Goal: Use online tool/utility: Utilize a website feature to perform a specific function

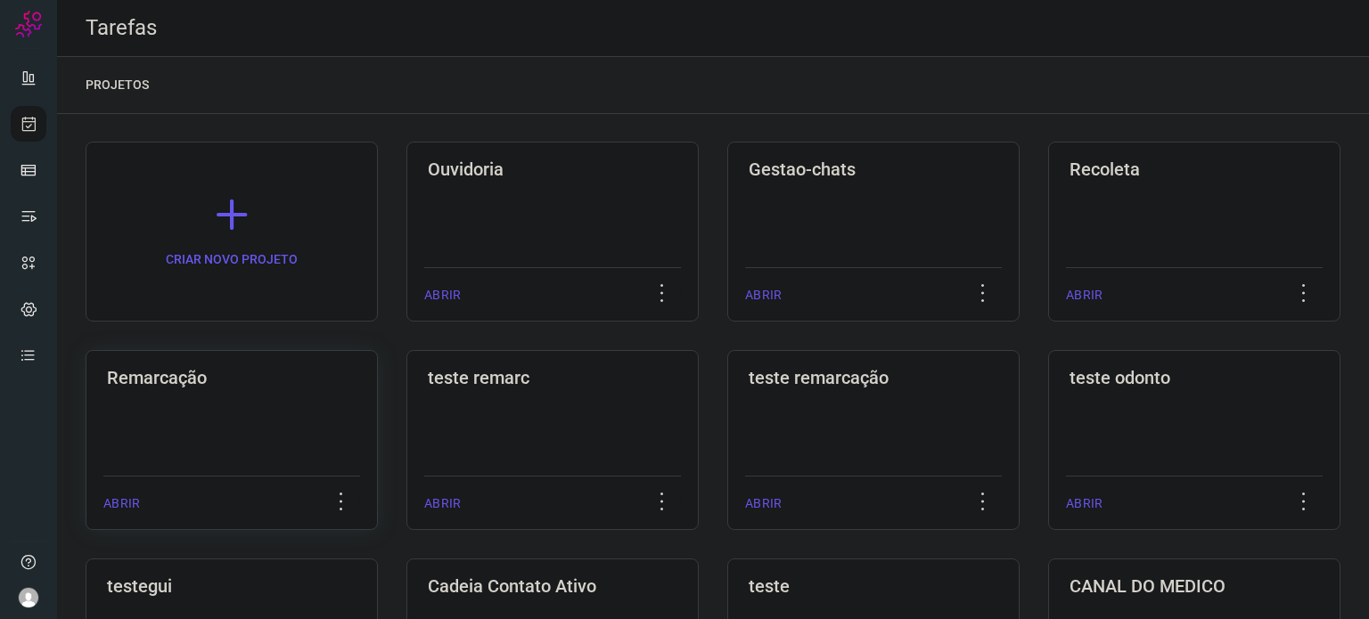
click at [406, 429] on div "Remarcação ABRIR" at bounding box center [552, 440] width 292 height 180
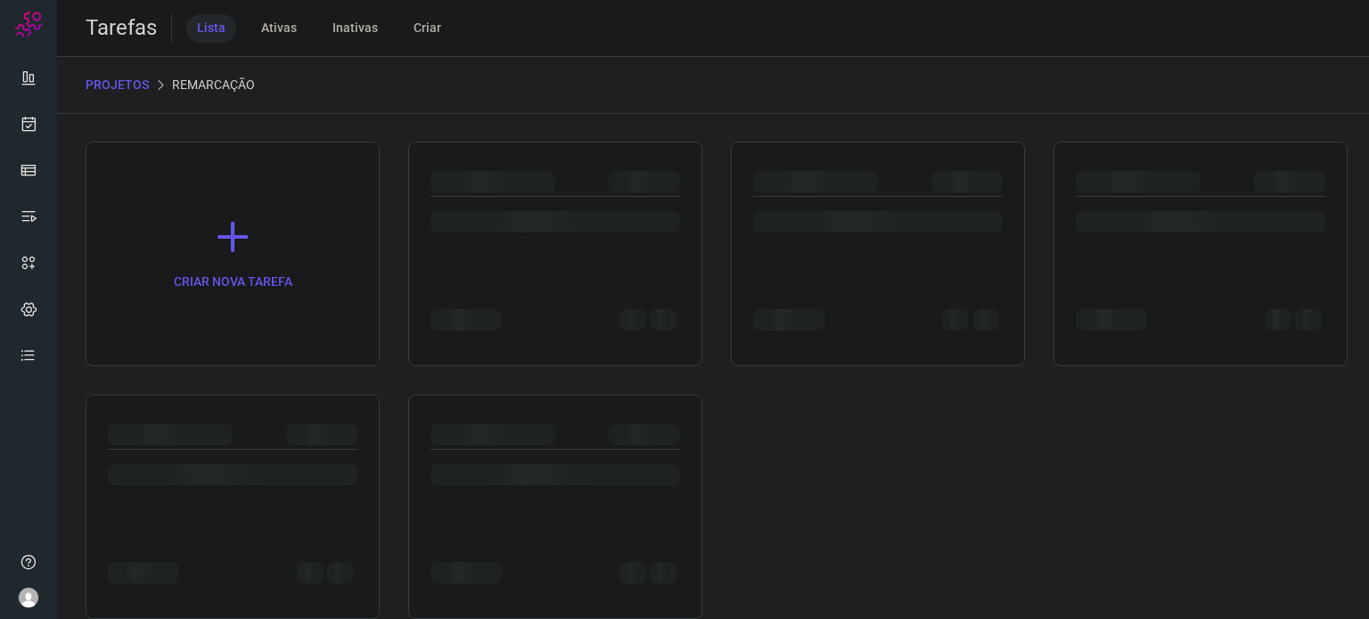
click at [289, 428] on div at bounding box center [321, 434] width 71 height 21
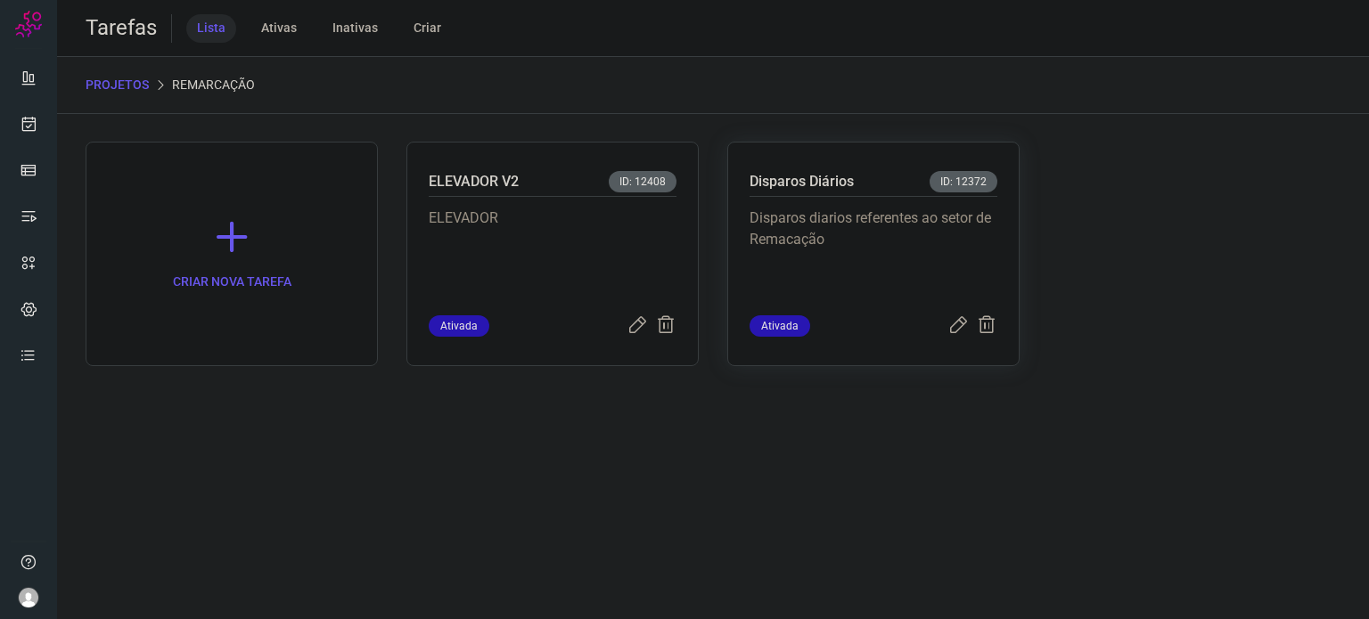
click at [878, 250] on p "Disparos diarios referentes ao setor de Remacação" at bounding box center [874, 252] width 248 height 89
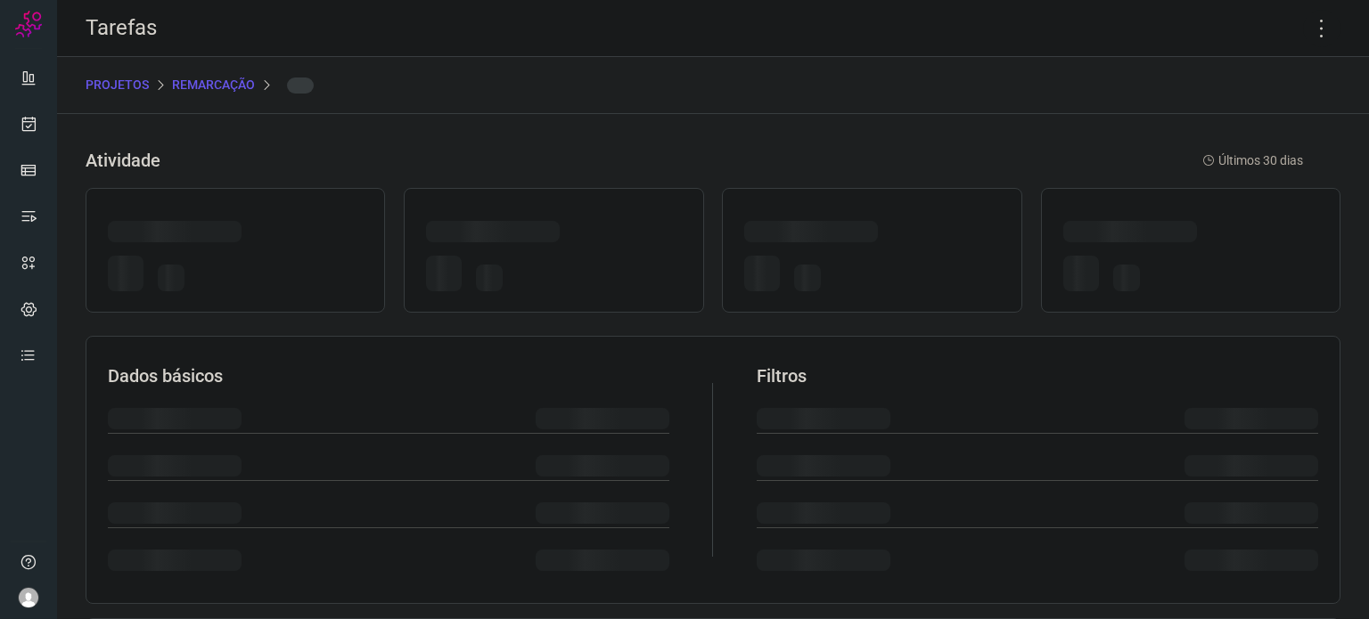
click at [877, 249] on div at bounding box center [871, 273] width 255 height 49
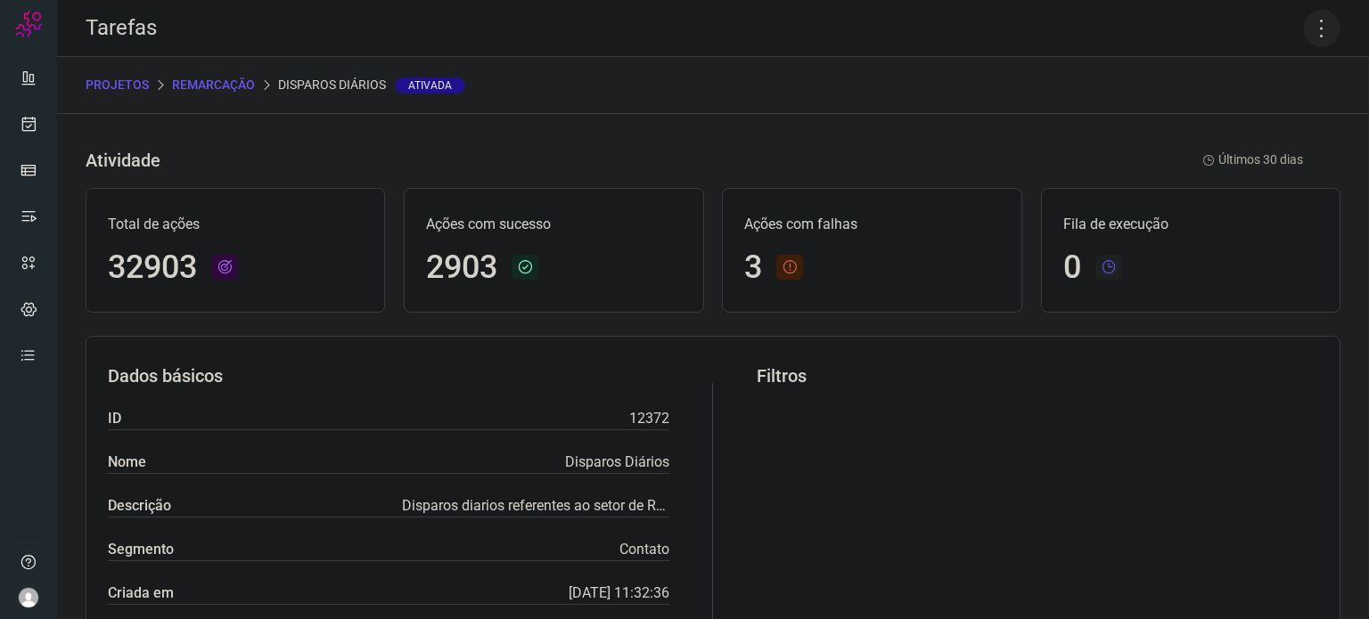
click at [1307, 30] on icon at bounding box center [1321, 28] width 37 height 37
click at [1276, 107] on li "Executar" at bounding box center [1245, 117] width 162 height 29
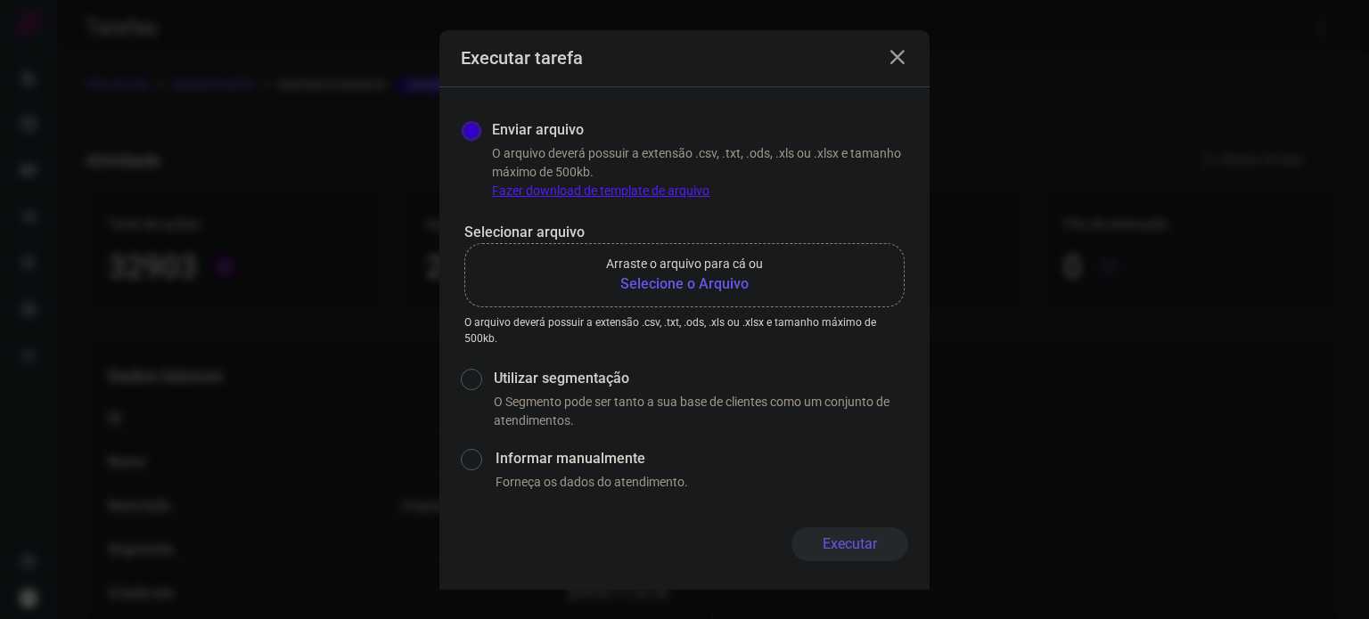
click at [653, 283] on b "Selecione o Arquivo" at bounding box center [684, 284] width 157 height 21
click at [0, 0] on input "Arraste o arquivo para cá ou Selecione o Arquivo" at bounding box center [0, 0] width 0 height 0
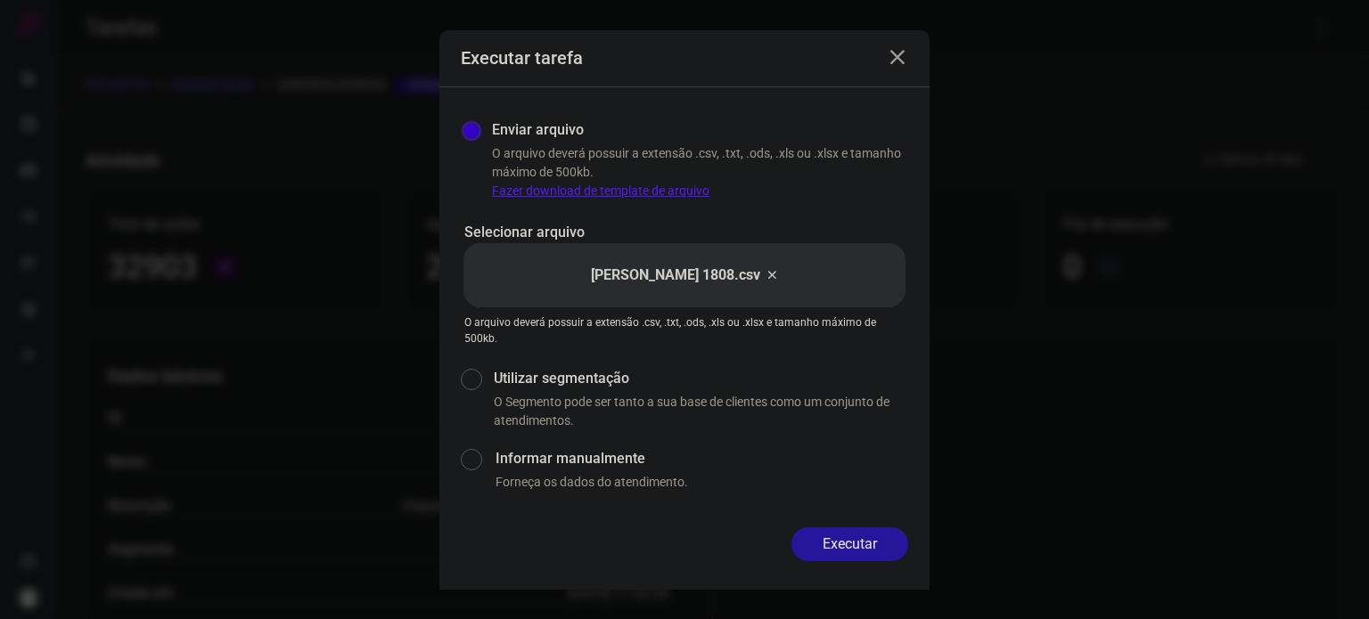
click at [848, 545] on button "Executar" at bounding box center [850, 545] width 117 height 34
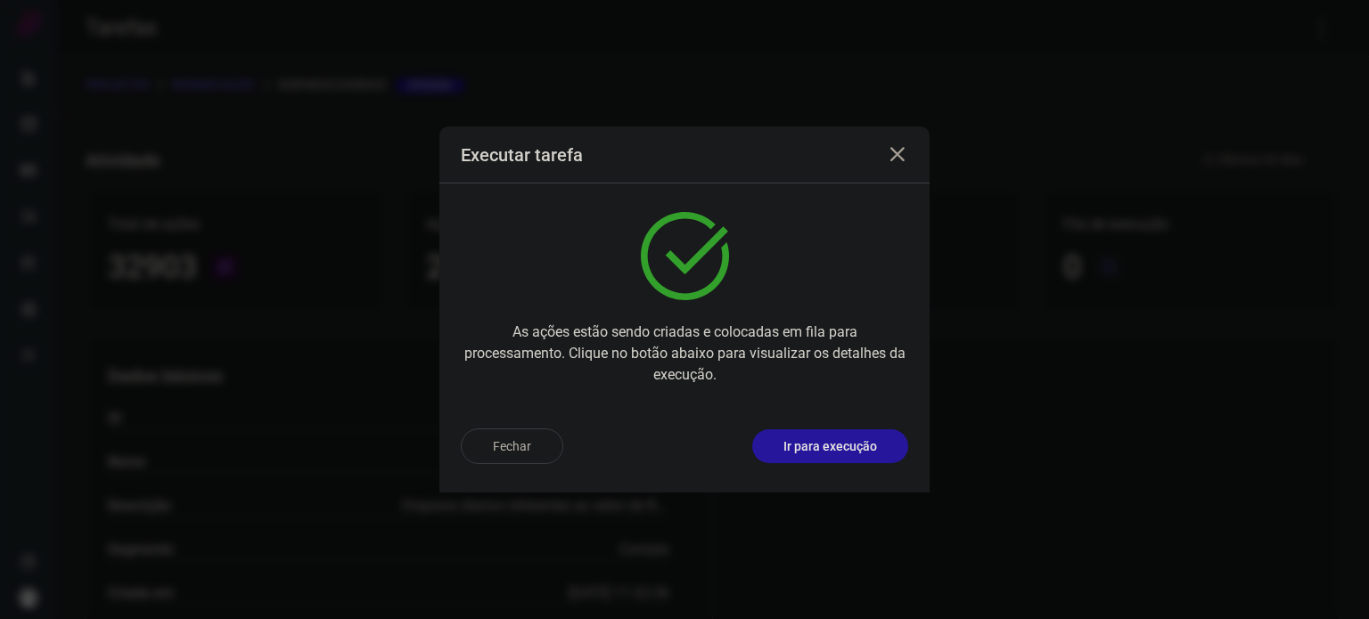
click at [849, 445] on p "Ir para execução" at bounding box center [830, 447] width 94 height 19
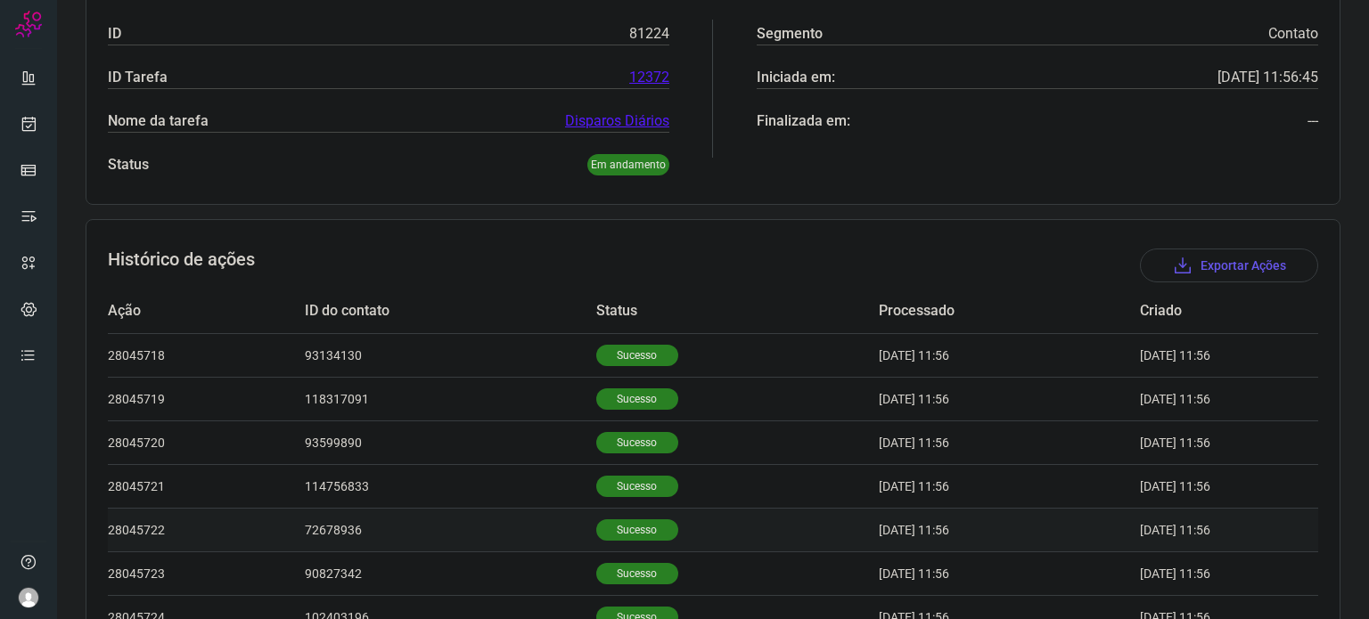
scroll to position [446, 0]
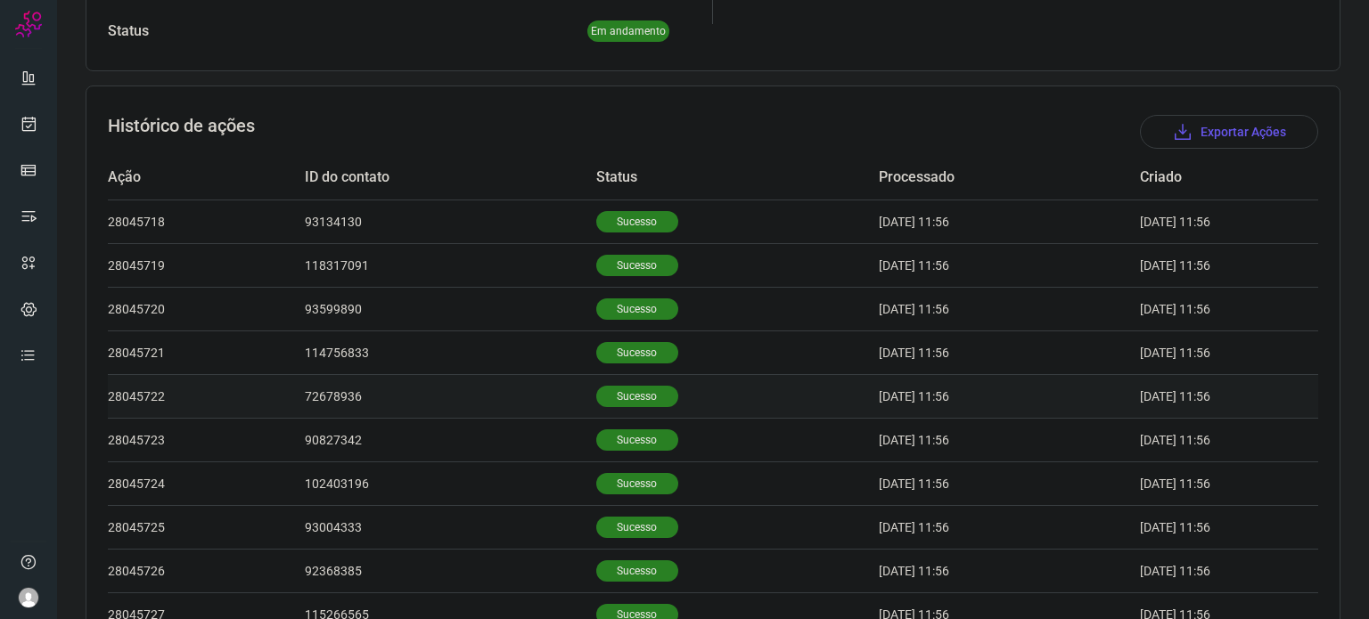
click at [614, 397] on p "Sucesso" at bounding box center [637, 396] width 82 height 21
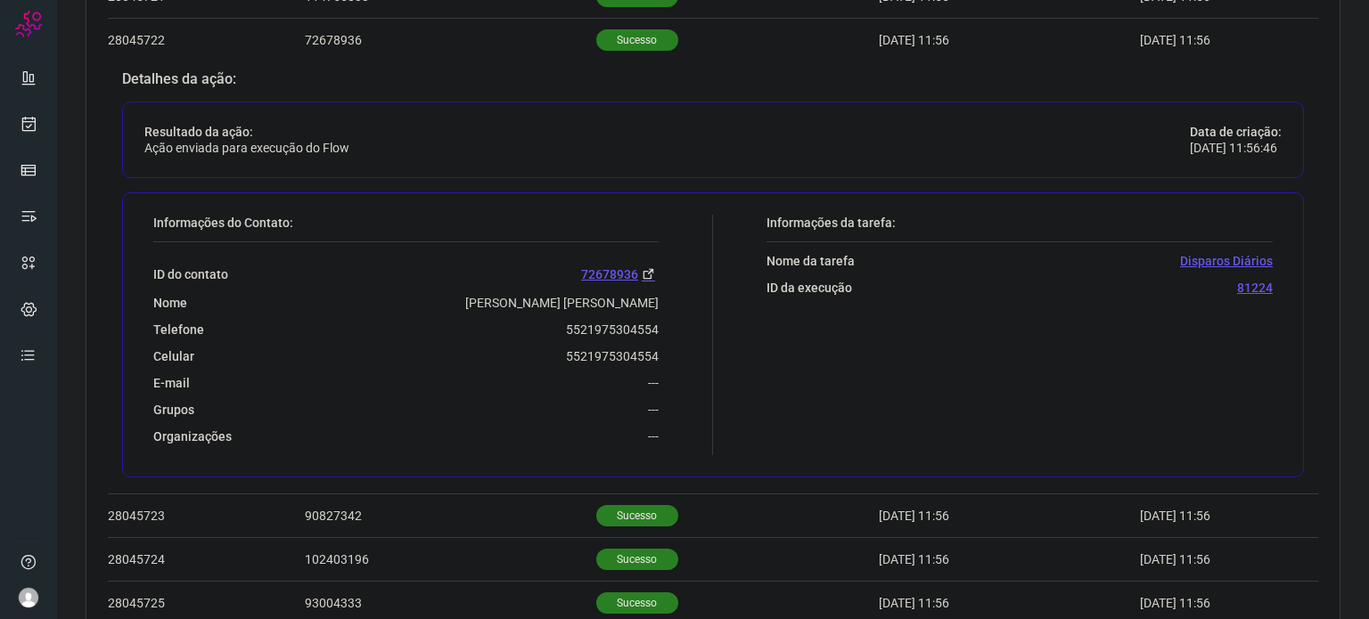
scroll to position [891, 0]
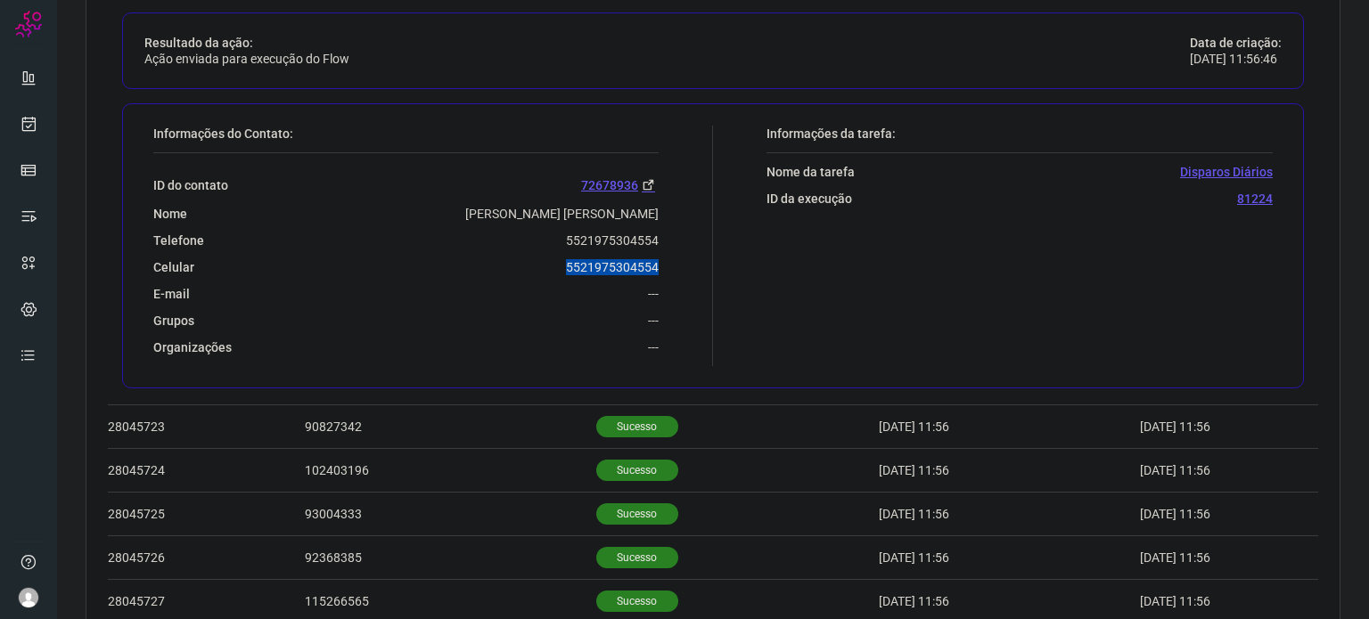
drag, startPoint x: 557, startPoint y: 267, endPoint x: 674, endPoint y: 272, distance: 116.9
click at [674, 272] on div "Informações do Contato: ID do contato 72678936 Nome Eva Bernardino Rodrigues Te…" at bounding box center [428, 246] width 569 height 241
copy p "5521975304554"
click at [30, 140] on link at bounding box center [29, 124] width 36 height 36
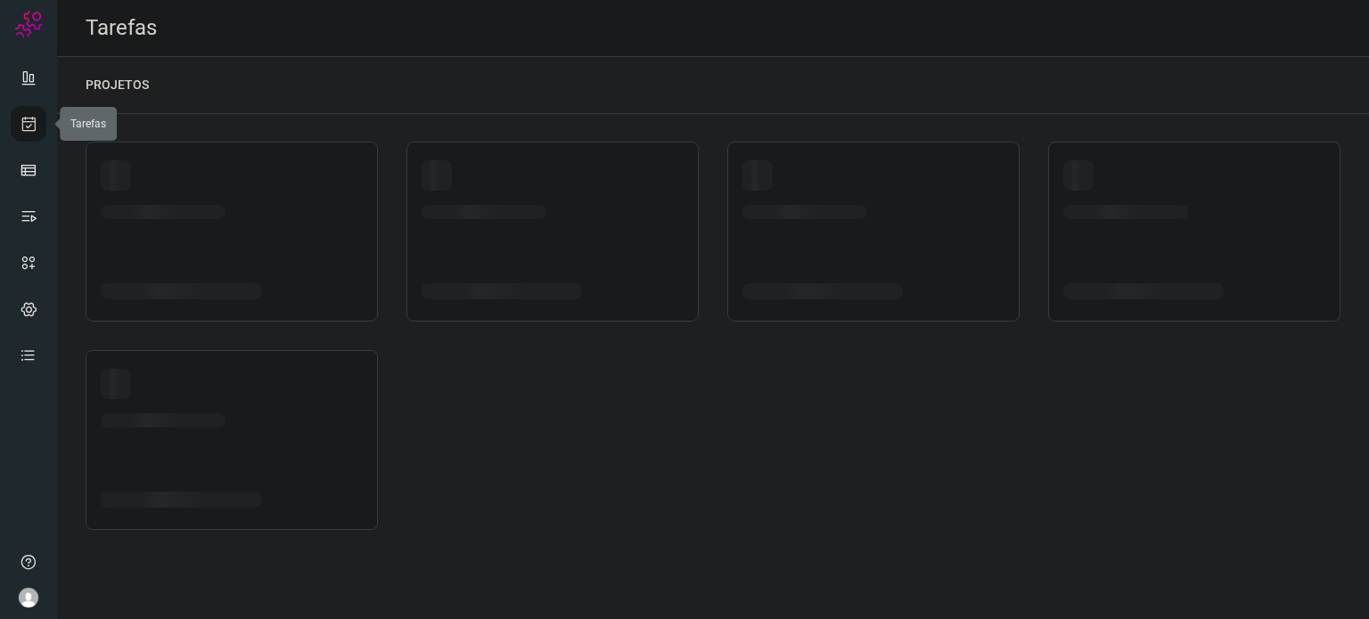
click at [11, 140] on link at bounding box center [29, 124] width 36 height 36
click at [14, 120] on link at bounding box center [29, 124] width 36 height 36
click at [29, 129] on icon at bounding box center [29, 124] width 19 height 18
click at [26, 170] on icon at bounding box center [29, 170] width 18 height 18
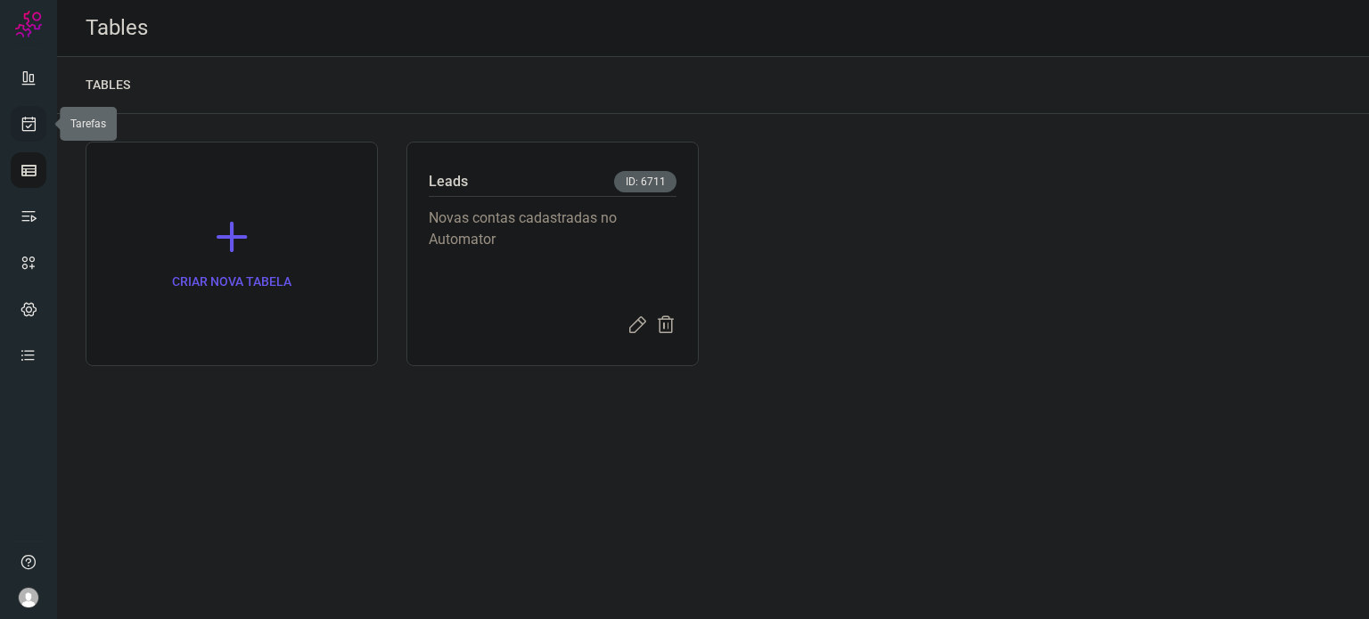
click at [28, 123] on icon at bounding box center [29, 124] width 19 height 18
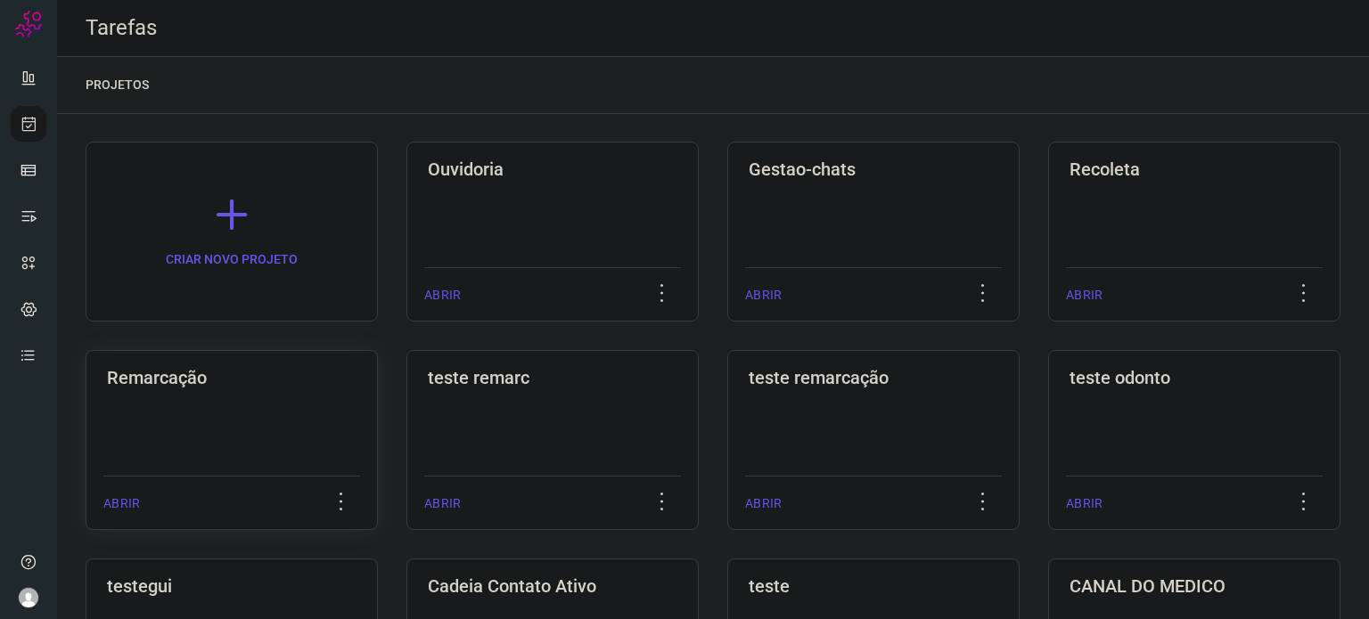
click at [406, 440] on div "Remarcação ABRIR" at bounding box center [552, 440] width 292 height 180
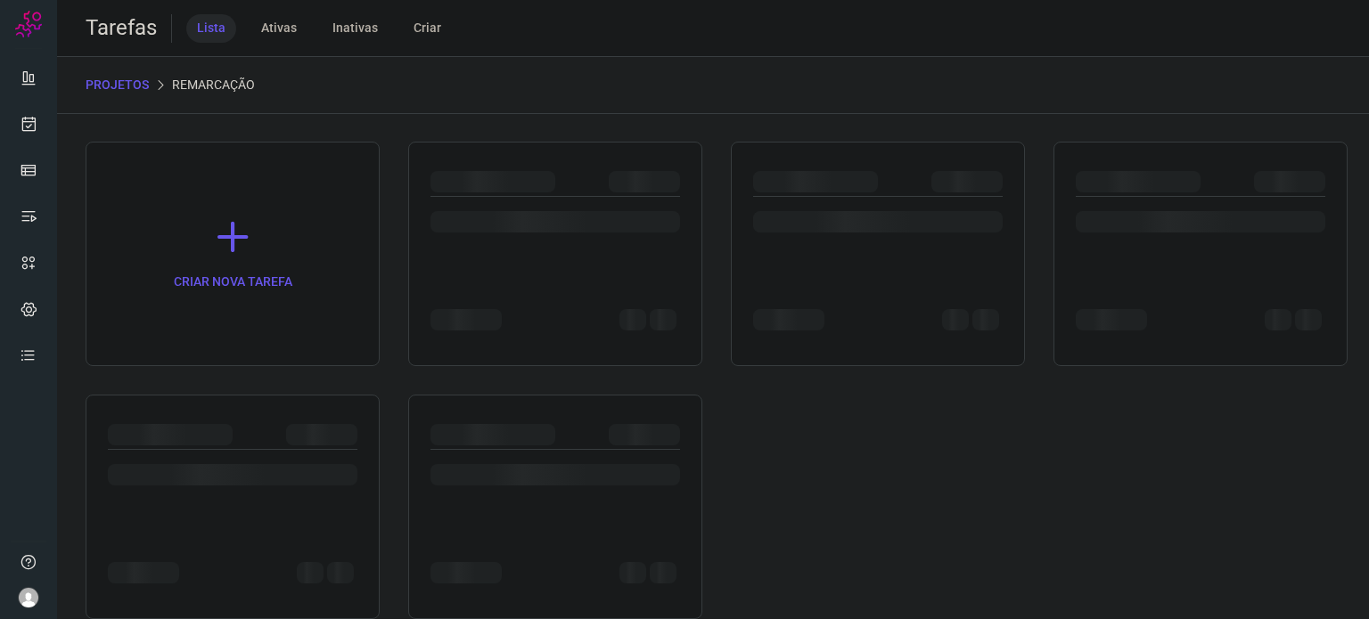
click at [250, 438] on div at bounding box center [233, 434] width 250 height 21
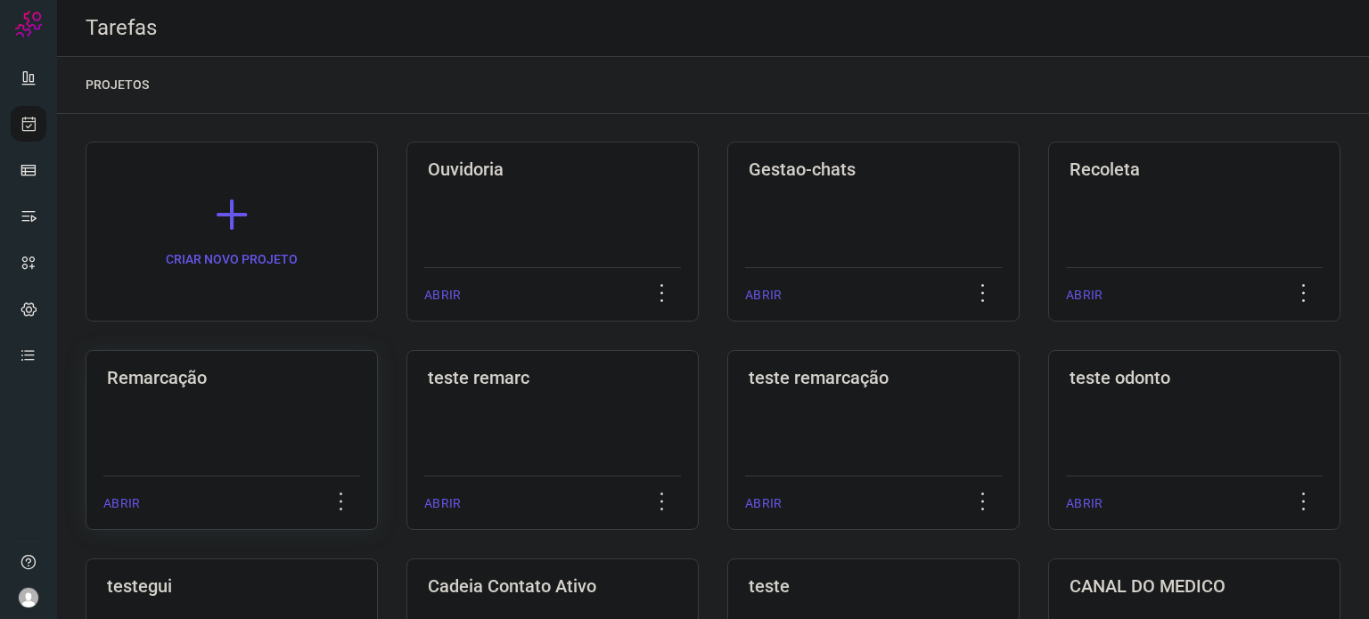
click at [406, 426] on div "Remarcação ABRIR" at bounding box center [552, 440] width 292 height 180
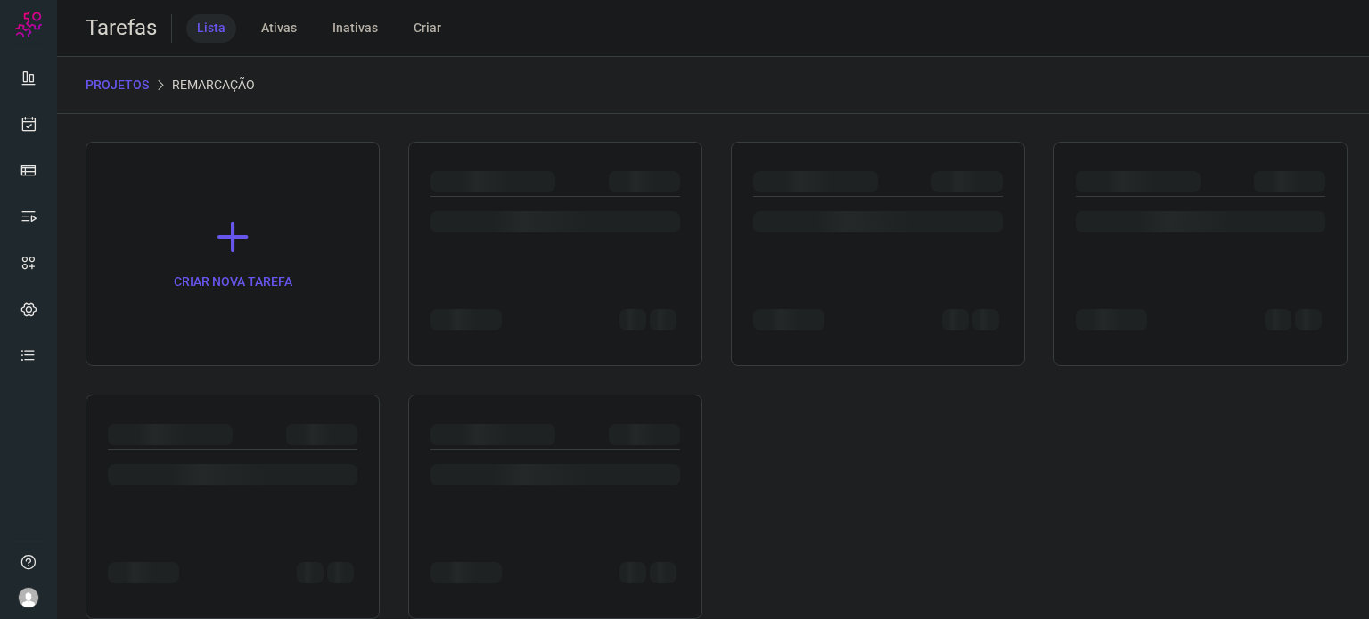
click at [265, 426] on div at bounding box center [233, 434] width 250 height 21
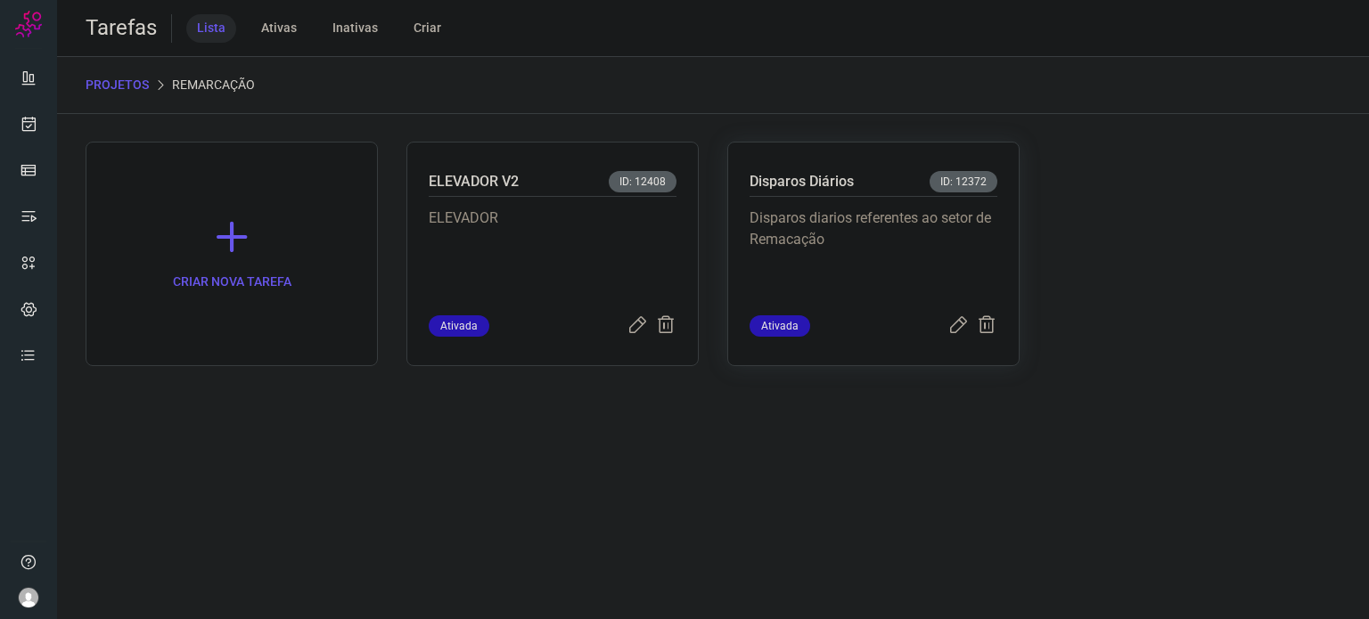
click at [832, 226] on p "Disparos diarios referentes ao setor de Remacação" at bounding box center [874, 252] width 248 height 89
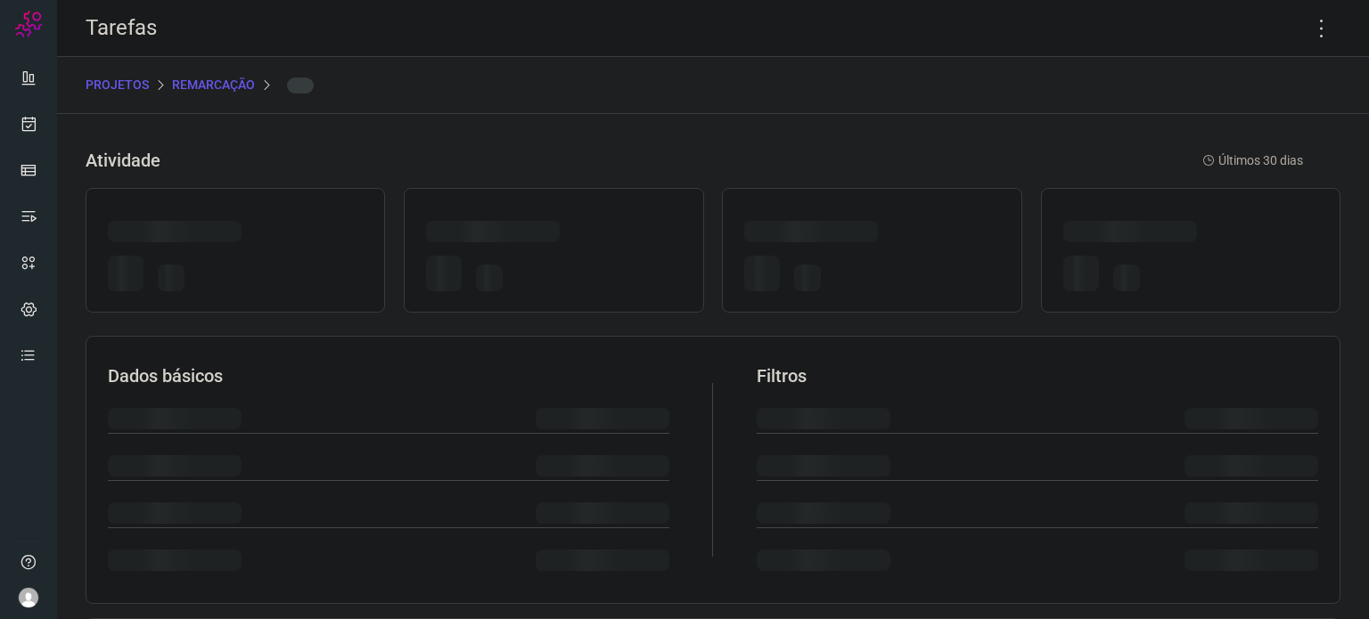
click at [832, 226] on div at bounding box center [811, 231] width 134 height 21
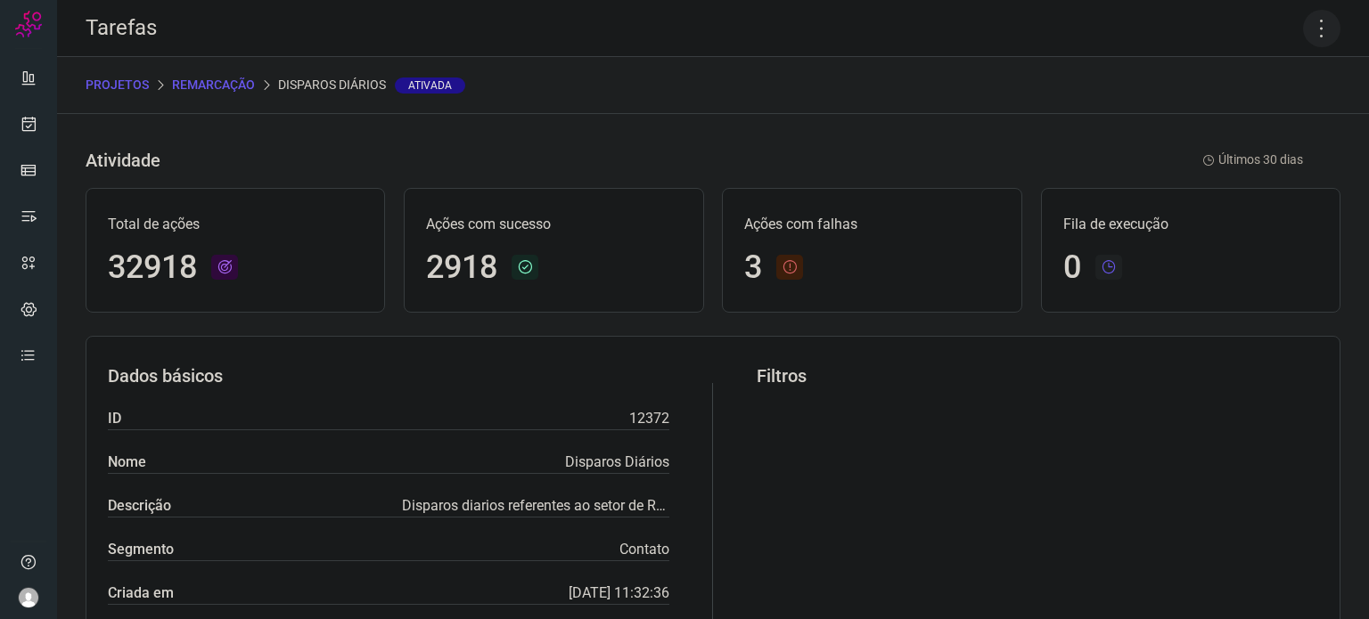
click at [1310, 27] on icon at bounding box center [1321, 28] width 37 height 37
click at [1262, 119] on li "Executar" at bounding box center [1245, 117] width 162 height 29
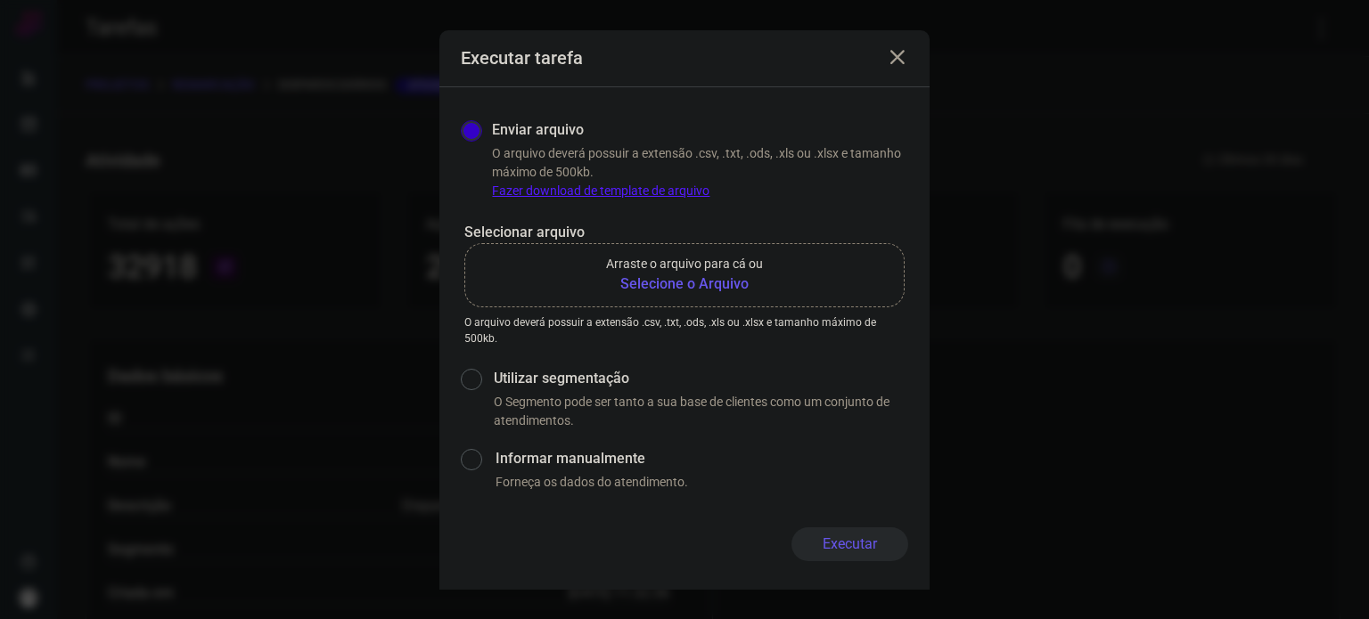
click at [712, 273] on p "Arraste o arquivo para cá ou" at bounding box center [684, 264] width 157 height 19
click at [0, 0] on input "Arraste o arquivo para cá ou Selecione o Arquivo" at bounding box center [0, 0] width 0 height 0
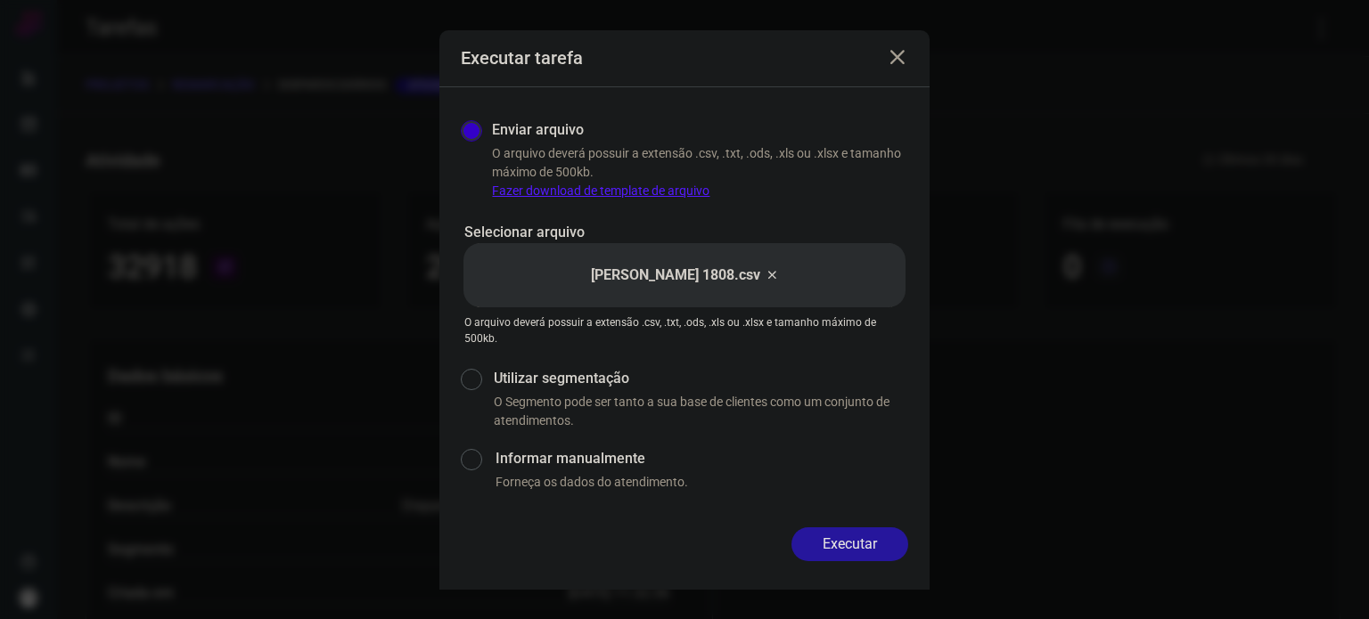
click at [818, 544] on button "Executar" at bounding box center [850, 545] width 117 height 34
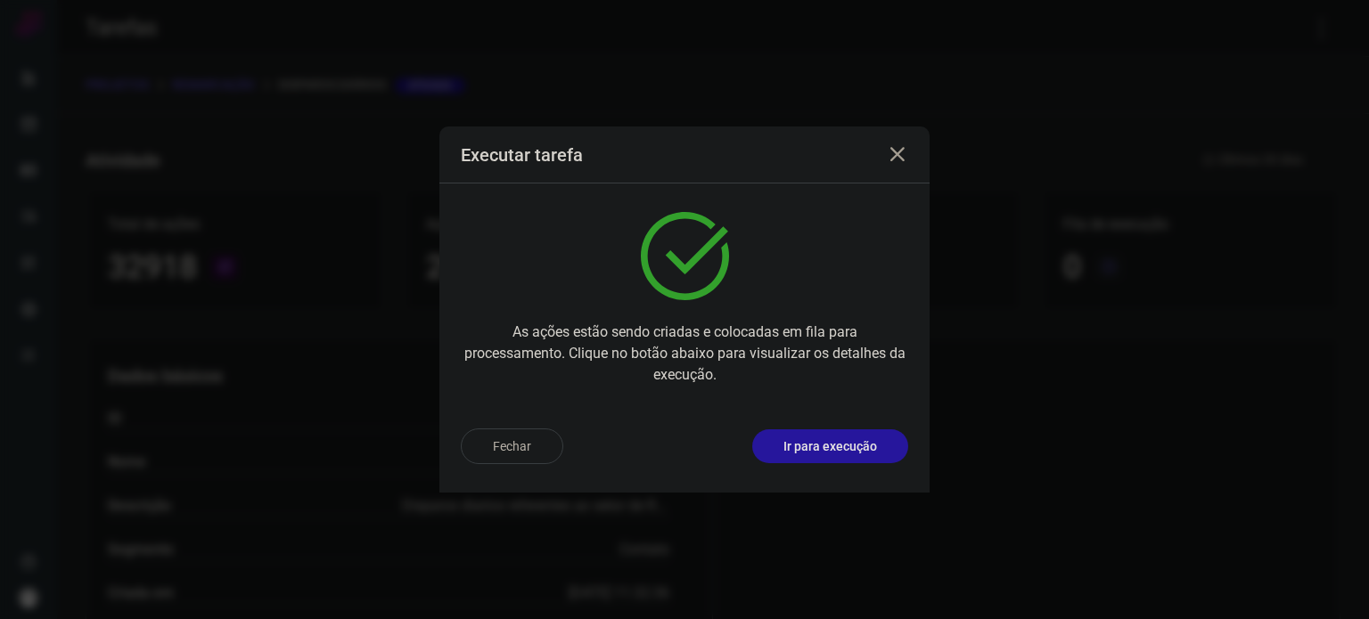
click at [874, 442] on p "Ir para execução" at bounding box center [830, 447] width 94 height 19
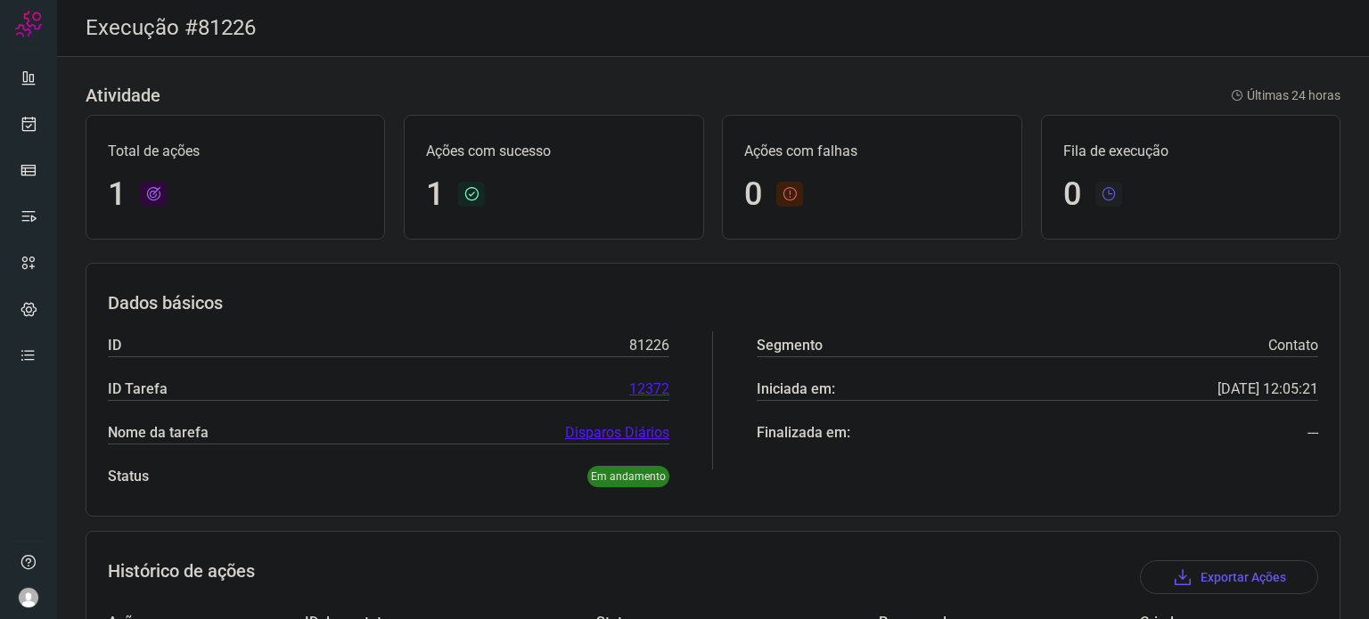
scroll to position [158, 0]
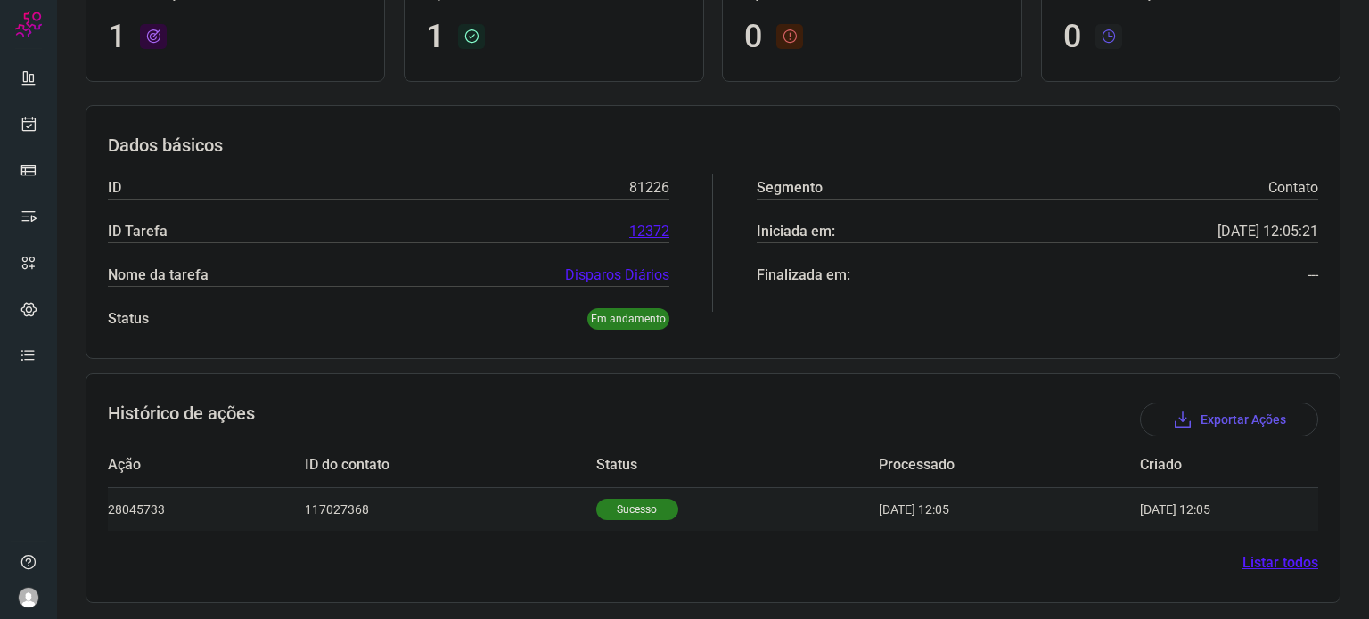
click at [596, 507] on p "Sucesso" at bounding box center [637, 509] width 82 height 21
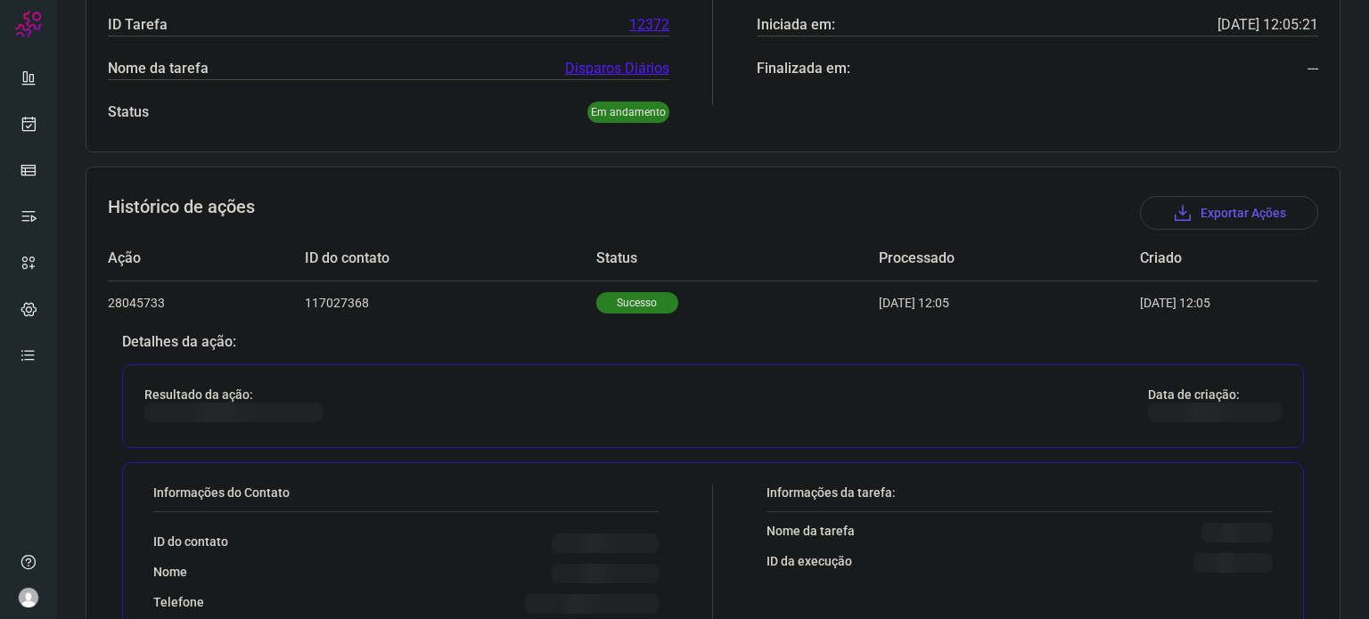
scroll to position [514, 0]
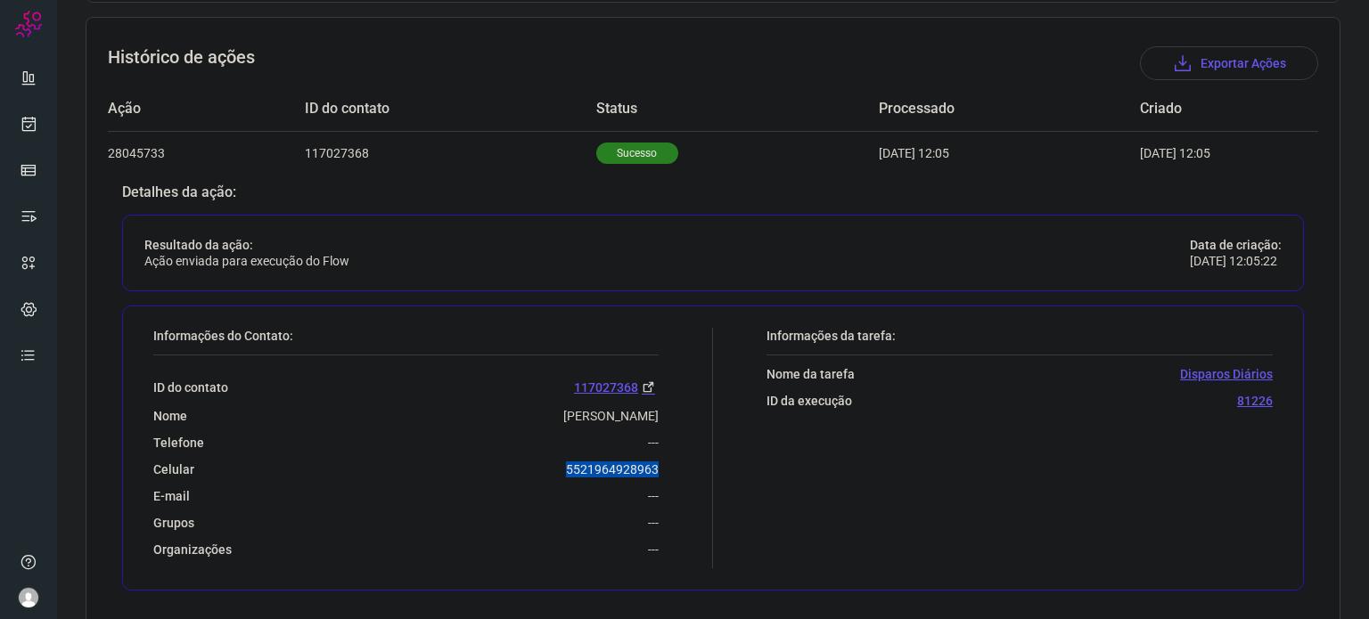
drag, startPoint x: 538, startPoint y: 470, endPoint x: 676, endPoint y: 473, distance: 137.3
click at [676, 473] on div "Informações do Contato: ID do contato 117027368 Nome Valeria Da Silva Neves Soa…" at bounding box center [428, 448] width 569 height 241
copy p "5521964928963"
click at [32, 120] on icon at bounding box center [29, 124] width 19 height 18
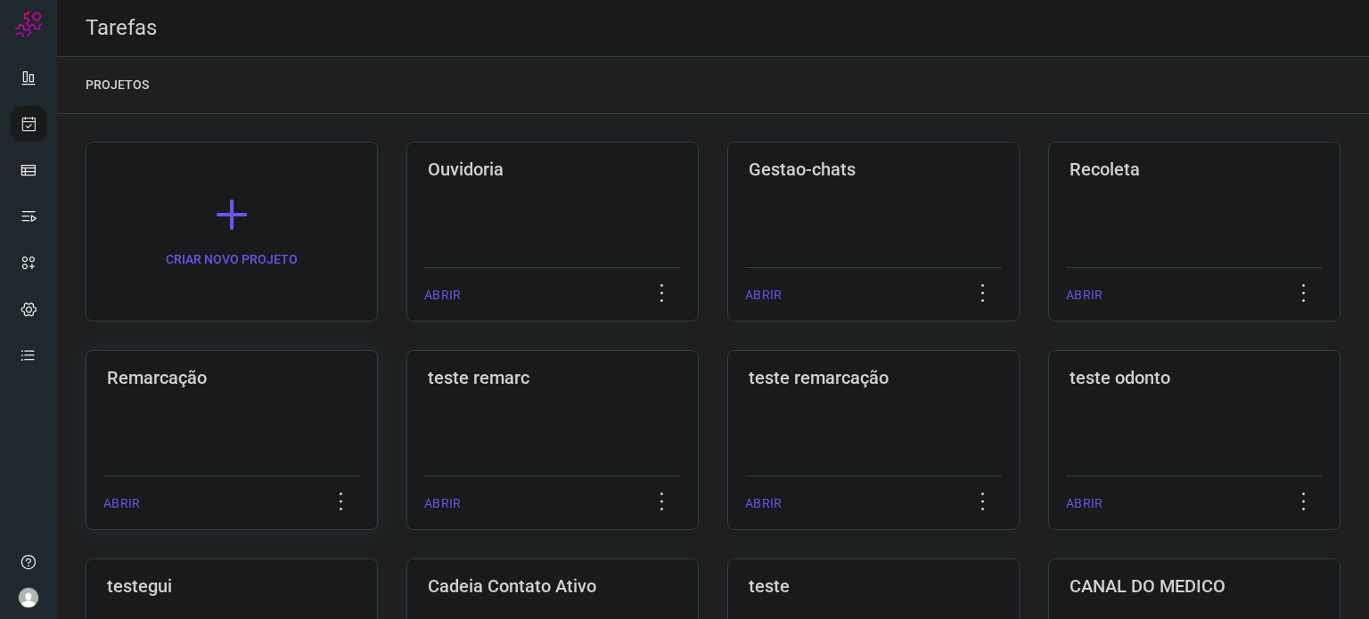
click at [324, 388] on h3 "Remarcação" at bounding box center [232, 377] width 250 height 21
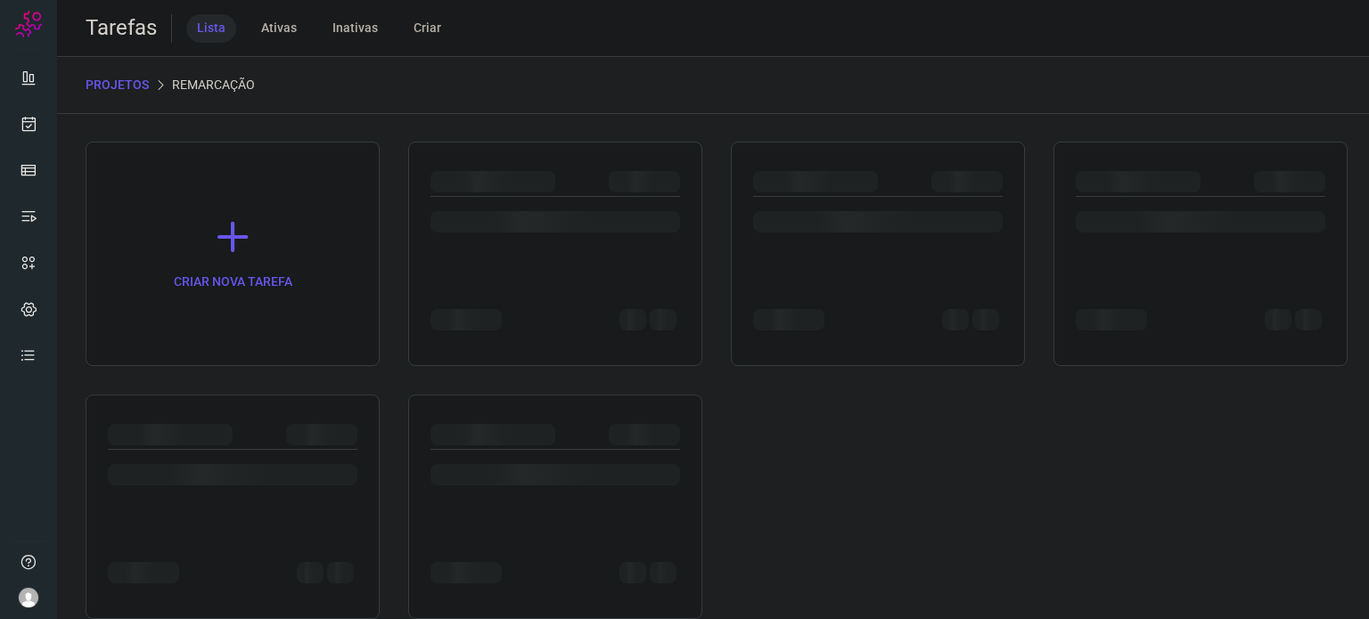
click at [324, 388] on div "CRIAR NOVA TAREFA" at bounding box center [713, 381] width 1255 height 478
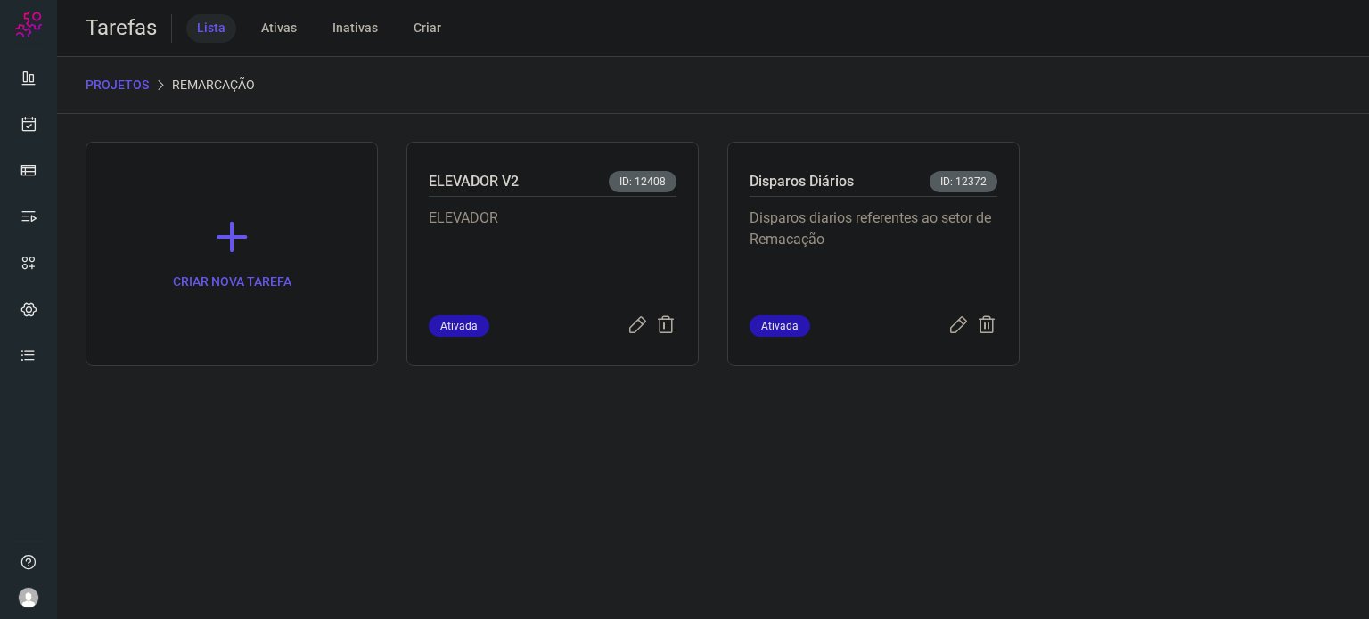
click at [801, 242] on p "Disparos diarios referentes ao setor de Remacação" at bounding box center [874, 252] width 248 height 89
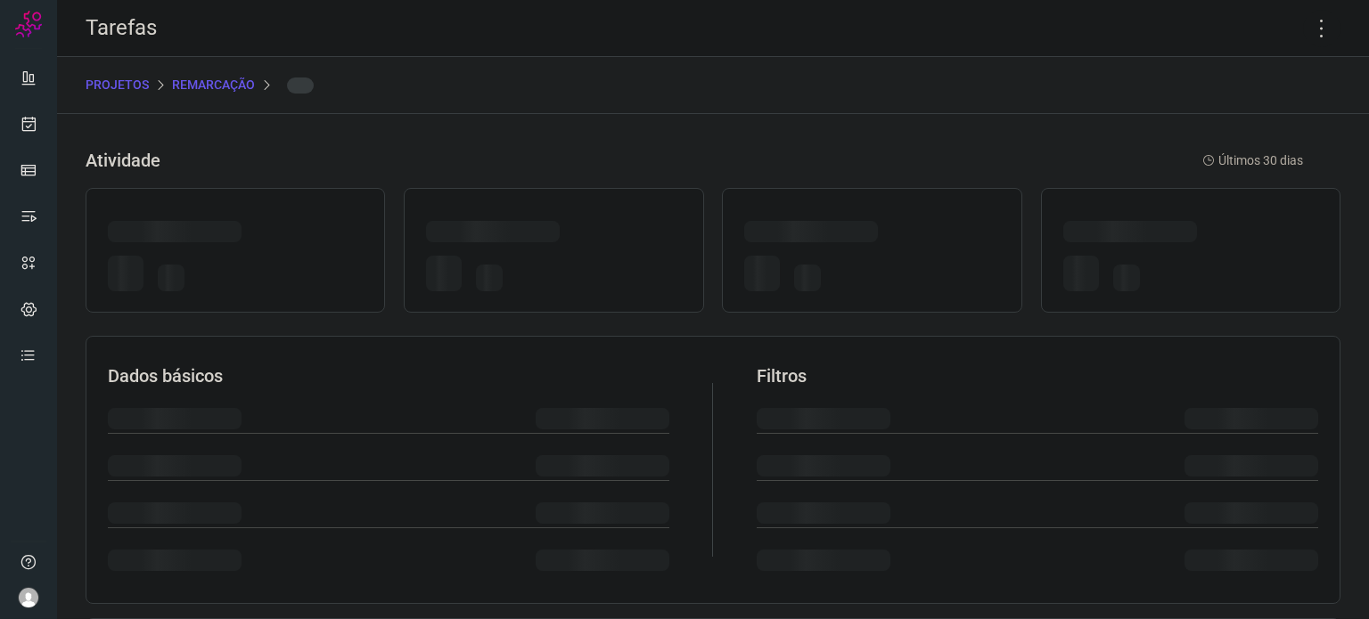
click at [801, 242] on div at bounding box center [871, 235] width 255 height 28
click at [1312, 27] on icon at bounding box center [1321, 28] width 37 height 37
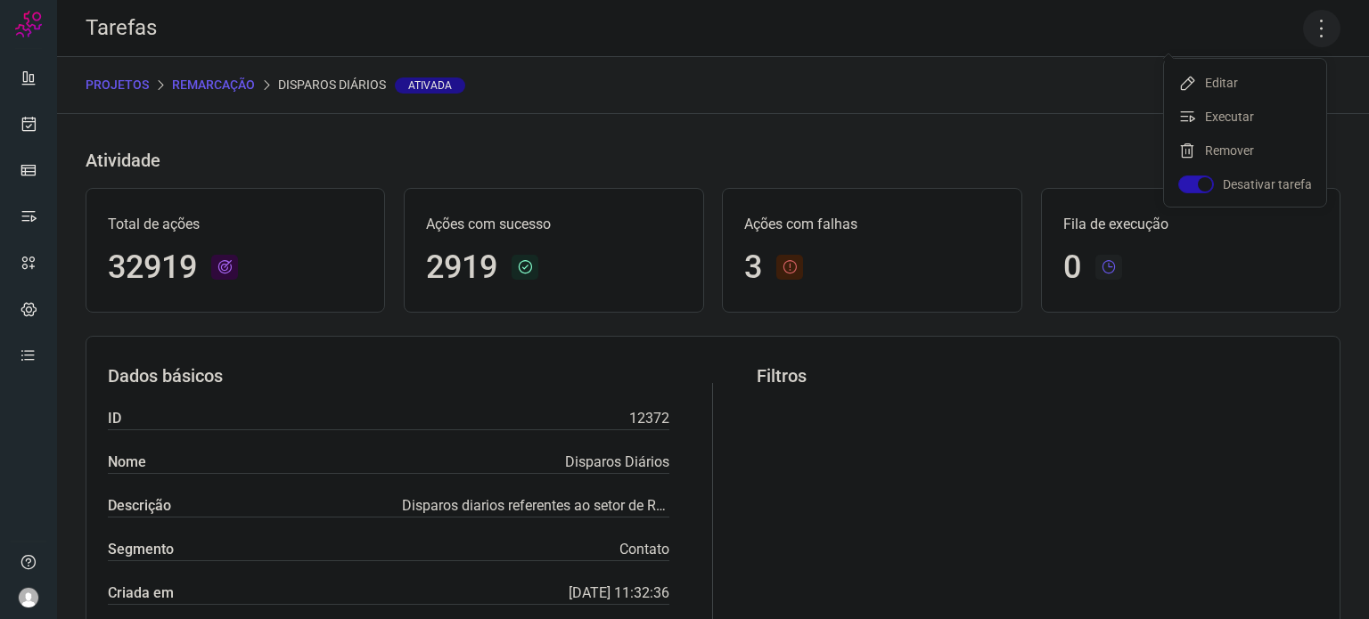
click at [1308, 32] on icon at bounding box center [1321, 28] width 37 height 37
click at [1318, 21] on icon at bounding box center [1321, 28] width 37 height 37
click at [1247, 116] on li "Executar" at bounding box center [1245, 117] width 162 height 29
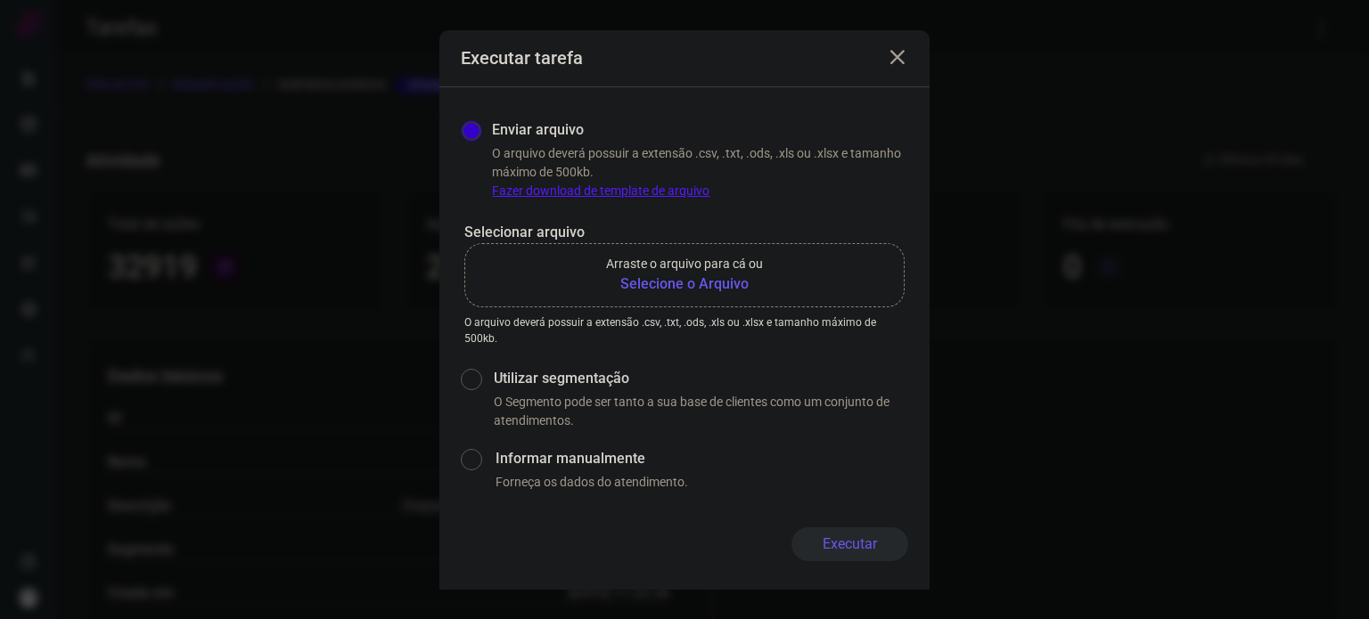
click at [651, 291] on b "Selecione o Arquivo" at bounding box center [684, 284] width 157 height 21
click at [0, 0] on input "Arraste o arquivo para cá ou Selecione o Arquivo" at bounding box center [0, 0] width 0 height 0
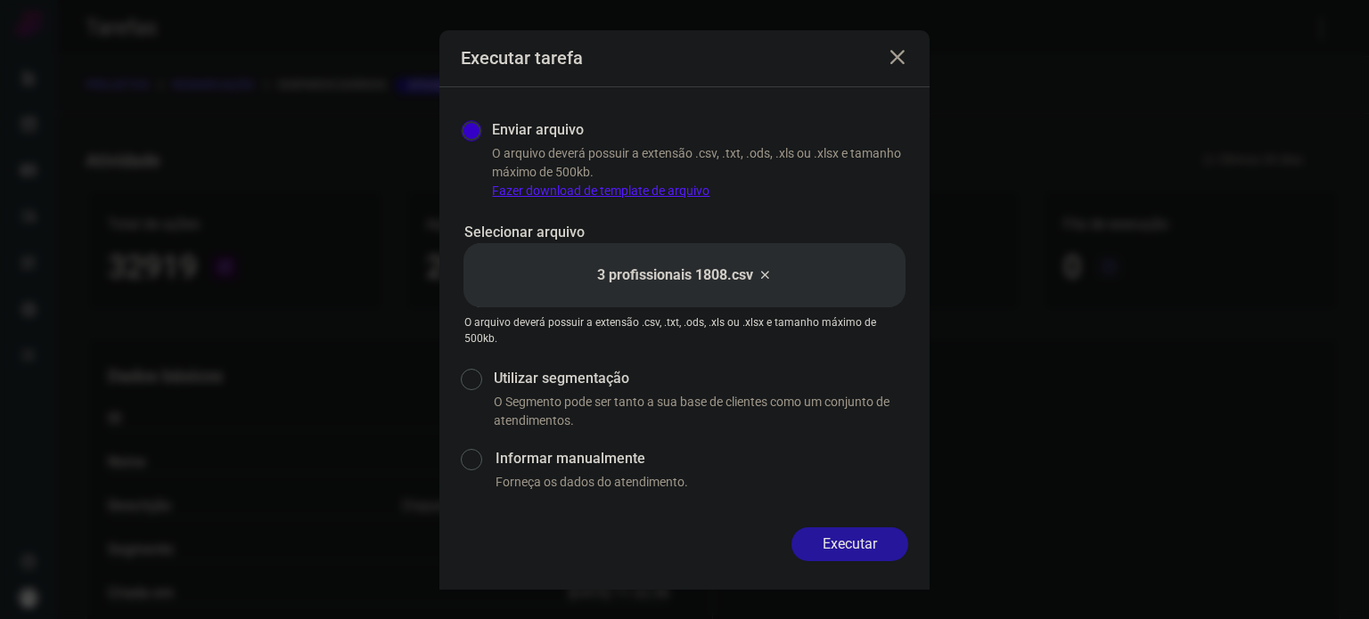
click at [860, 543] on button "Executar" at bounding box center [850, 545] width 117 height 34
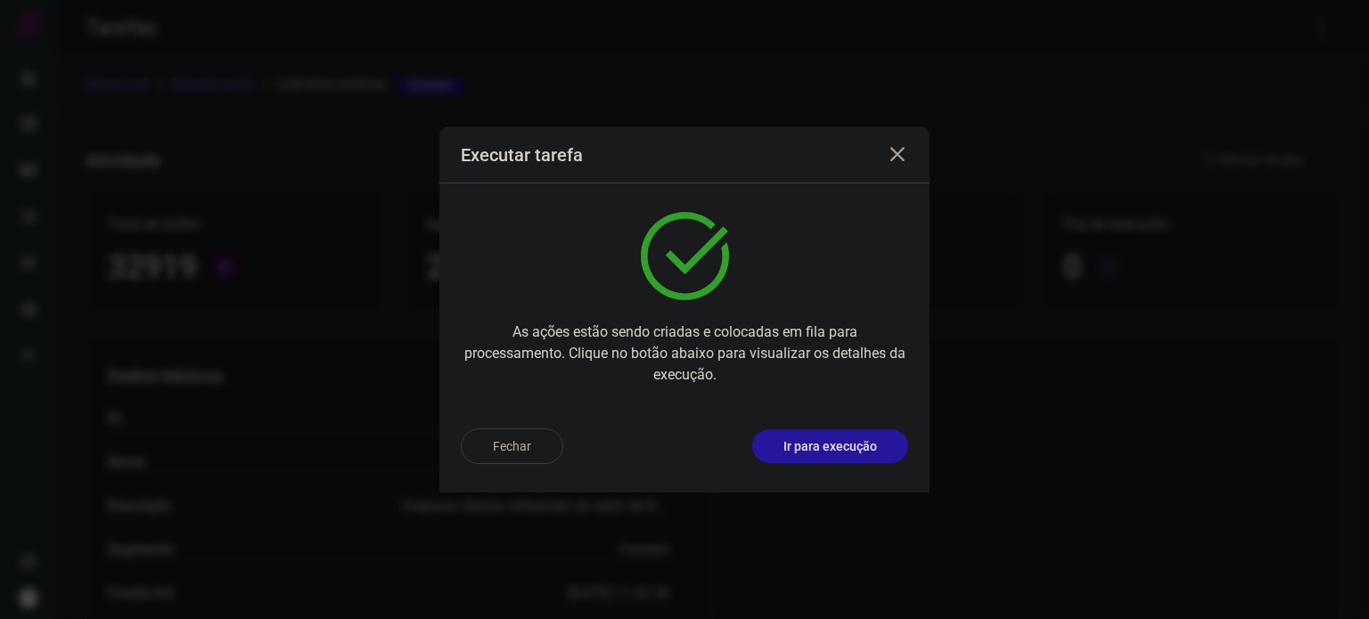
click at [848, 454] on p "Ir para execução" at bounding box center [830, 447] width 94 height 19
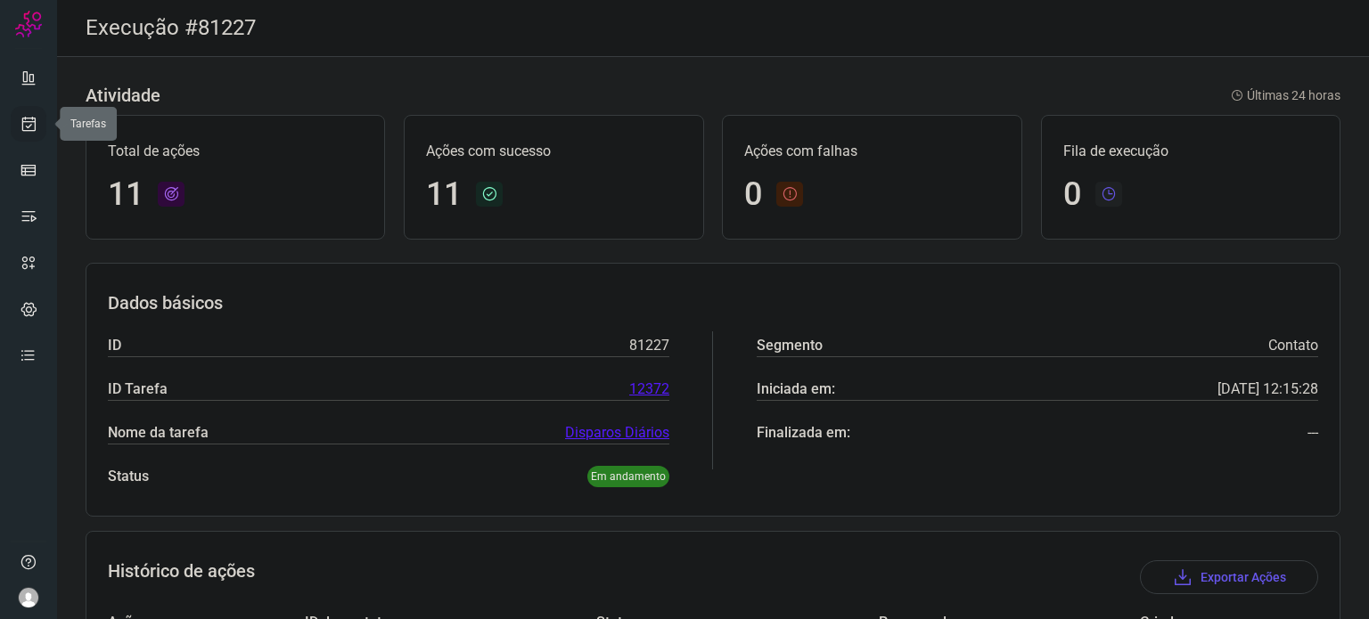
click at [34, 129] on icon at bounding box center [29, 124] width 19 height 18
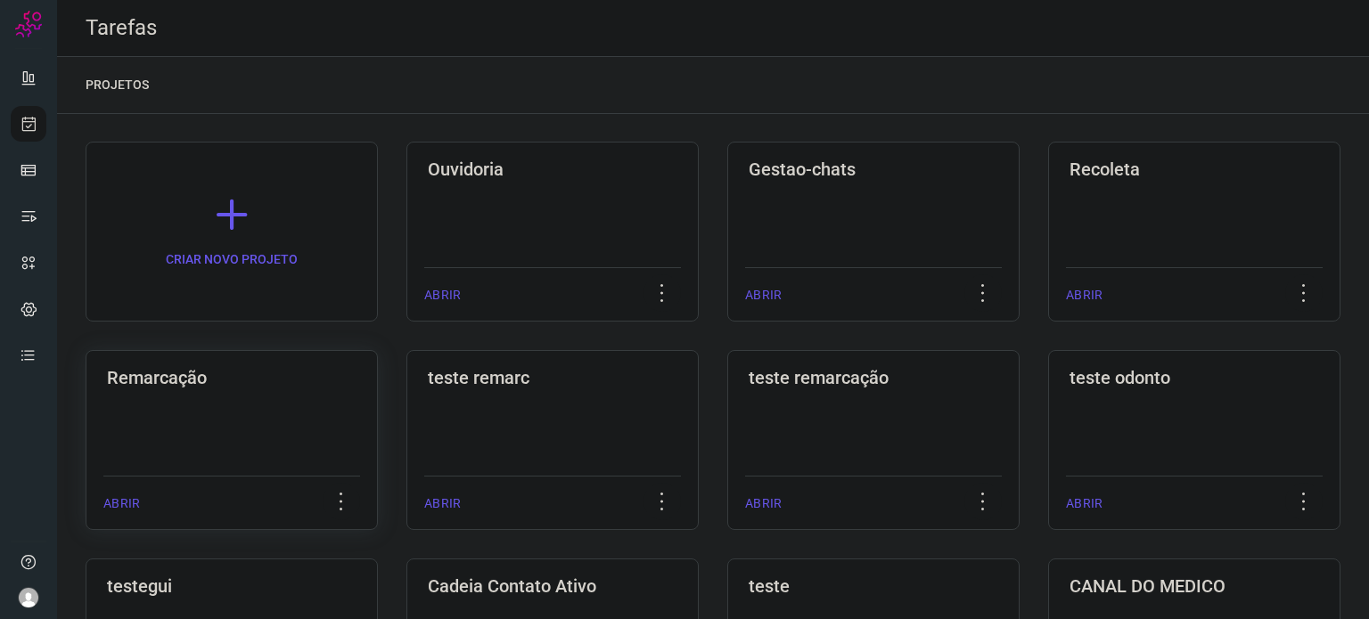
click at [406, 392] on div "Remarcação ABRIR" at bounding box center [552, 440] width 292 height 180
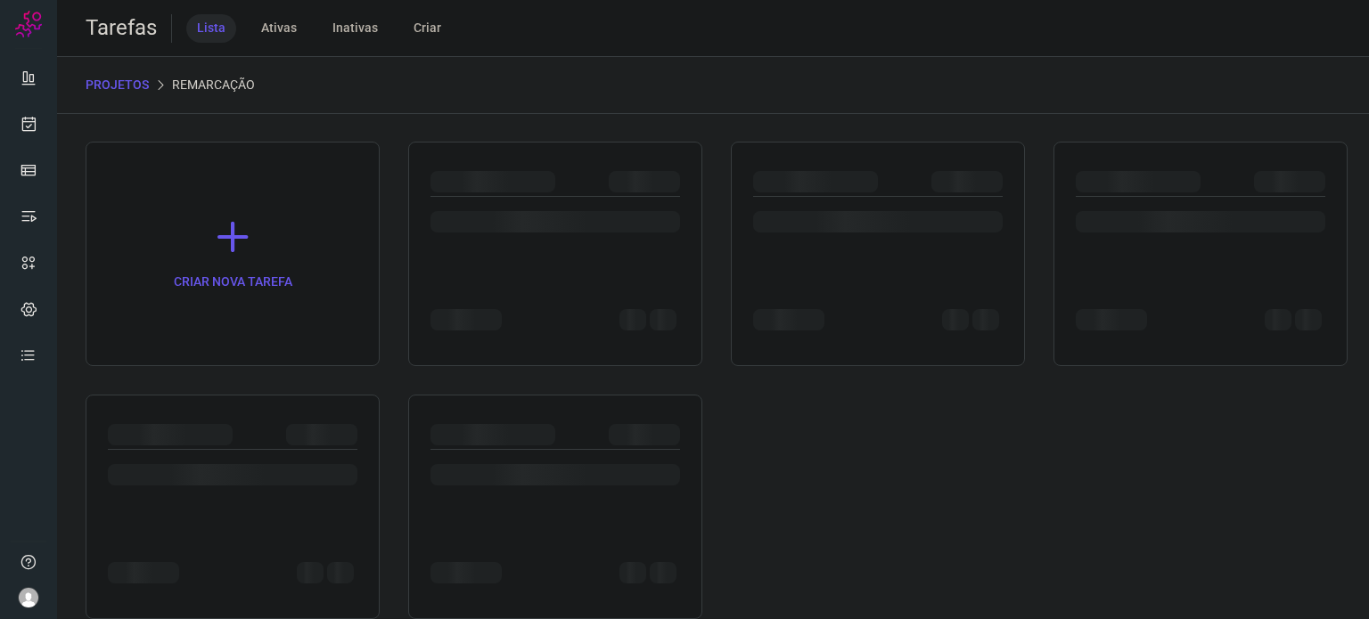
click at [217, 392] on div "CRIAR NOVA TAREFA" at bounding box center [713, 381] width 1255 height 478
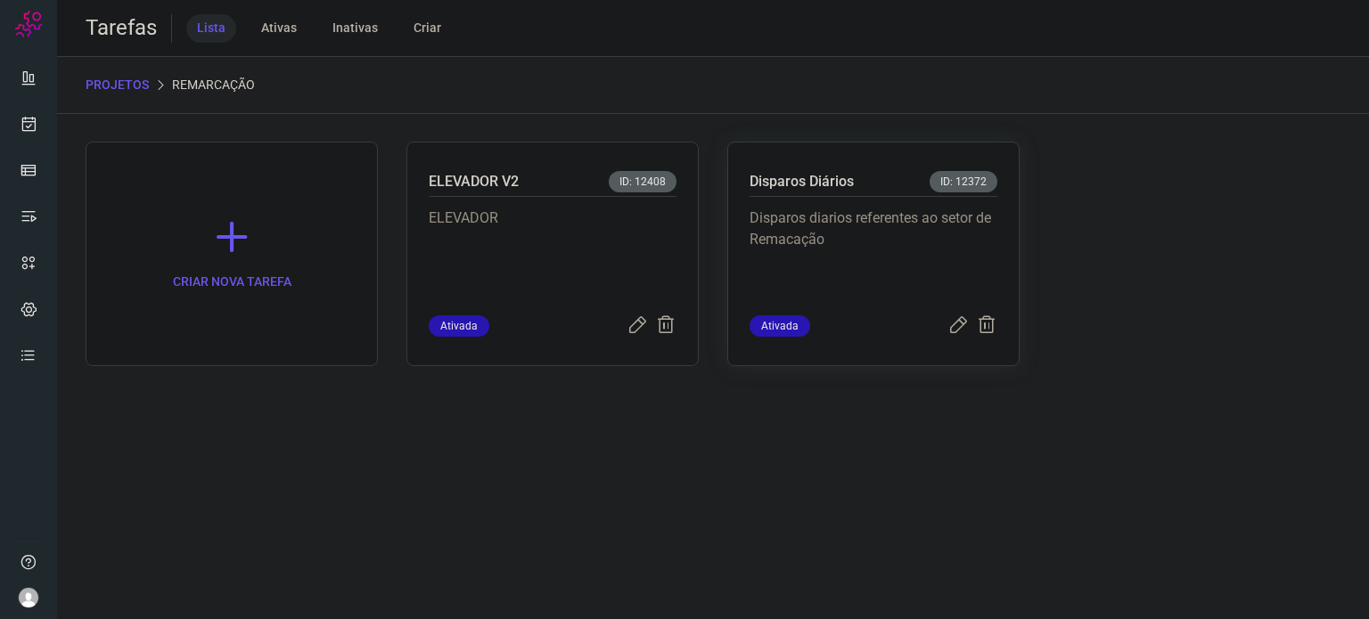
click at [934, 241] on p "Disparos diarios referentes ao setor de Remacação" at bounding box center [874, 252] width 248 height 89
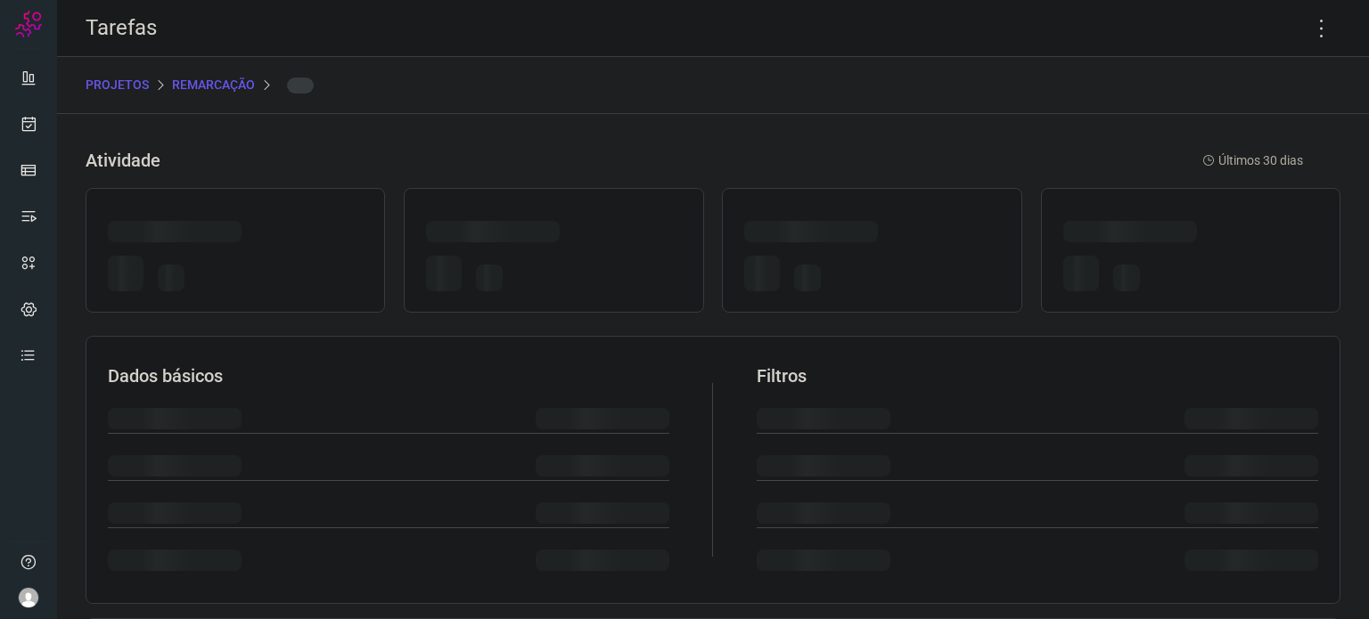
click at [934, 239] on div at bounding box center [871, 235] width 255 height 28
click at [1307, 27] on icon at bounding box center [1321, 28] width 37 height 37
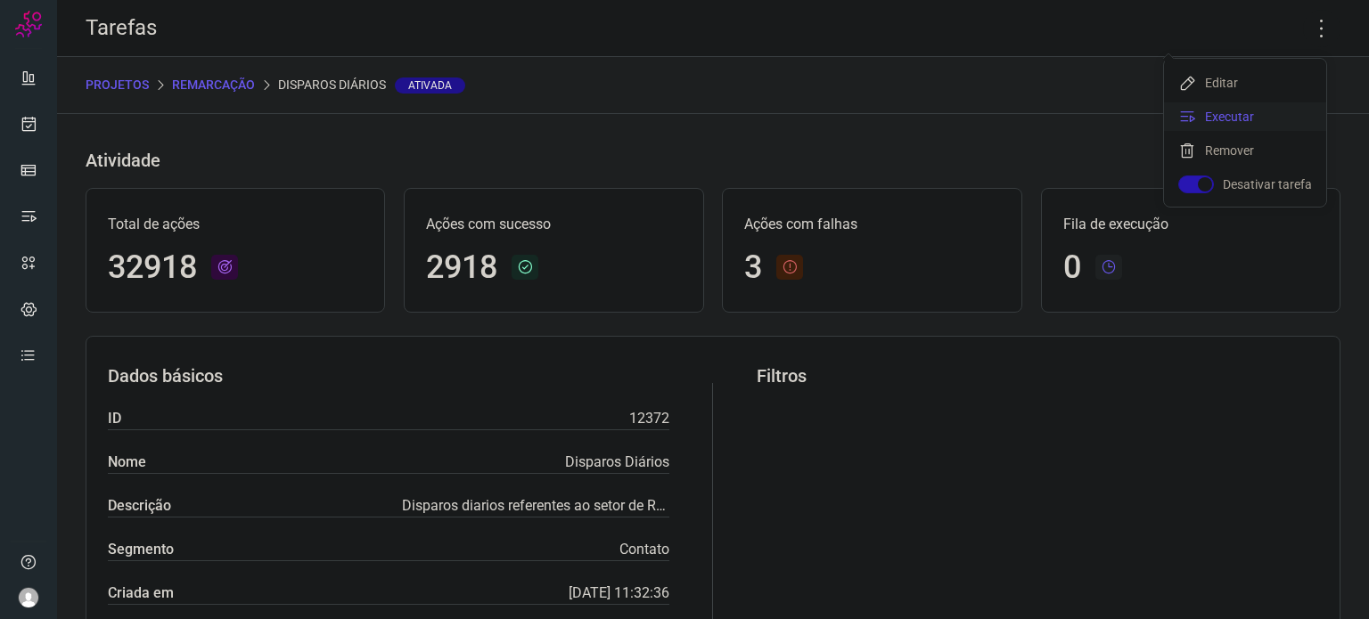
click at [1268, 119] on li "Executar" at bounding box center [1245, 117] width 162 height 29
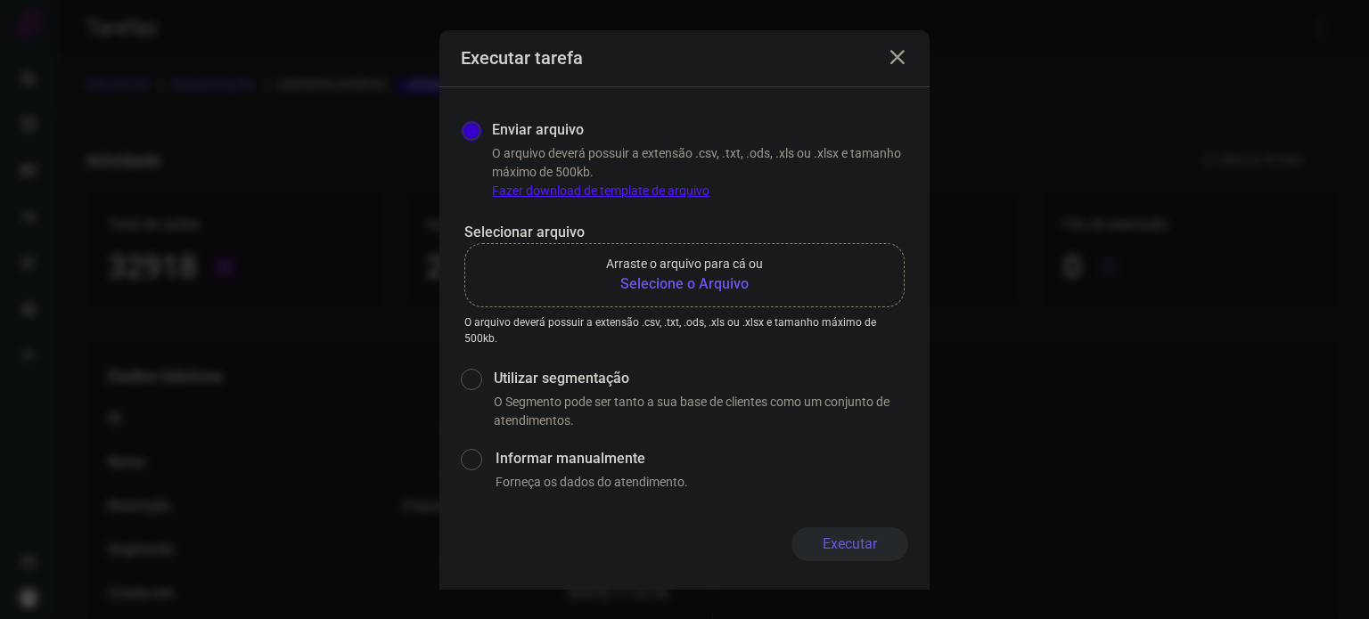
click at [732, 292] on b "Selecione o Arquivo" at bounding box center [684, 284] width 157 height 21
click at [0, 0] on input "Arraste o arquivo para cá ou Selecione o Arquivo" at bounding box center [0, 0] width 0 height 0
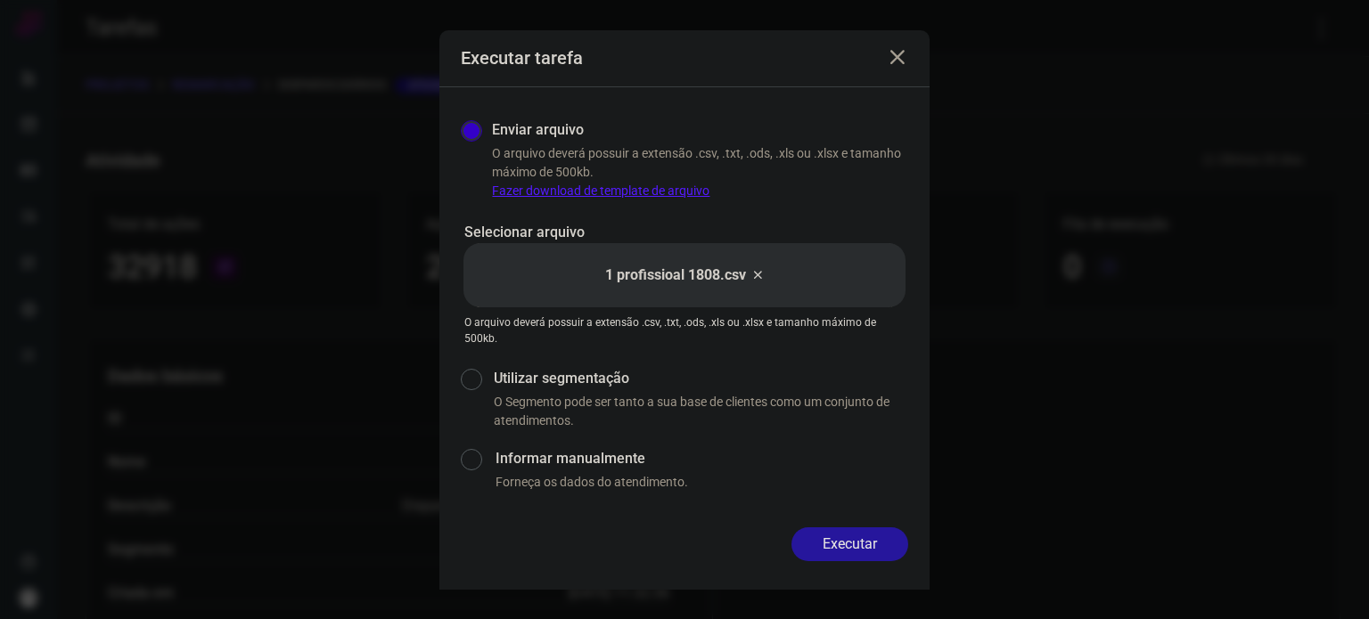
click at [863, 535] on button "Executar" at bounding box center [850, 545] width 117 height 34
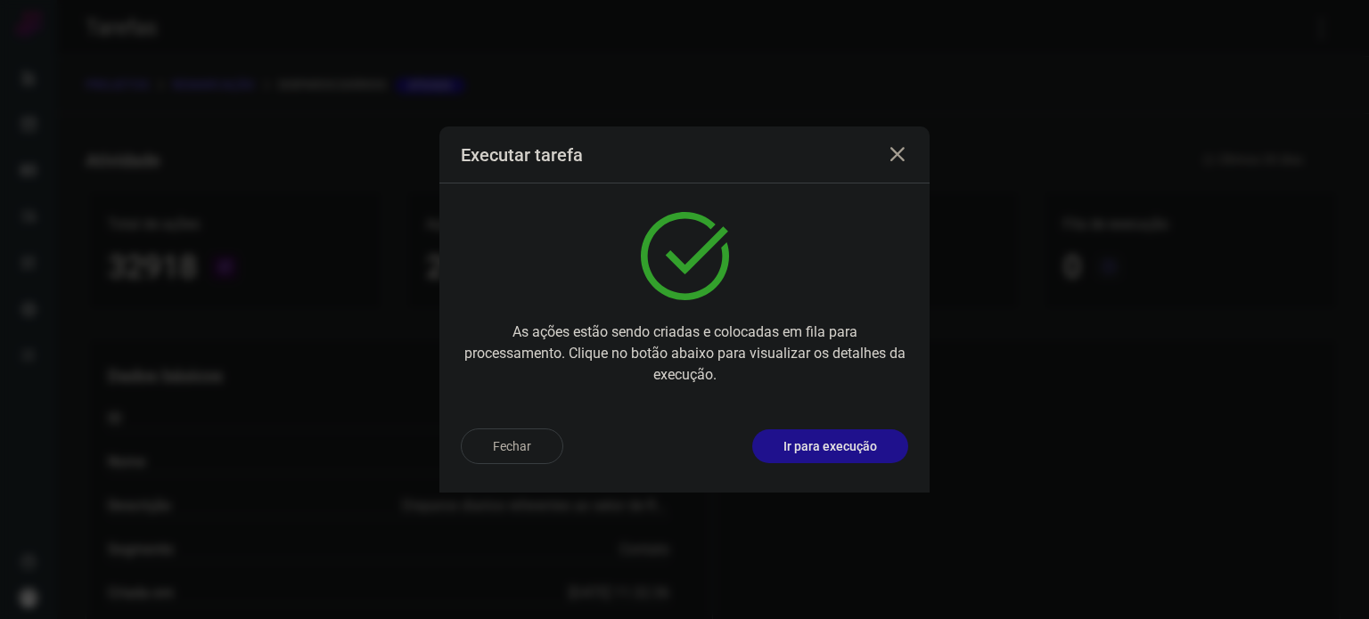
click at [857, 461] on button "Ir para execução" at bounding box center [830, 447] width 156 height 34
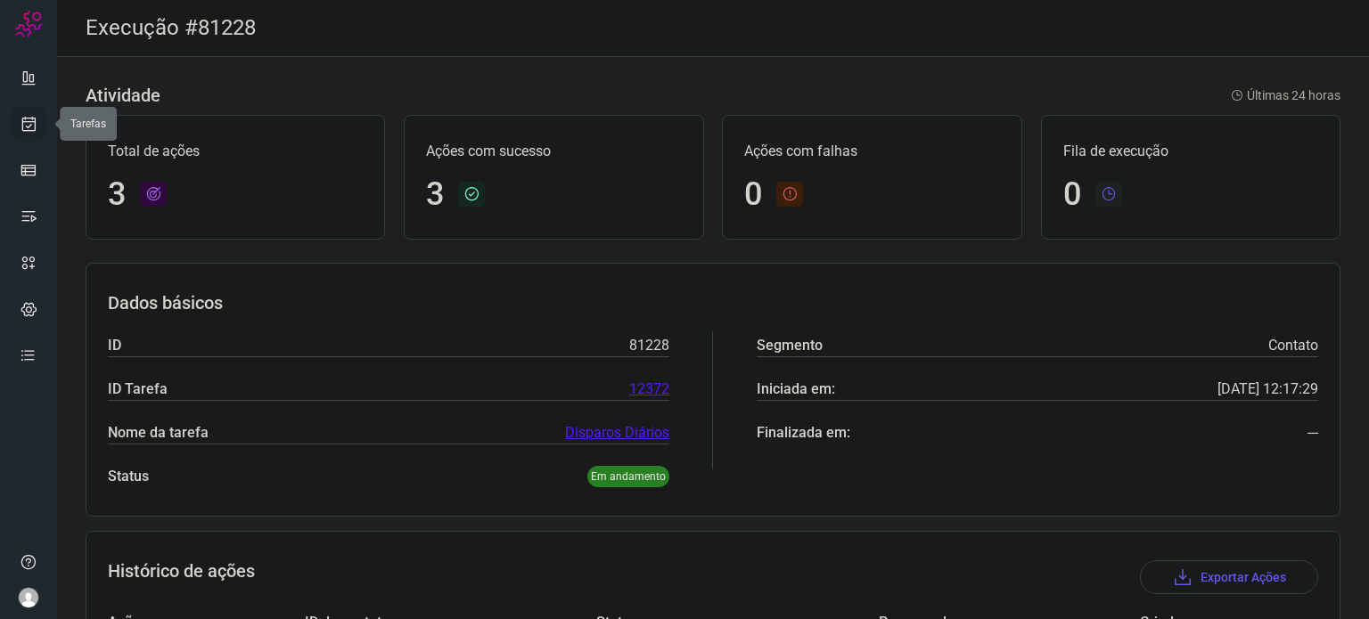
click at [29, 120] on icon at bounding box center [29, 124] width 19 height 18
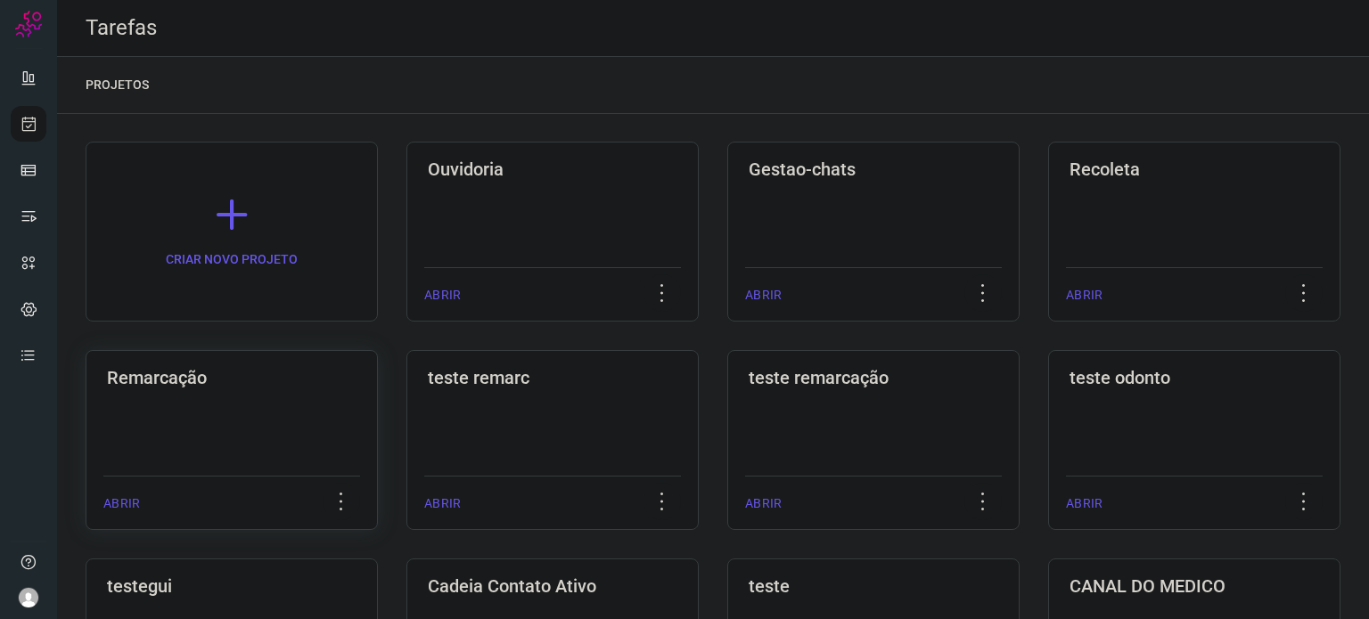
click at [296, 384] on h3 "Remarcação" at bounding box center [232, 377] width 250 height 21
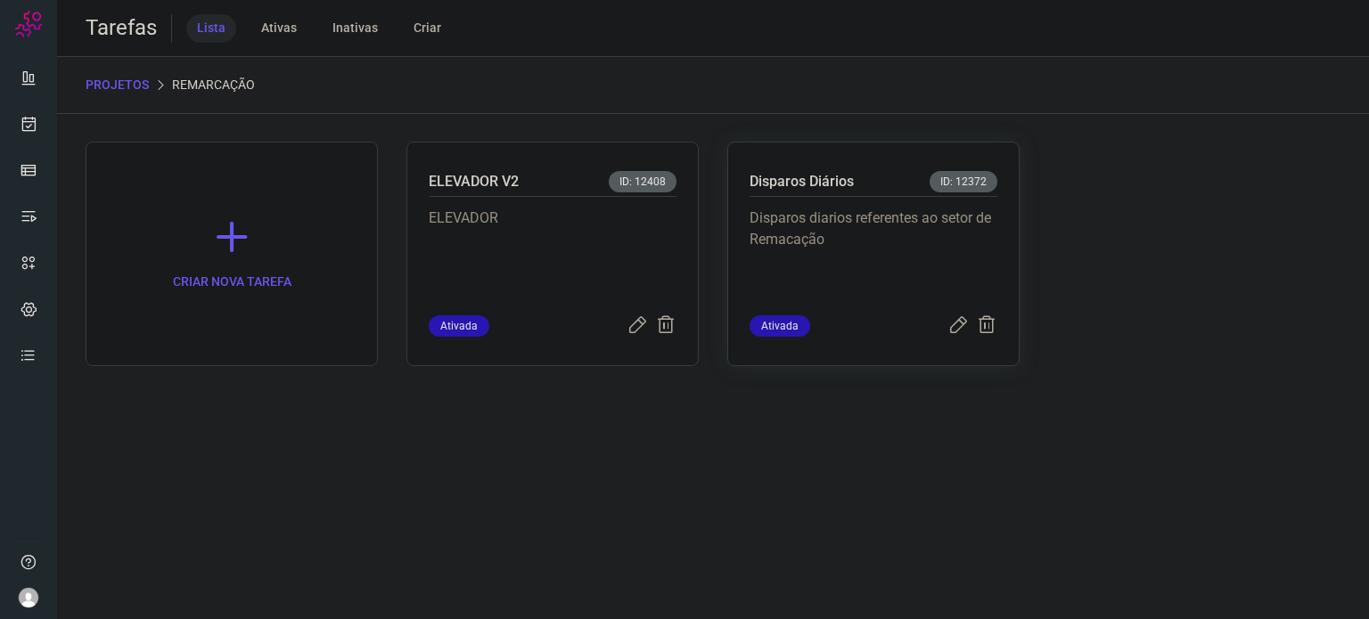
click at [902, 275] on p "Disparos diarios referentes ao setor de Remacação" at bounding box center [874, 252] width 248 height 89
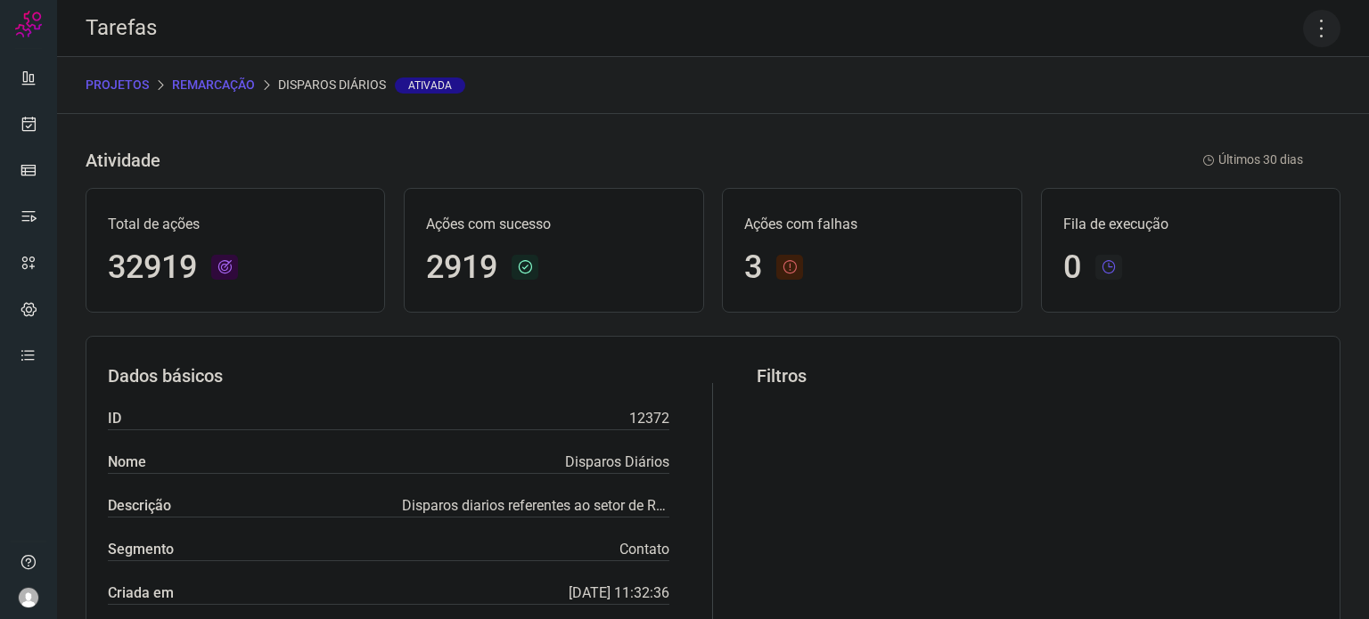
click at [1312, 33] on icon at bounding box center [1321, 28] width 37 height 37
click at [1270, 113] on li "Executar" at bounding box center [1245, 117] width 162 height 29
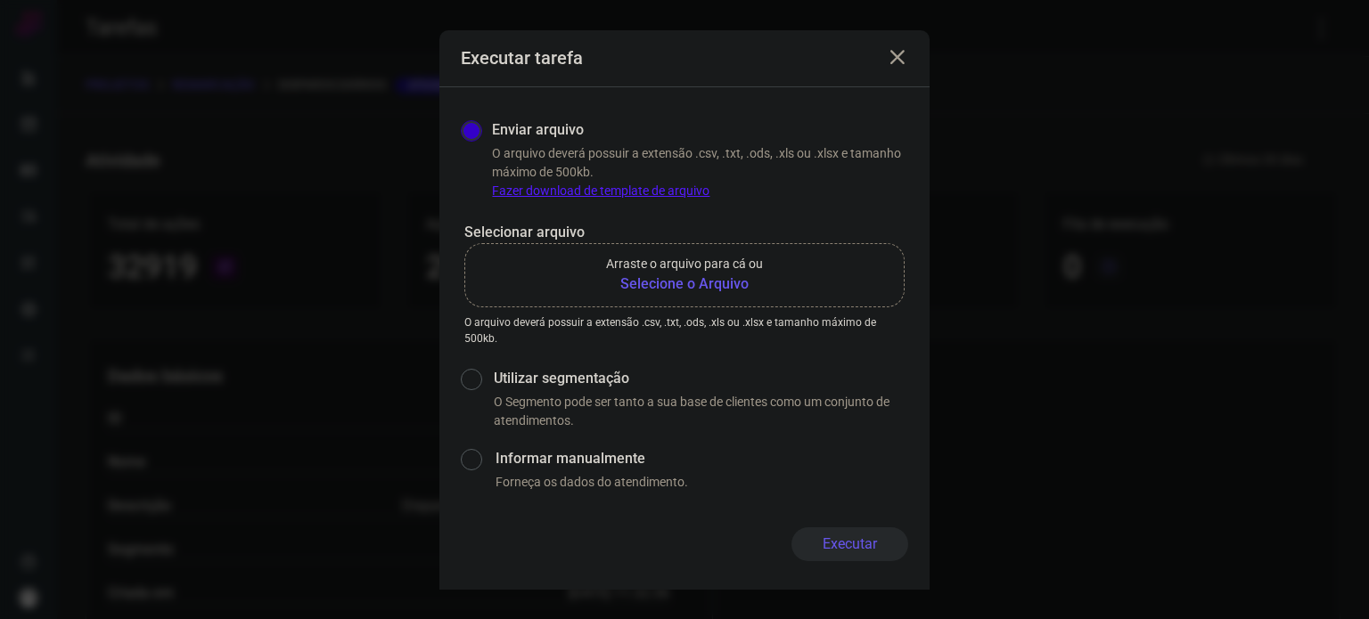
click at [698, 290] on b "Selecione o Arquivo" at bounding box center [684, 284] width 157 height 21
click at [0, 0] on input "Arraste o arquivo para cá ou Selecione o Arquivo" at bounding box center [0, 0] width 0 height 0
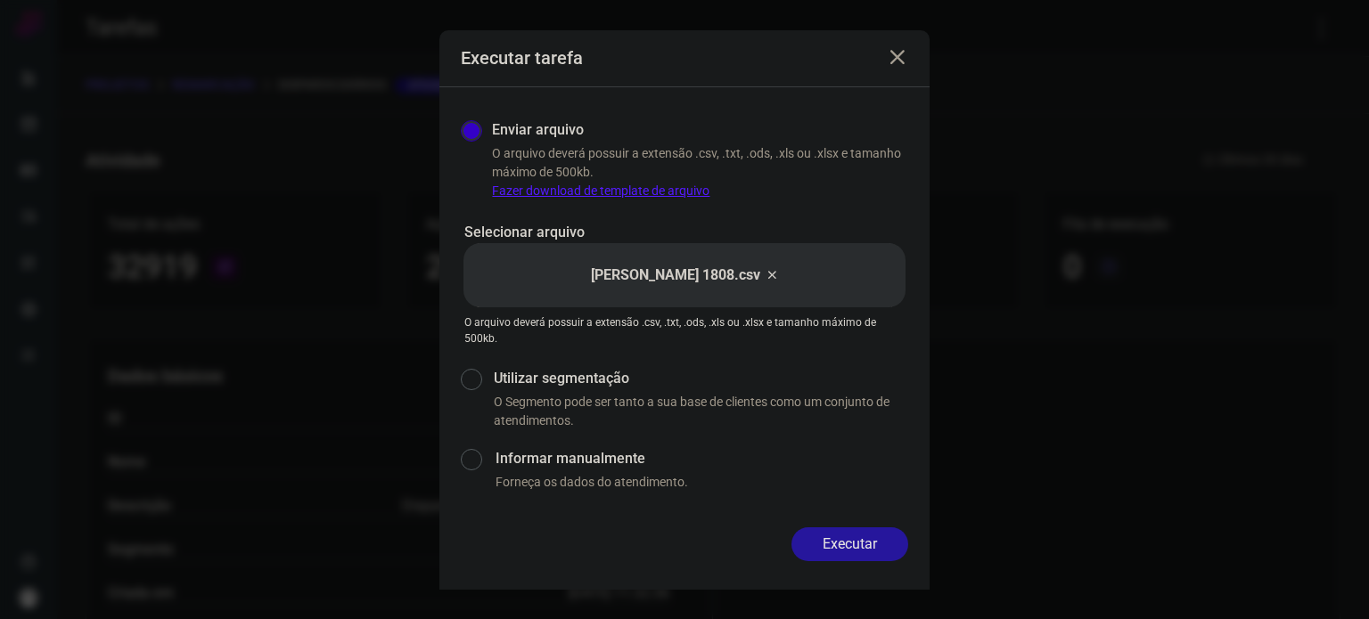
click at [872, 559] on button "Executar" at bounding box center [850, 545] width 117 height 34
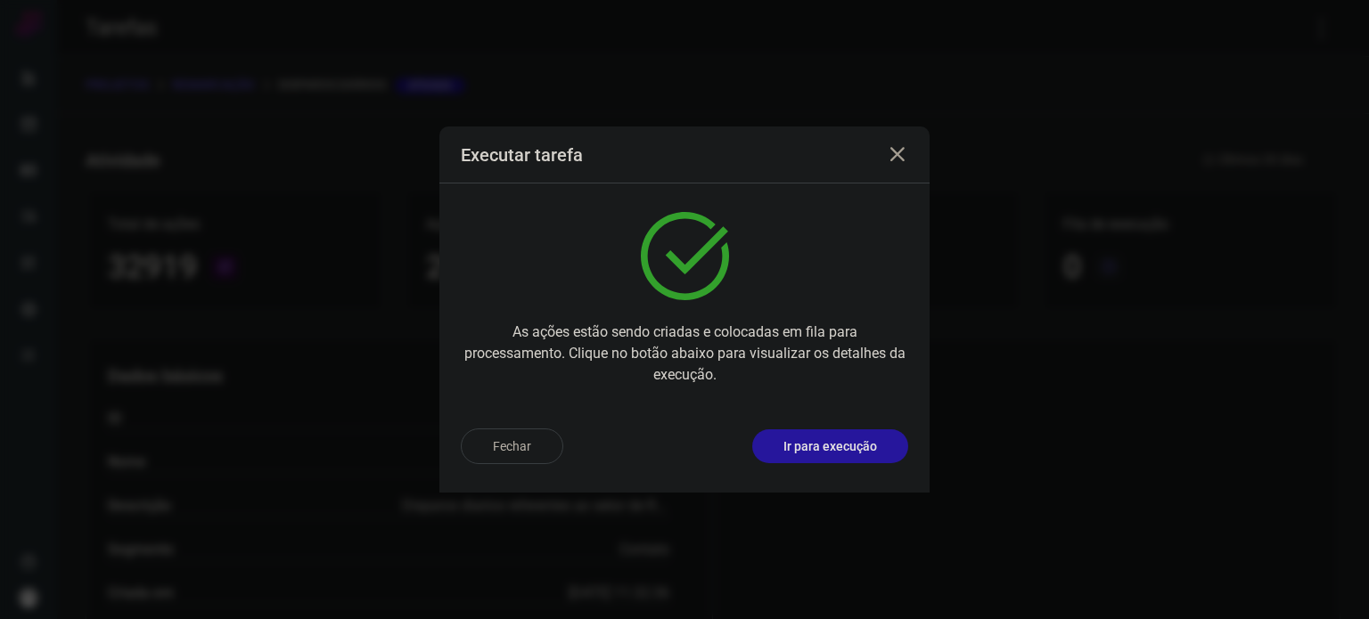
click at [828, 456] on button "Ir para execução" at bounding box center [830, 447] width 156 height 34
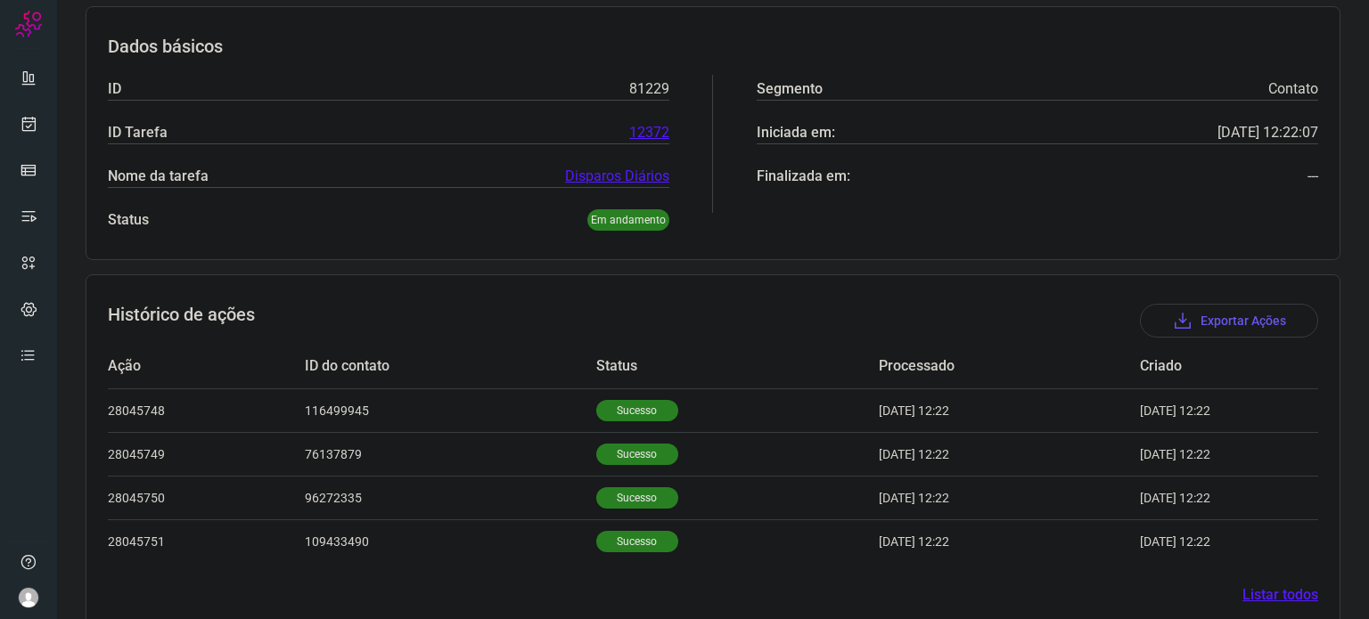
scroll to position [289, 0]
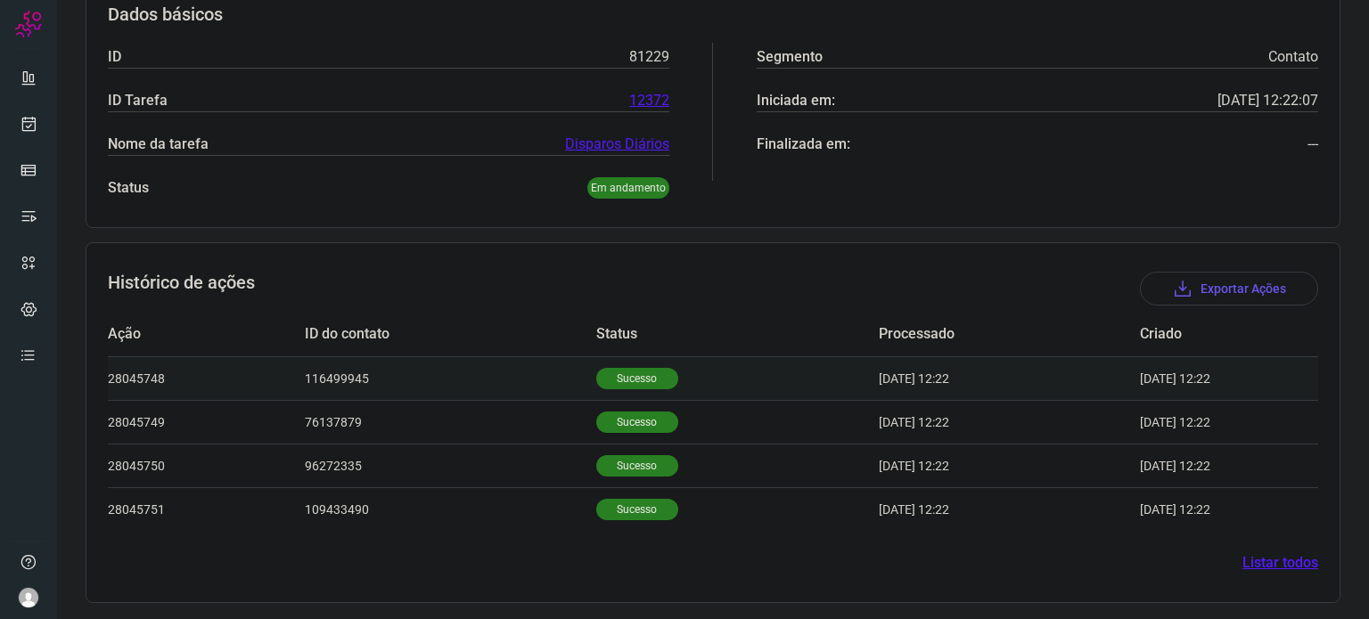
click at [628, 377] on p "Sucesso" at bounding box center [637, 378] width 82 height 21
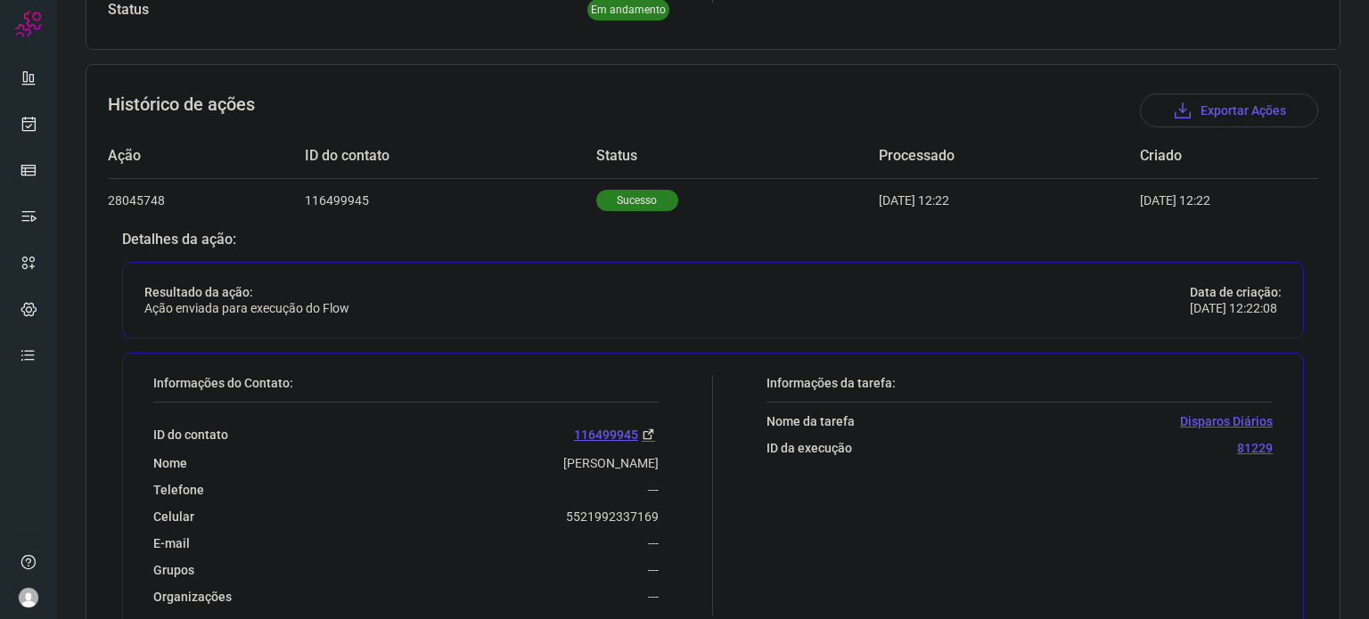
scroll to position [467, 0]
drag, startPoint x: 604, startPoint y: 516, endPoint x: 691, endPoint y: 518, distance: 86.5
click at [691, 518] on div "Informações do Contato: ID do contato 116499945 Nome [PERSON_NAME] Caixeiro Tel…" at bounding box center [428, 495] width 569 height 241
copy p "5521992337169"
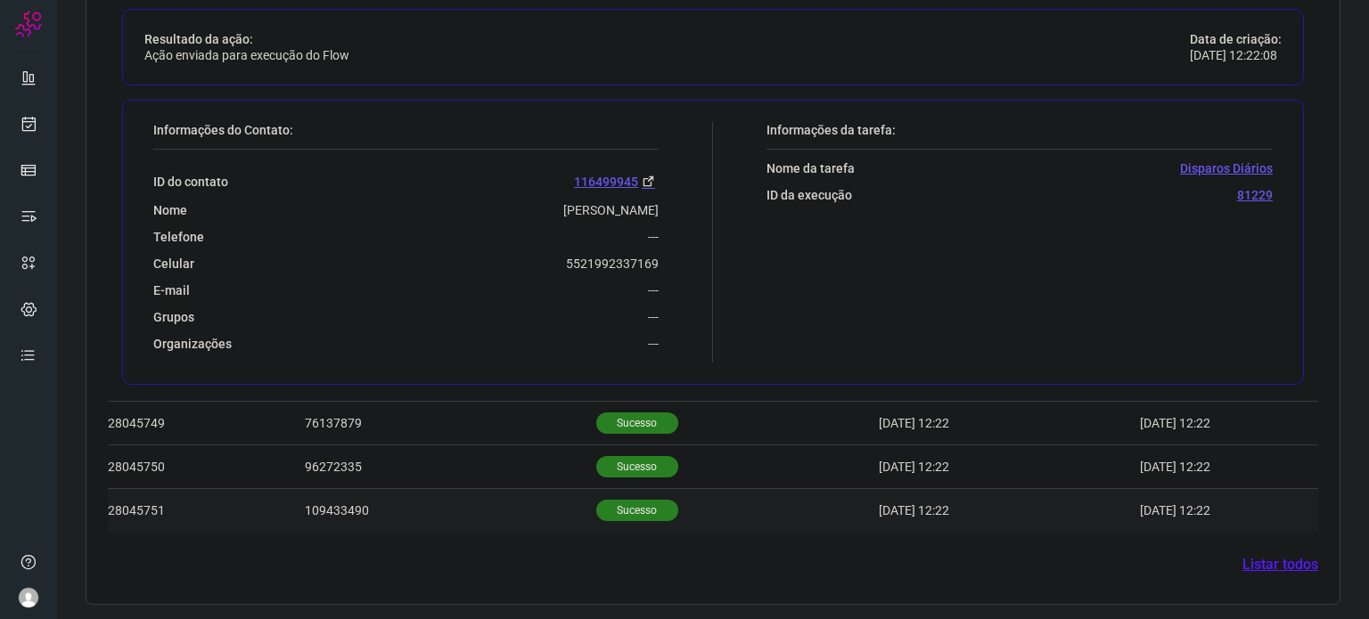
click at [617, 489] on td "Sucesso" at bounding box center [737, 511] width 283 height 44
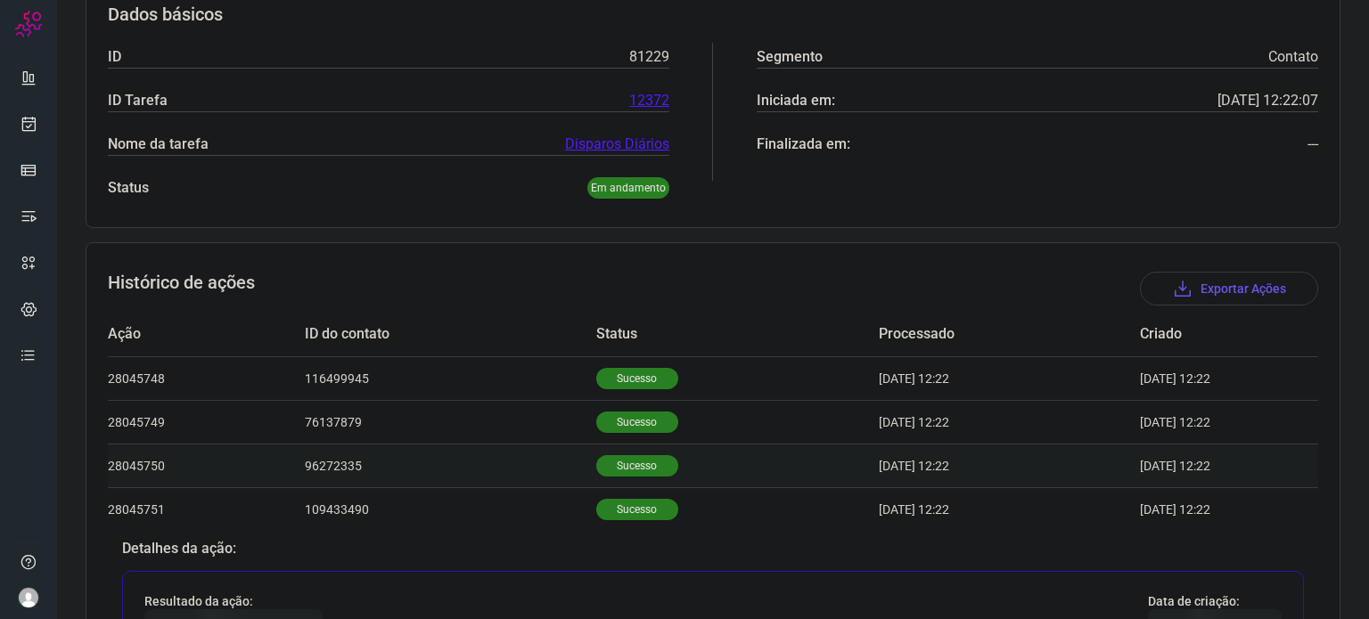
click at [619, 472] on p "Sucesso" at bounding box center [637, 465] width 82 height 21
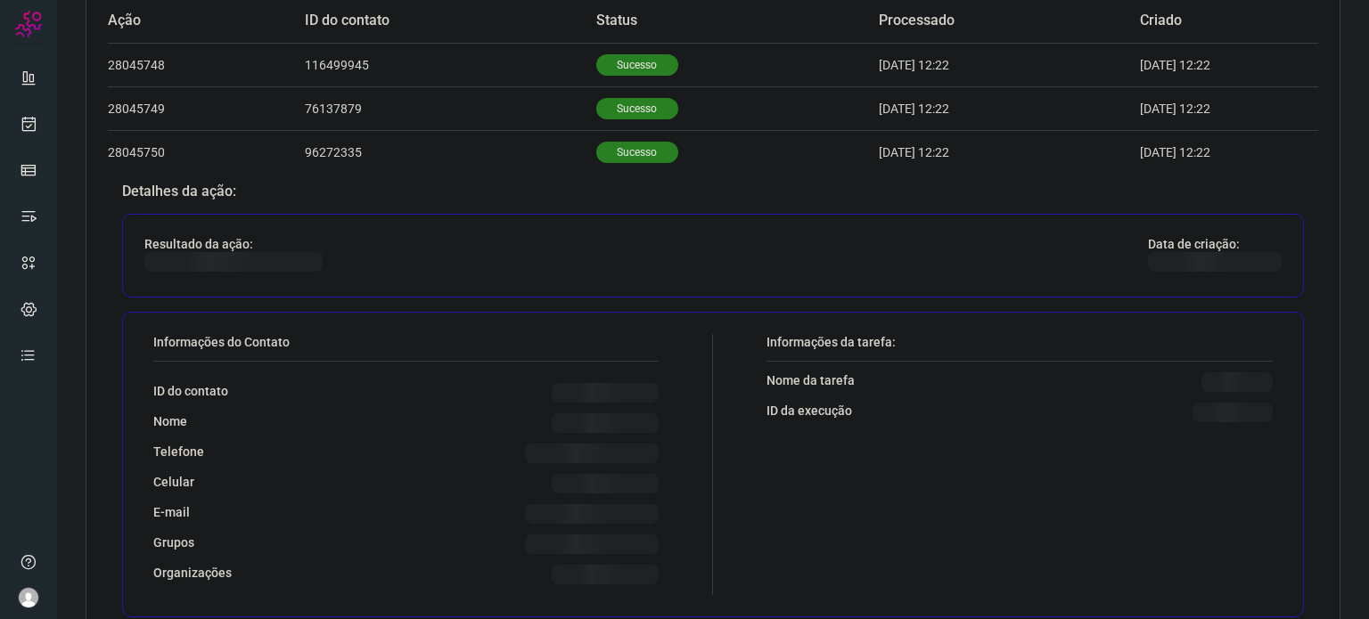
scroll to position [645, 0]
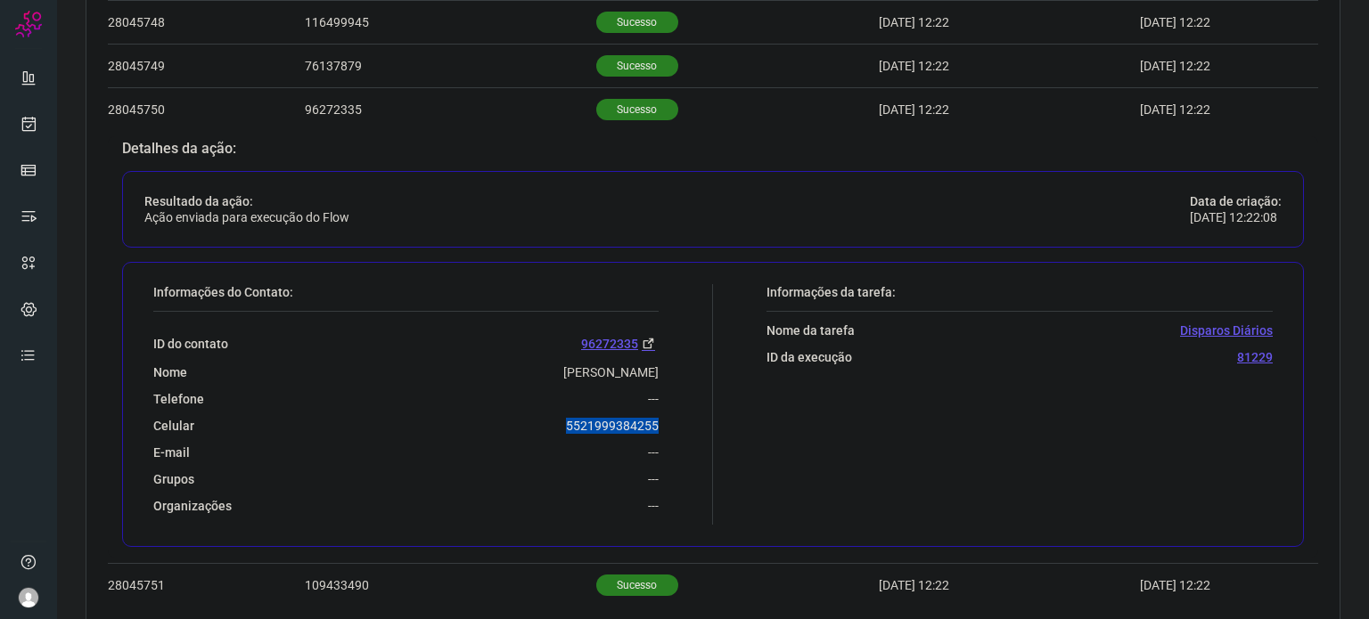
drag, startPoint x: 560, startPoint y: 422, endPoint x: 659, endPoint y: 413, distance: 99.3
click at [659, 413] on div "Informações do Contato: ID do contato 96272335 Nome [PERSON_NAME] Telefone --- …" at bounding box center [428, 404] width 569 height 241
copy p "5521999384255"
click at [35, 124] on icon at bounding box center [29, 124] width 19 height 18
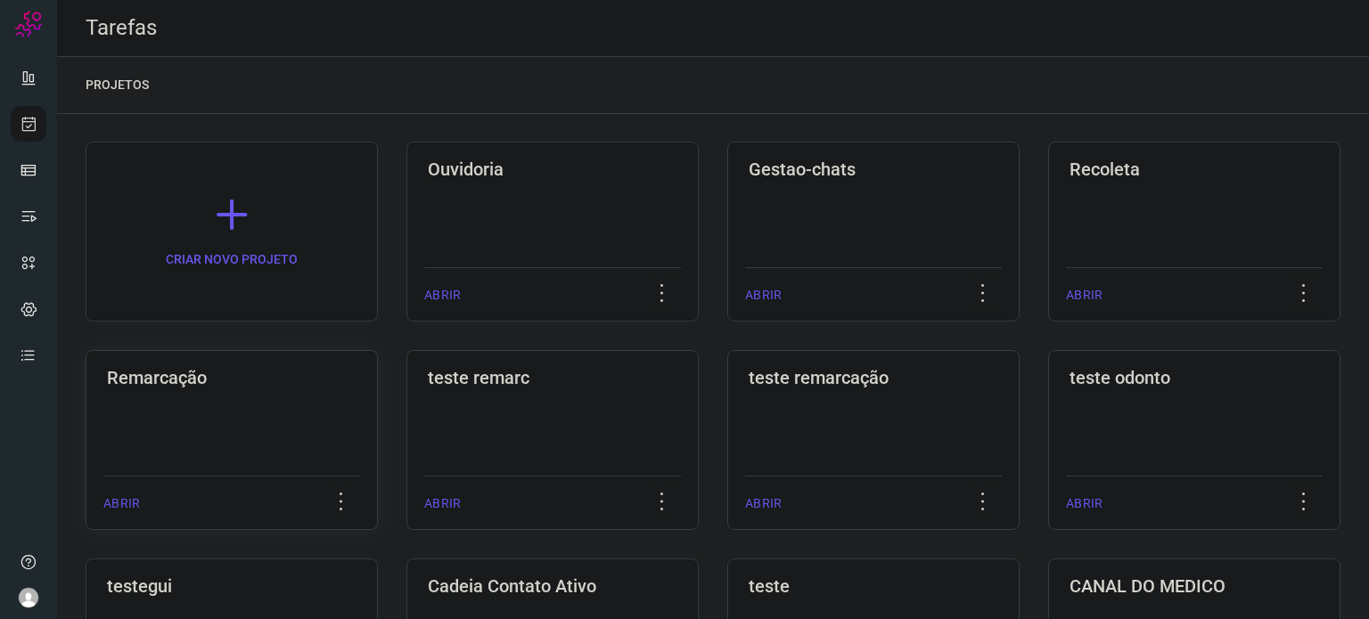
click at [406, 393] on div "Remarcação ABRIR" at bounding box center [552, 440] width 292 height 180
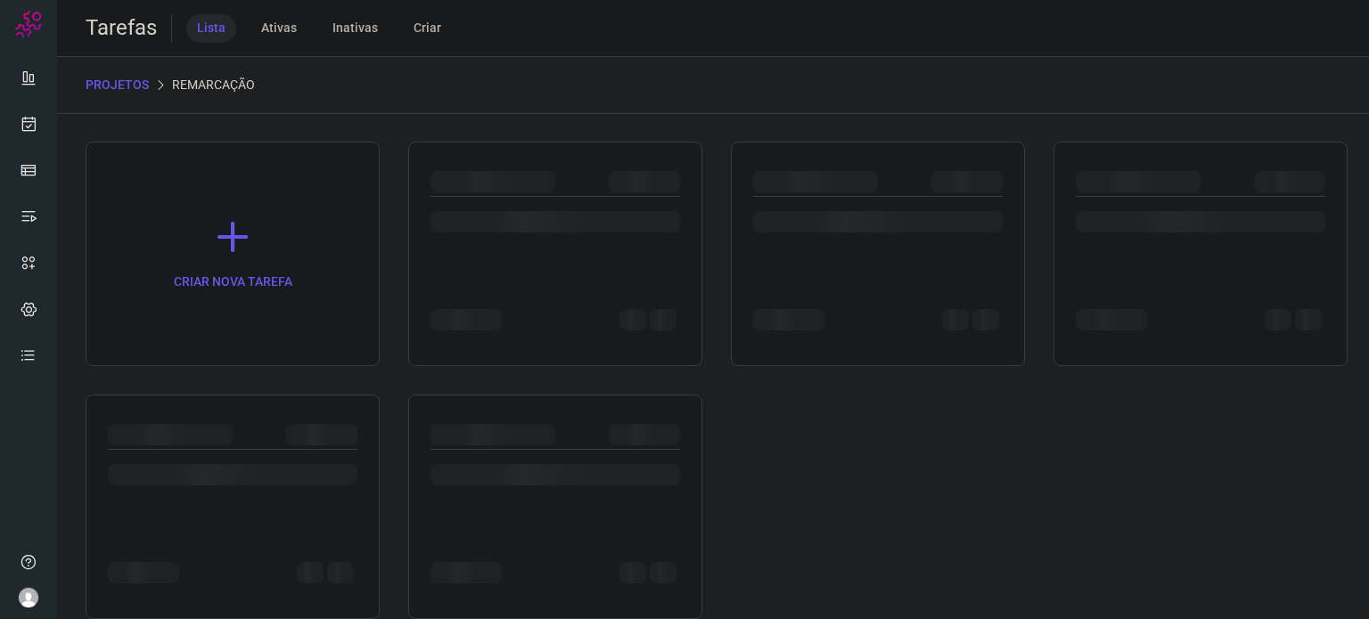
click at [307, 391] on div "CRIAR NOVA TAREFA" at bounding box center [713, 381] width 1255 height 478
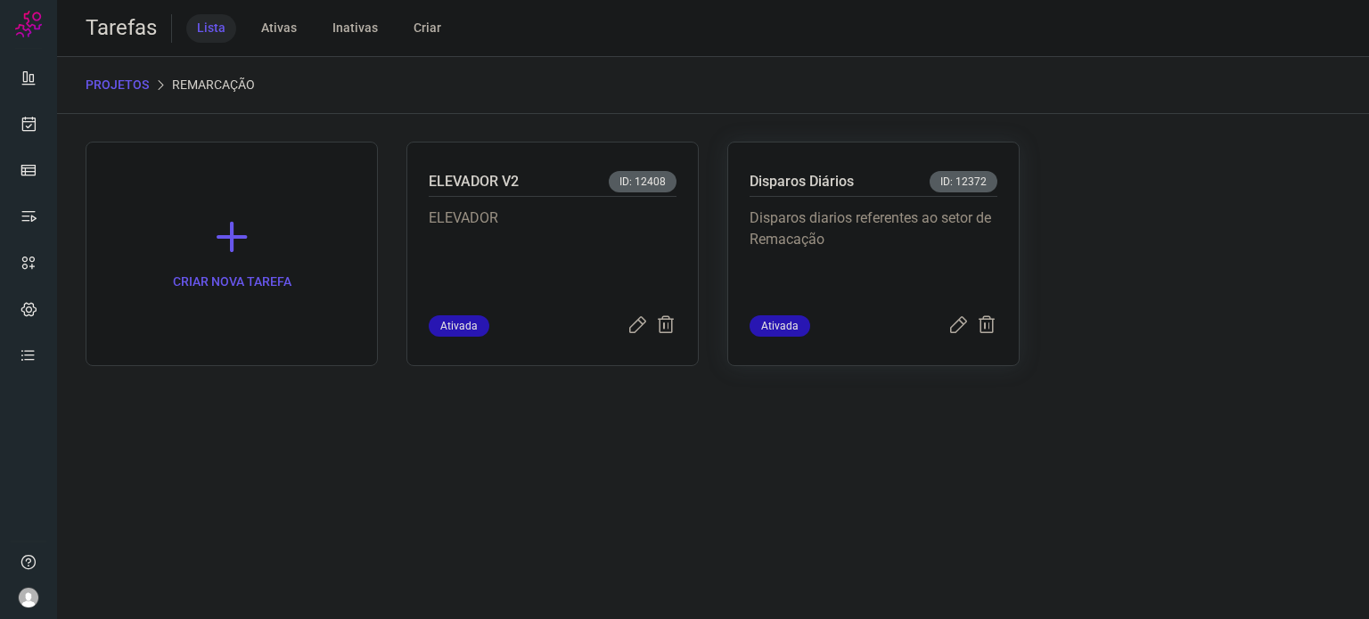
click at [863, 249] on p "Disparos diarios referentes ao setor de Remacação" at bounding box center [874, 252] width 248 height 89
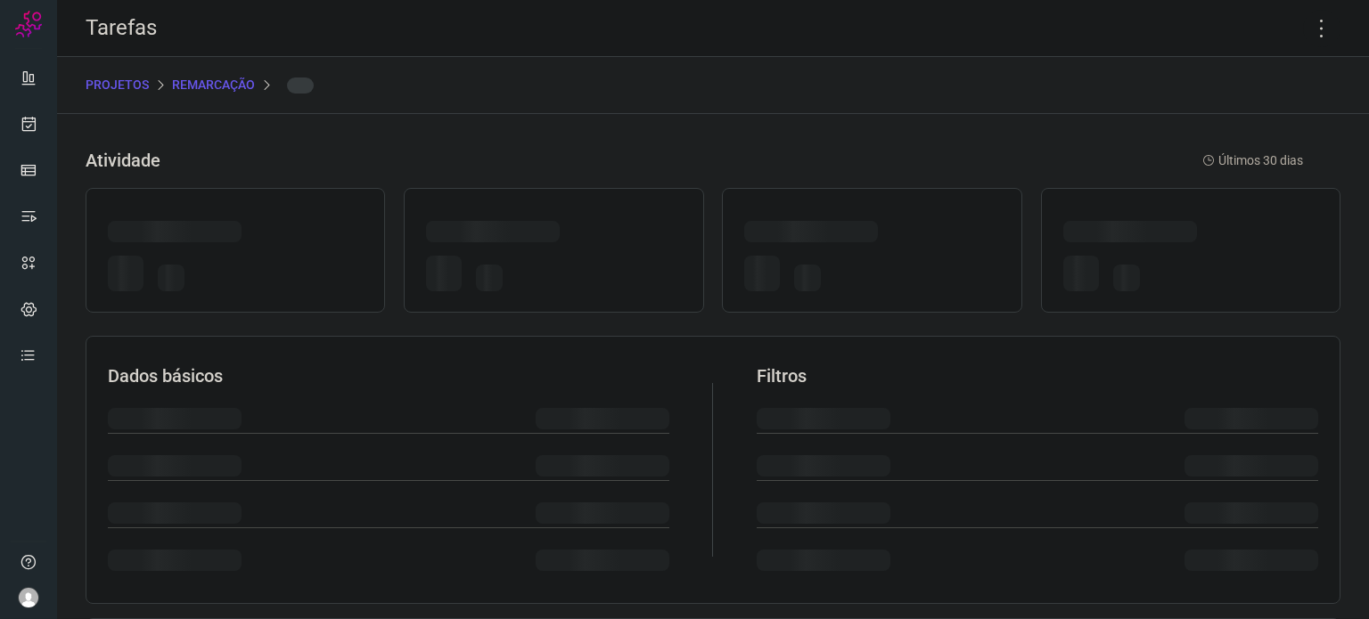
click at [863, 249] on div at bounding box center [871, 273] width 255 height 49
click at [1316, 25] on icon at bounding box center [1321, 28] width 37 height 37
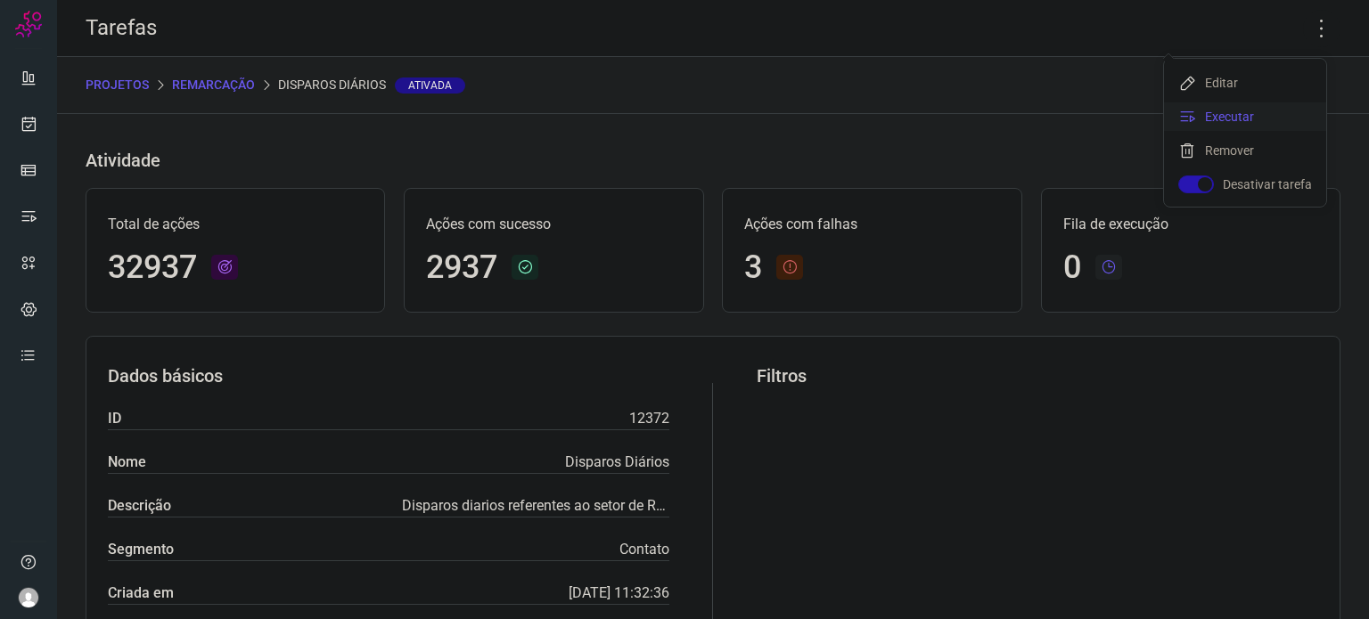
click at [1262, 117] on li "Executar" at bounding box center [1245, 117] width 162 height 29
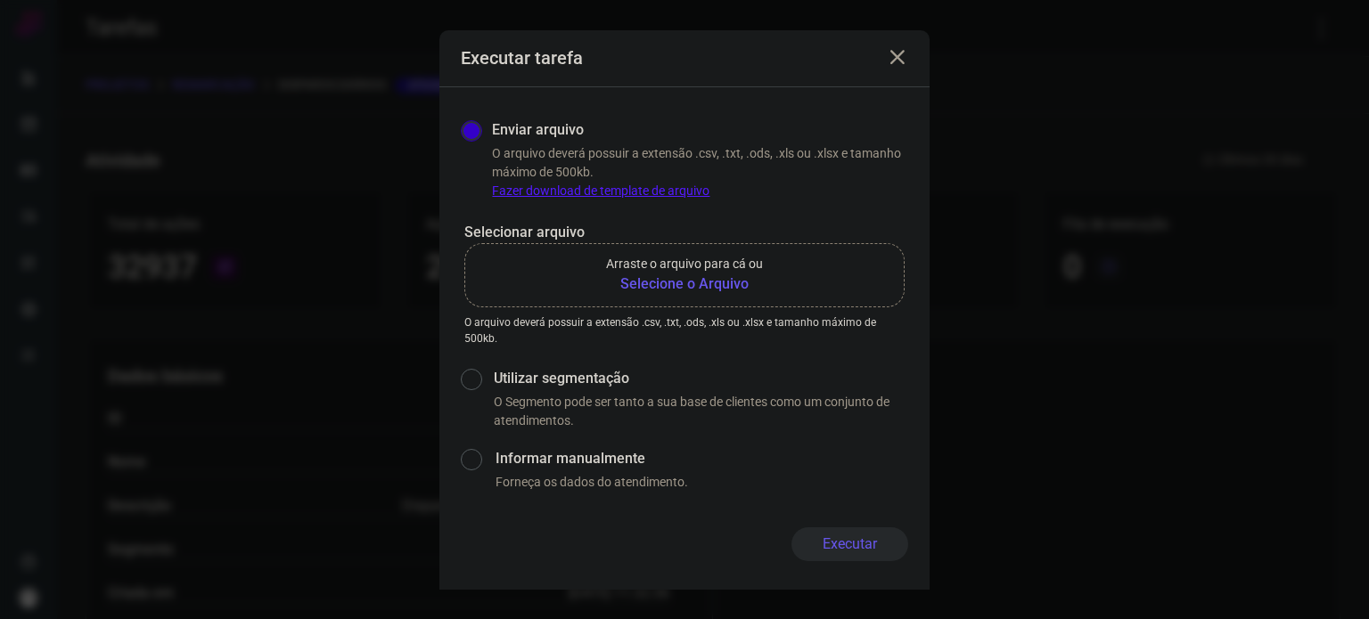
click at [679, 287] on b "Selecione o Arquivo" at bounding box center [684, 284] width 157 height 21
click at [0, 0] on input "Arraste o arquivo para cá ou Selecione o Arquivo" at bounding box center [0, 0] width 0 height 0
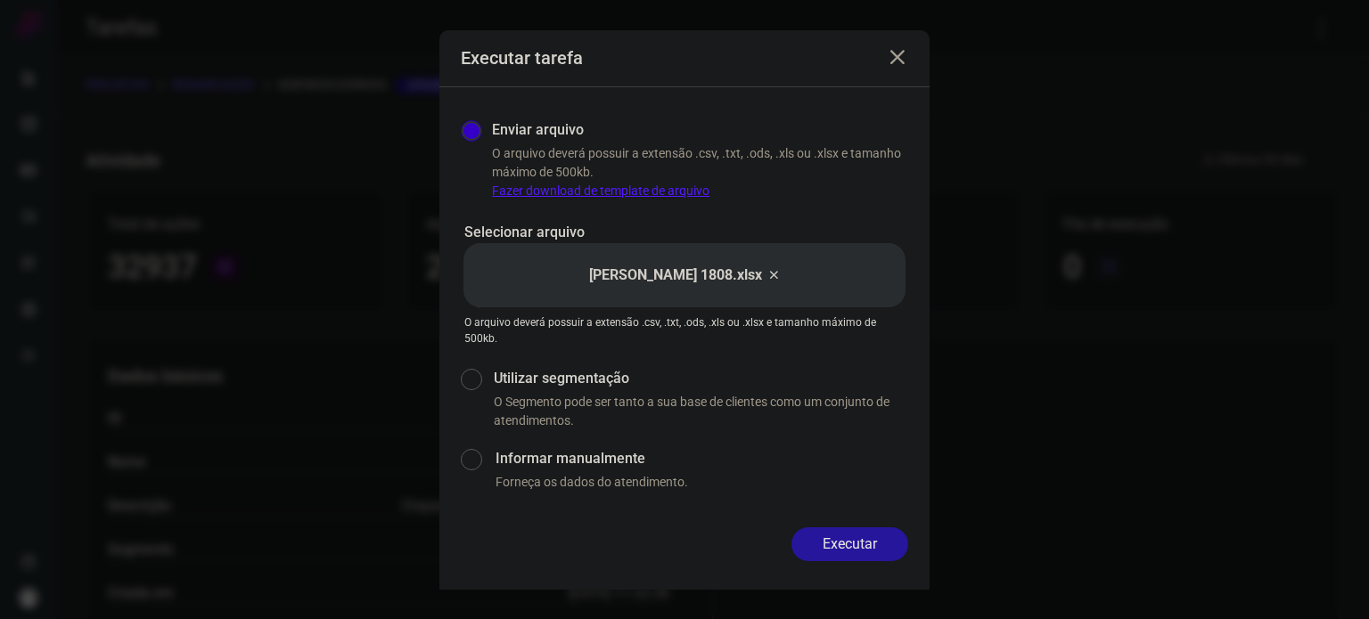
click at [849, 545] on button "Executar" at bounding box center [850, 545] width 117 height 34
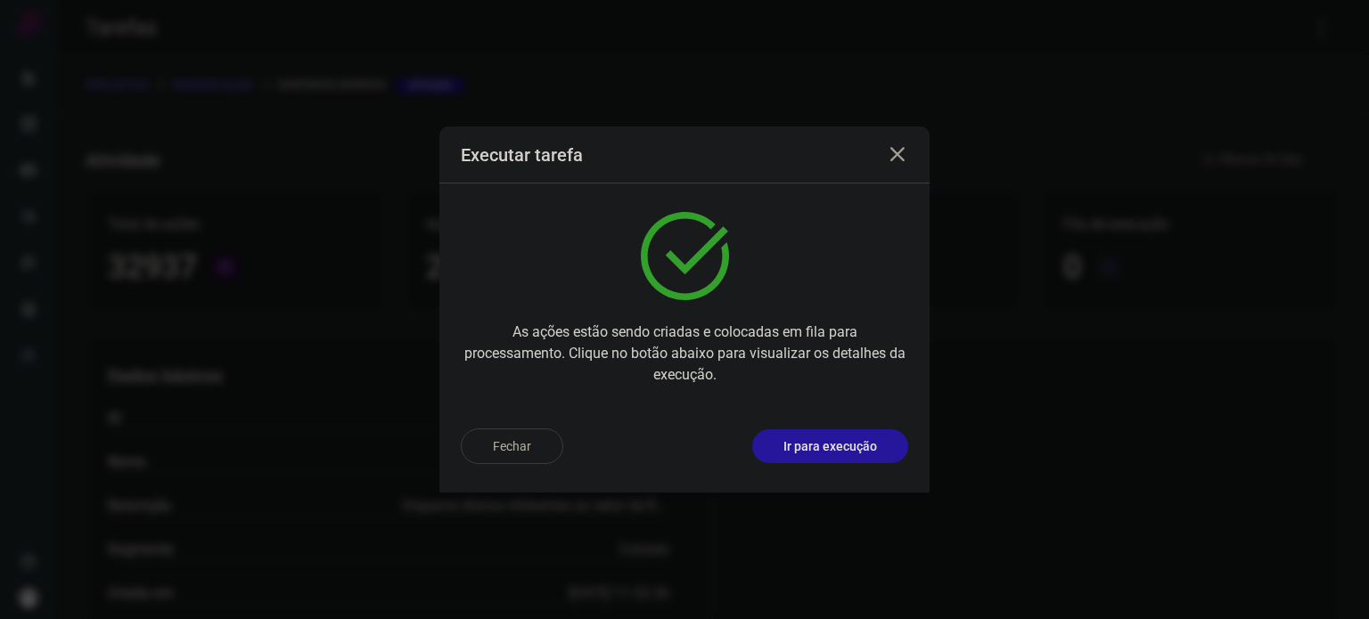
click at [893, 440] on button "Ir para execução" at bounding box center [830, 447] width 156 height 34
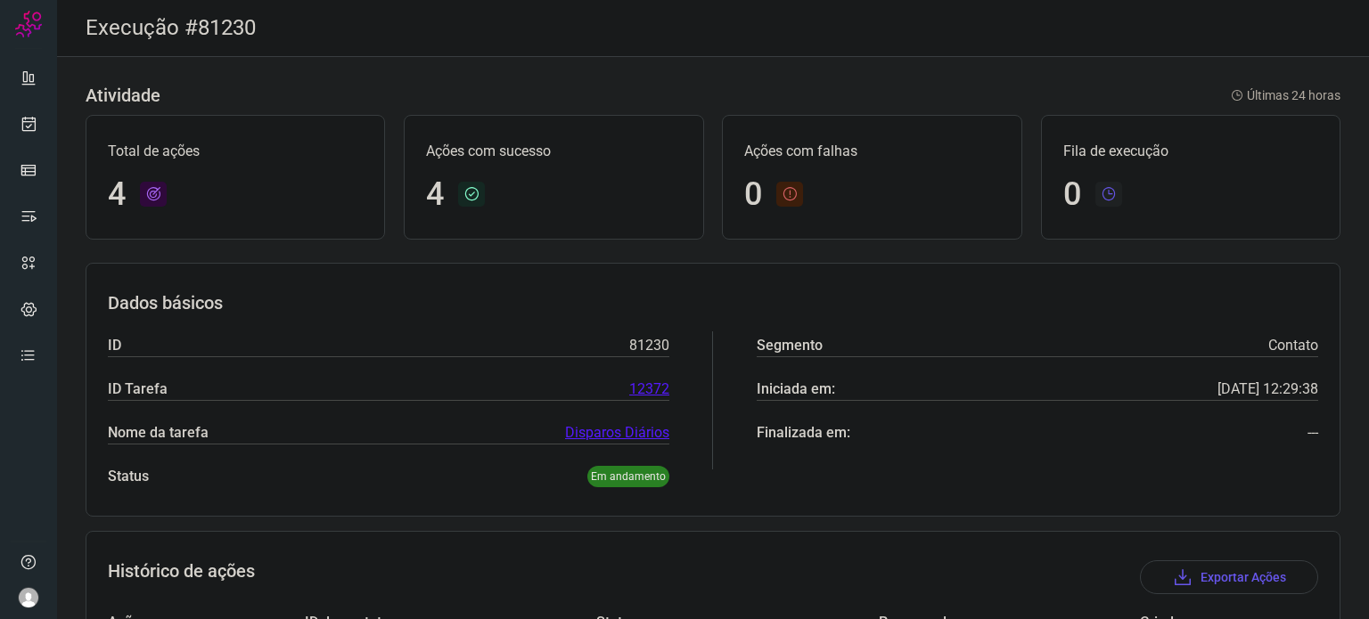
scroll to position [289, 0]
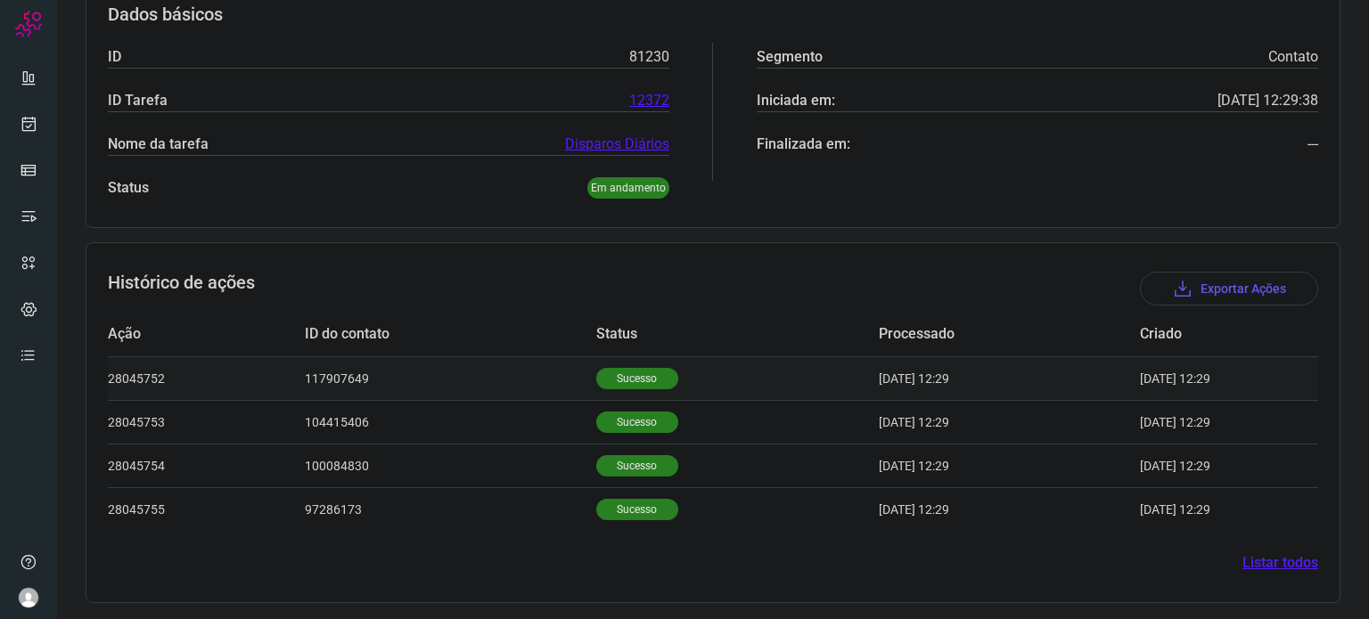
click at [624, 365] on td "Sucesso" at bounding box center [737, 379] width 283 height 44
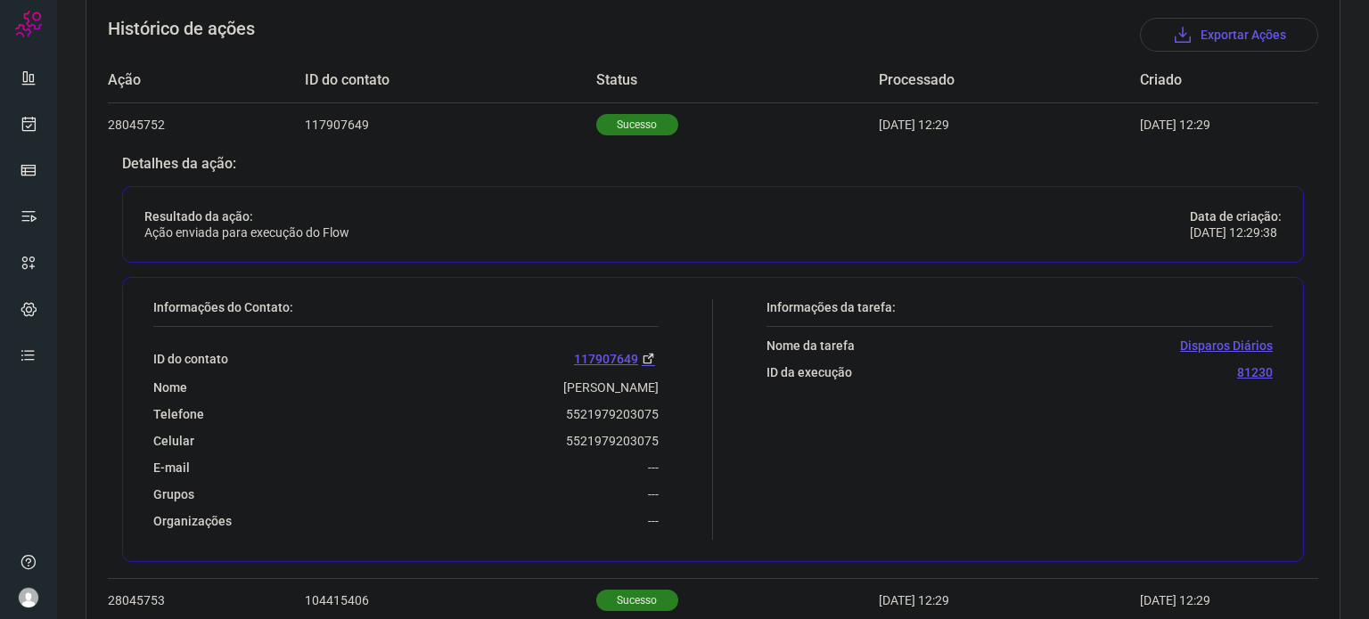
scroll to position [556, 0]
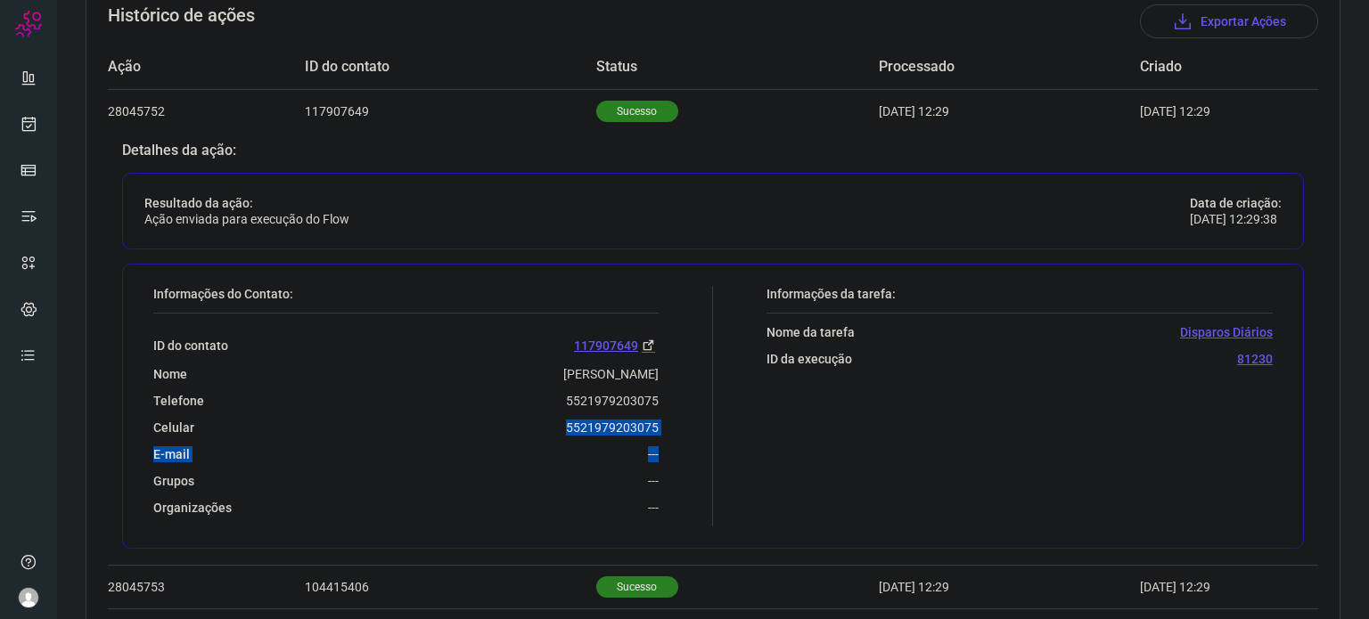
drag, startPoint x: 553, startPoint y: 431, endPoint x: 650, endPoint y: 432, distance: 97.2
click at [652, 434] on div "ID do contato 117907649 Nome [PERSON_NAME] Telefone 5521979203075 Celular [PHON…" at bounding box center [405, 415] width 505 height 202
drag, startPoint x: 414, startPoint y: 424, endPoint x: 454, endPoint y: 420, distance: 39.5
click at [414, 423] on div "Celular [PHONE_NUMBER]" at bounding box center [405, 428] width 505 height 16
click at [546, 431] on div "Celular [PHONE_NUMBER]" at bounding box center [405, 428] width 505 height 16
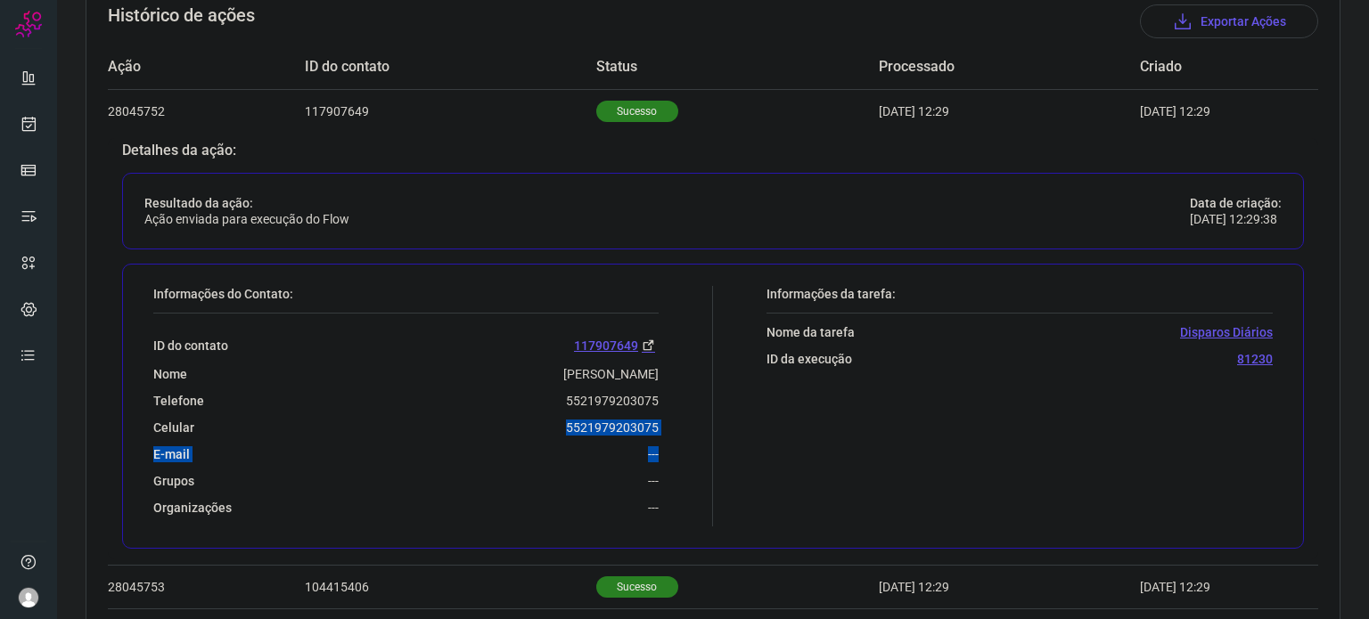
click at [551, 427] on div "Celular [PHONE_NUMBER]" at bounding box center [405, 428] width 505 height 16
click at [546, 395] on div "Telefone [PHONE_NUMBER]" at bounding box center [405, 401] width 505 height 16
drag, startPoint x: 556, startPoint y: 398, endPoint x: 654, endPoint y: 395, distance: 98.1
click at [654, 395] on div "Informações do Contato: ID do contato 117907649 Nome [PERSON_NAME] Telefone 552…" at bounding box center [428, 406] width 569 height 241
copy p "5521979203075"
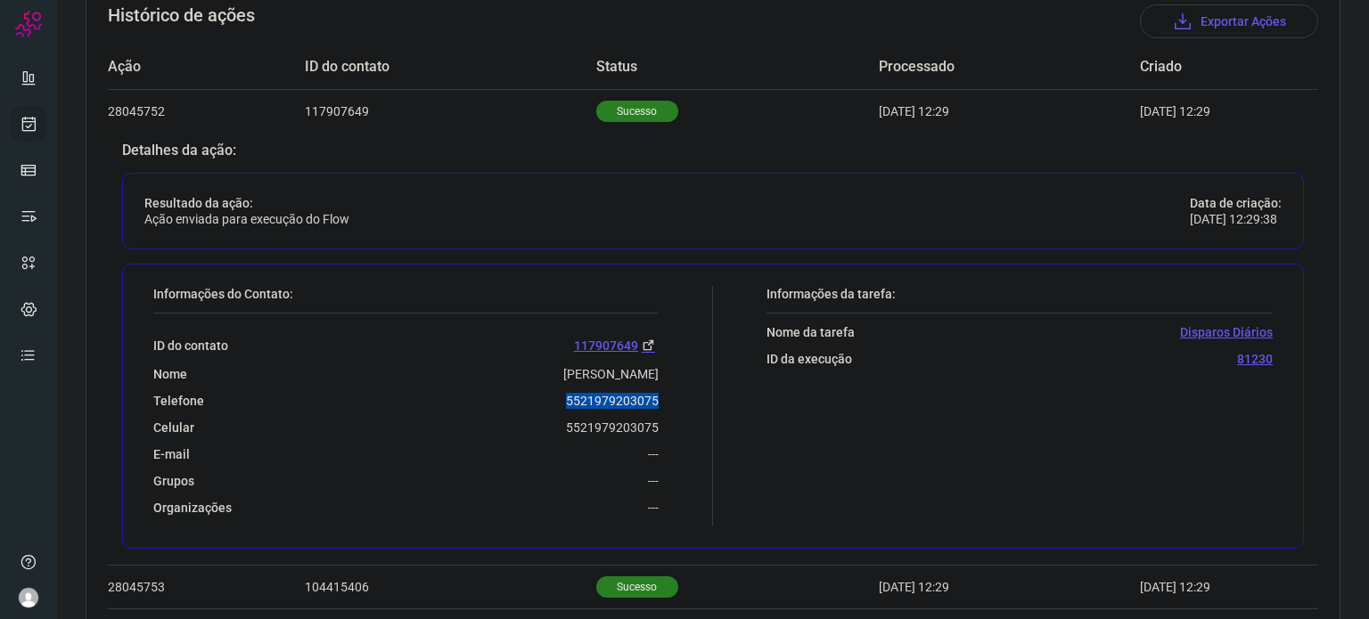
click at [36, 119] on icon at bounding box center [29, 124] width 19 height 18
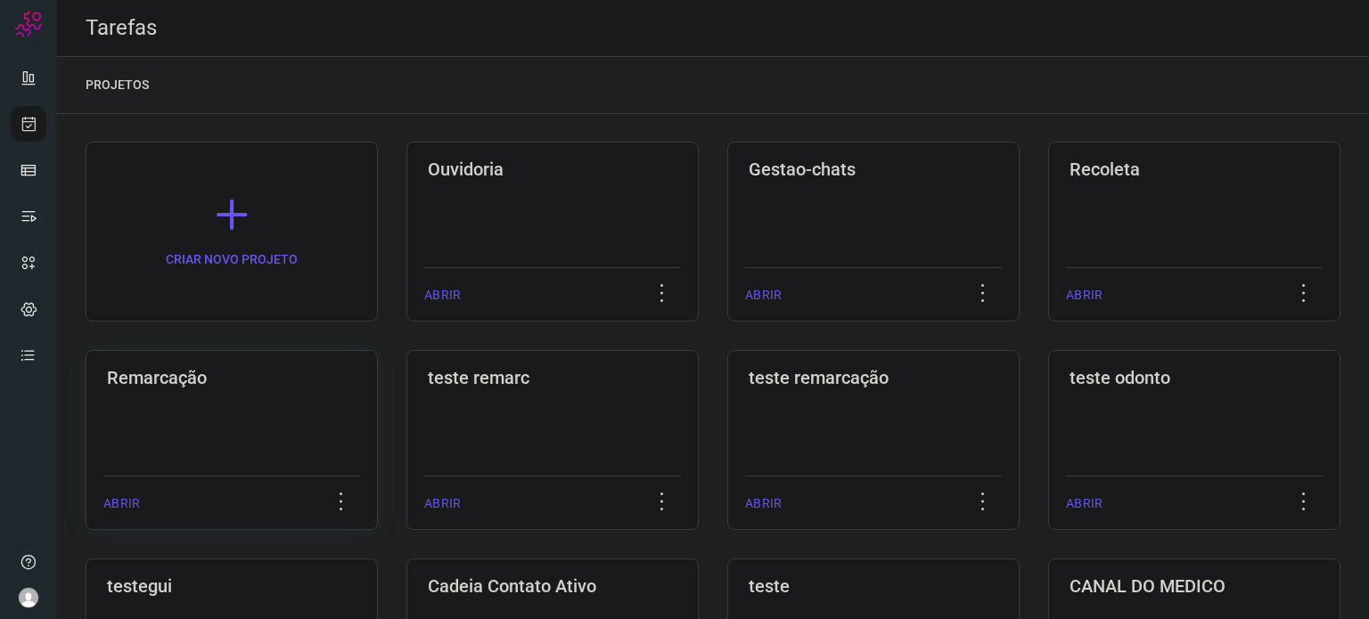
click at [406, 428] on div "Remarcação ABRIR" at bounding box center [552, 440] width 292 height 180
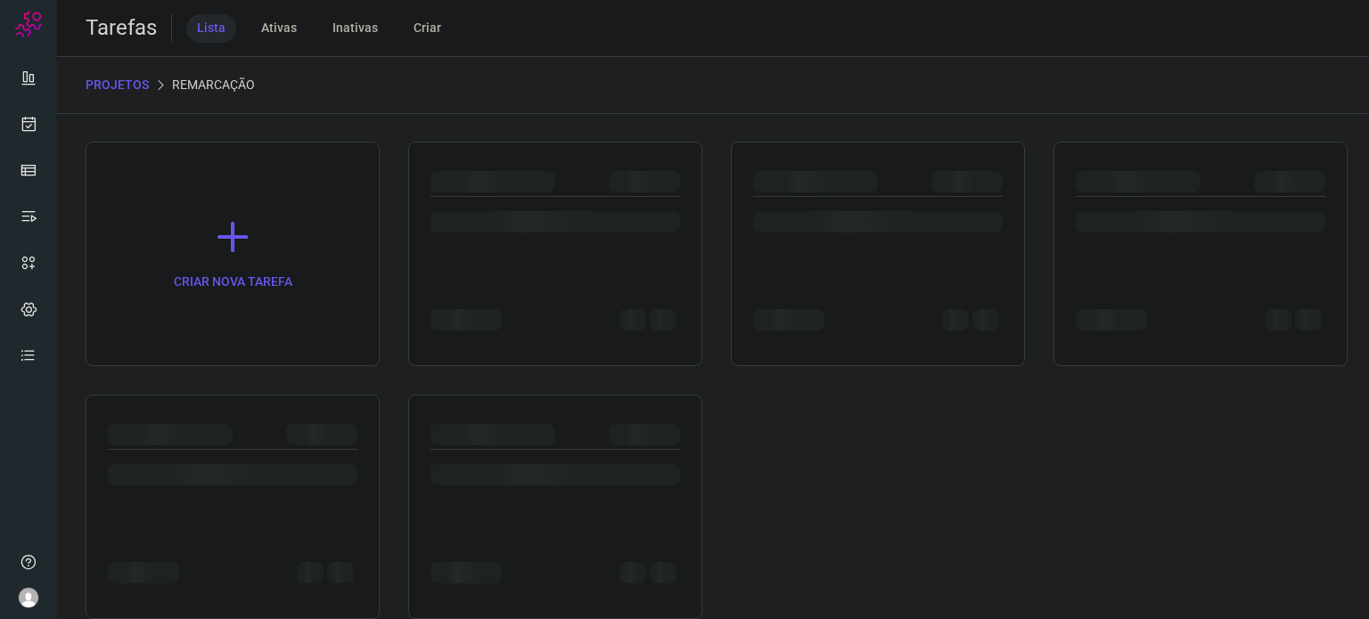
click at [332, 425] on div at bounding box center [321, 434] width 71 height 21
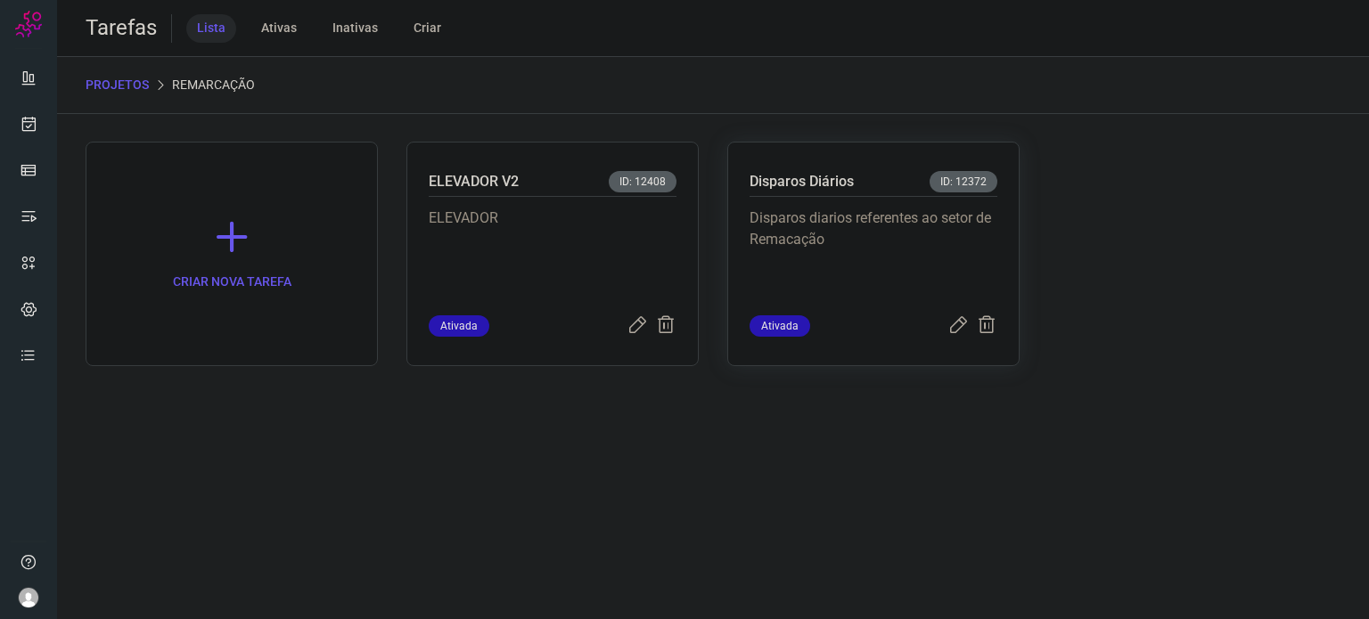
click at [840, 217] on p "Disparos diarios referentes ao setor de Remacação" at bounding box center [874, 252] width 248 height 89
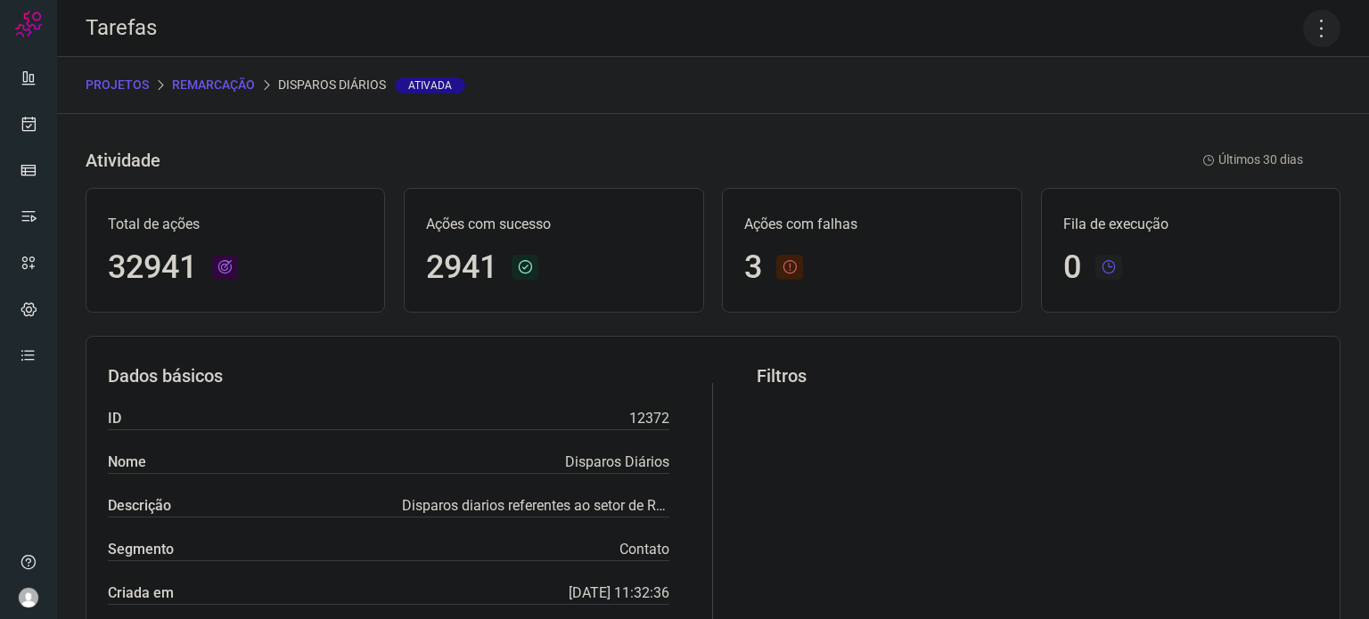
click at [1312, 29] on icon at bounding box center [1321, 28] width 37 height 37
click at [1262, 113] on li "Executar" at bounding box center [1245, 117] width 162 height 29
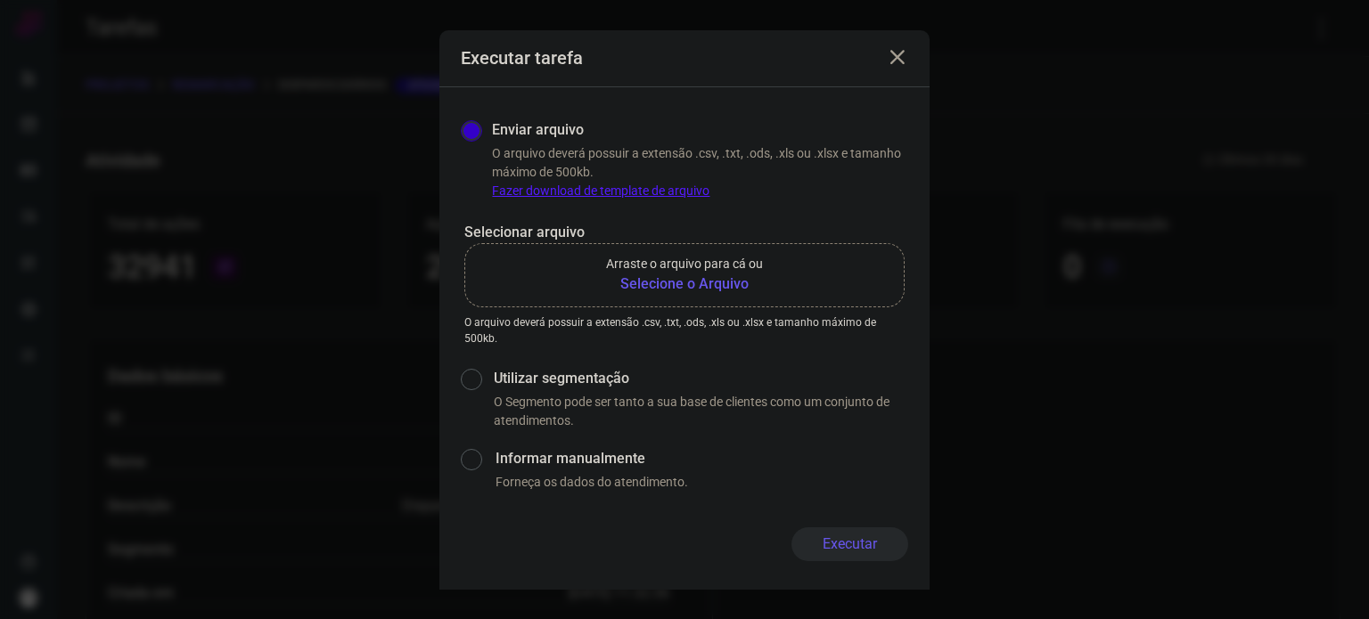
click at [719, 273] on p "Arraste o arquivo para cá ou" at bounding box center [684, 264] width 157 height 19
click at [0, 0] on input "Arraste o arquivo para cá ou Selecione o Arquivo" at bounding box center [0, 0] width 0 height 0
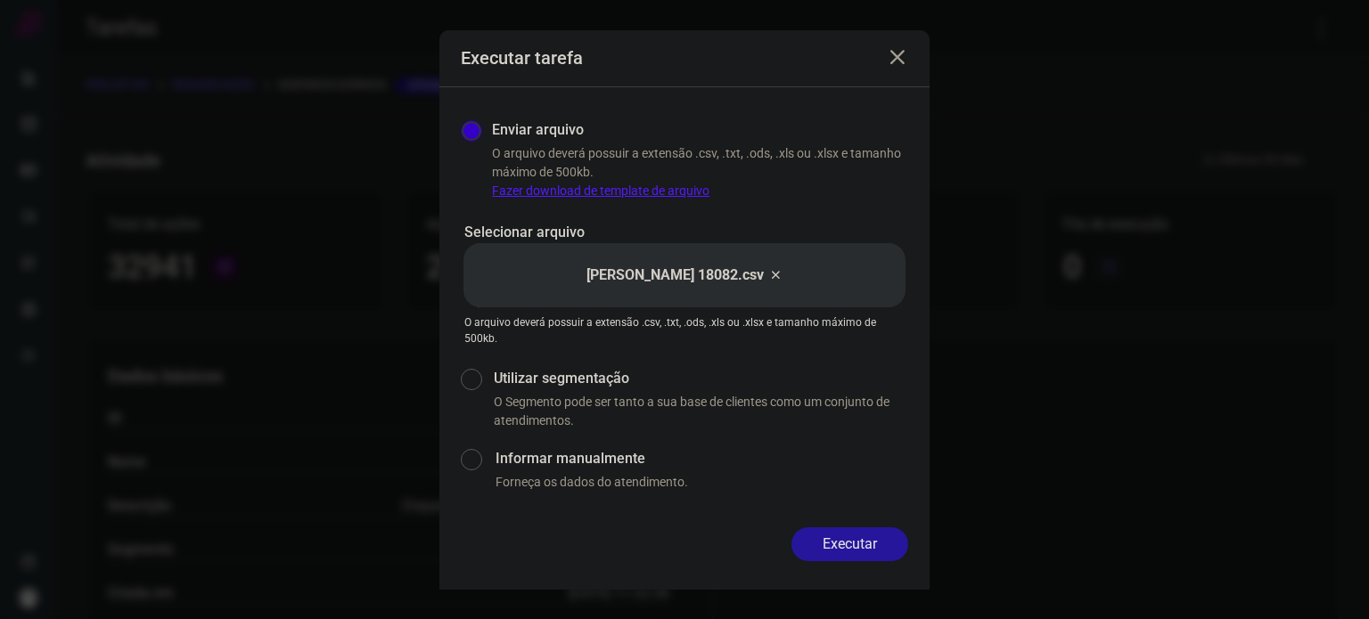
click at [856, 532] on button "Executar" at bounding box center [850, 545] width 117 height 34
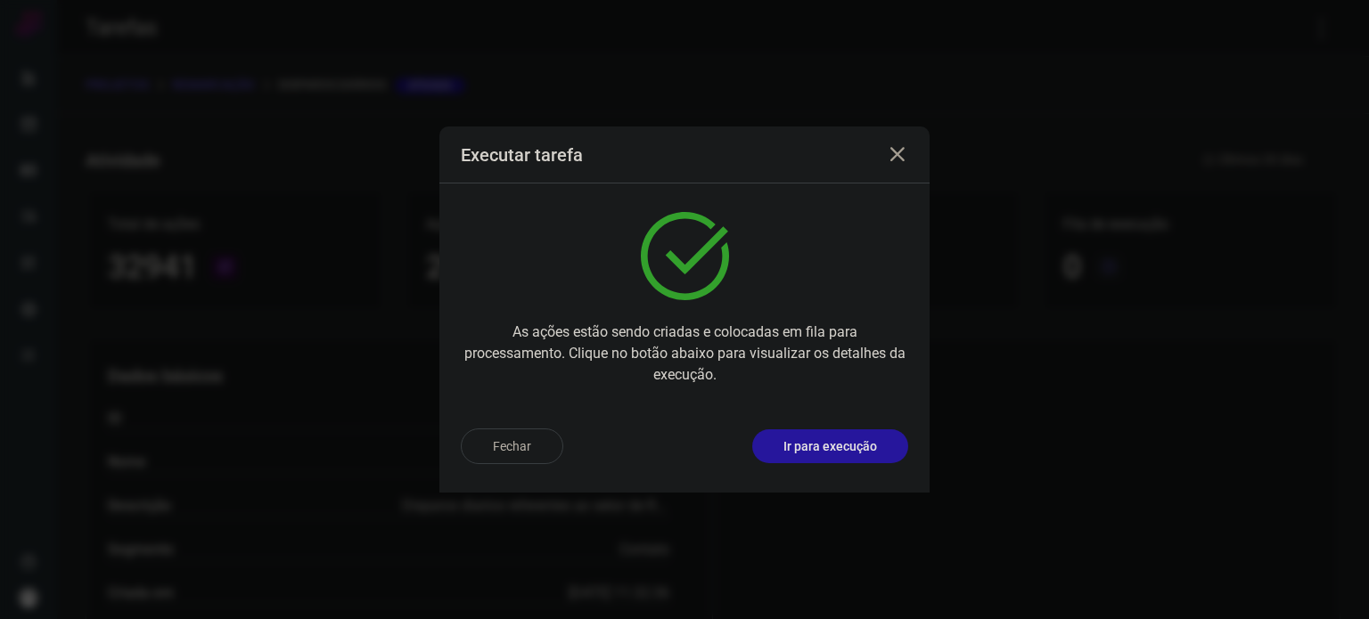
click at [853, 434] on button "Ir para execução" at bounding box center [830, 447] width 156 height 34
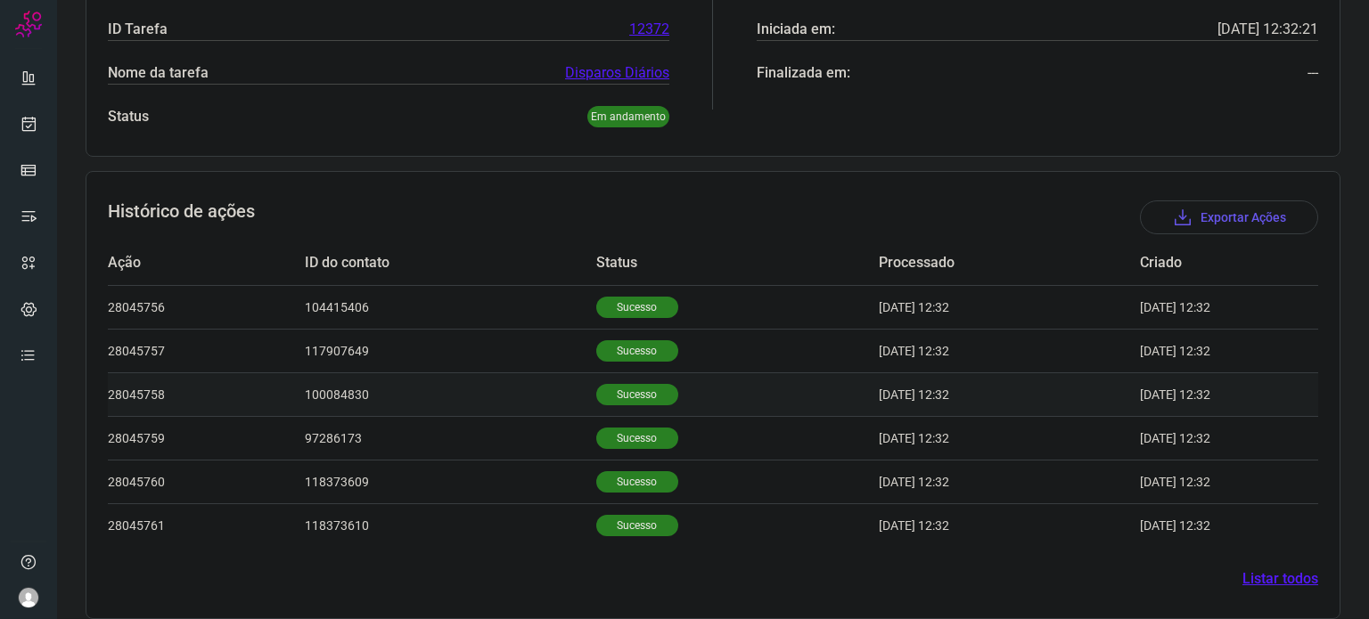
scroll to position [376, 0]
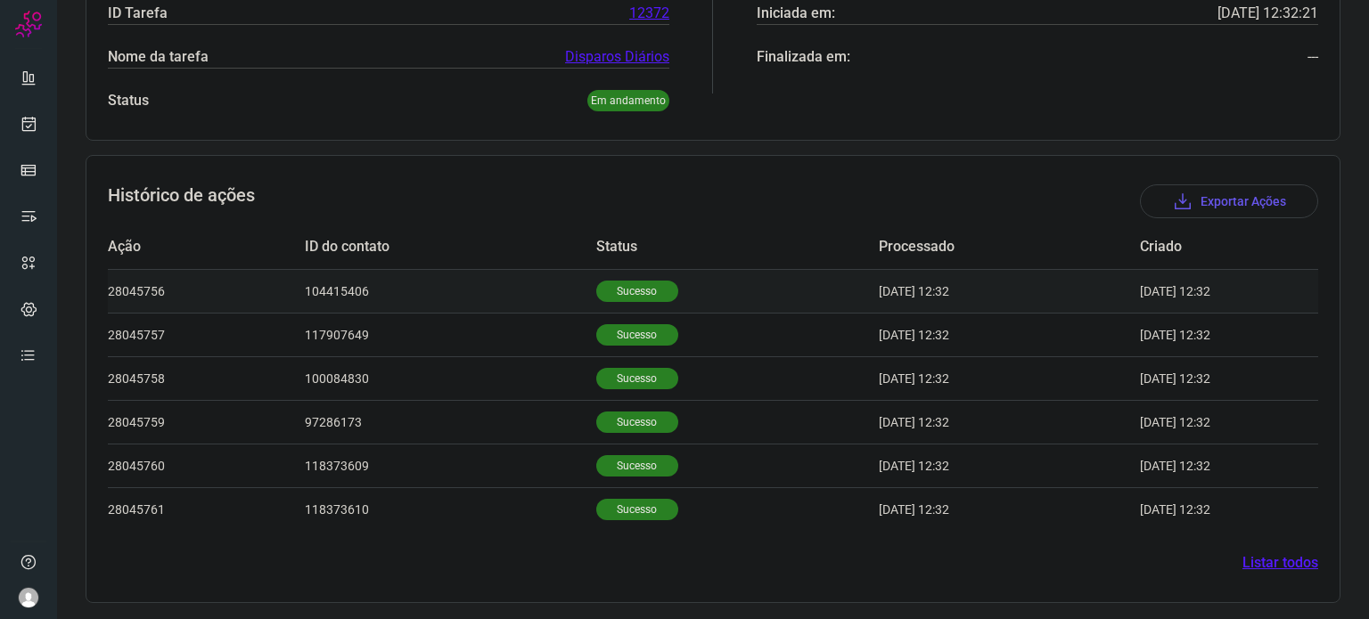
click at [617, 296] on p "Sucesso" at bounding box center [637, 291] width 82 height 21
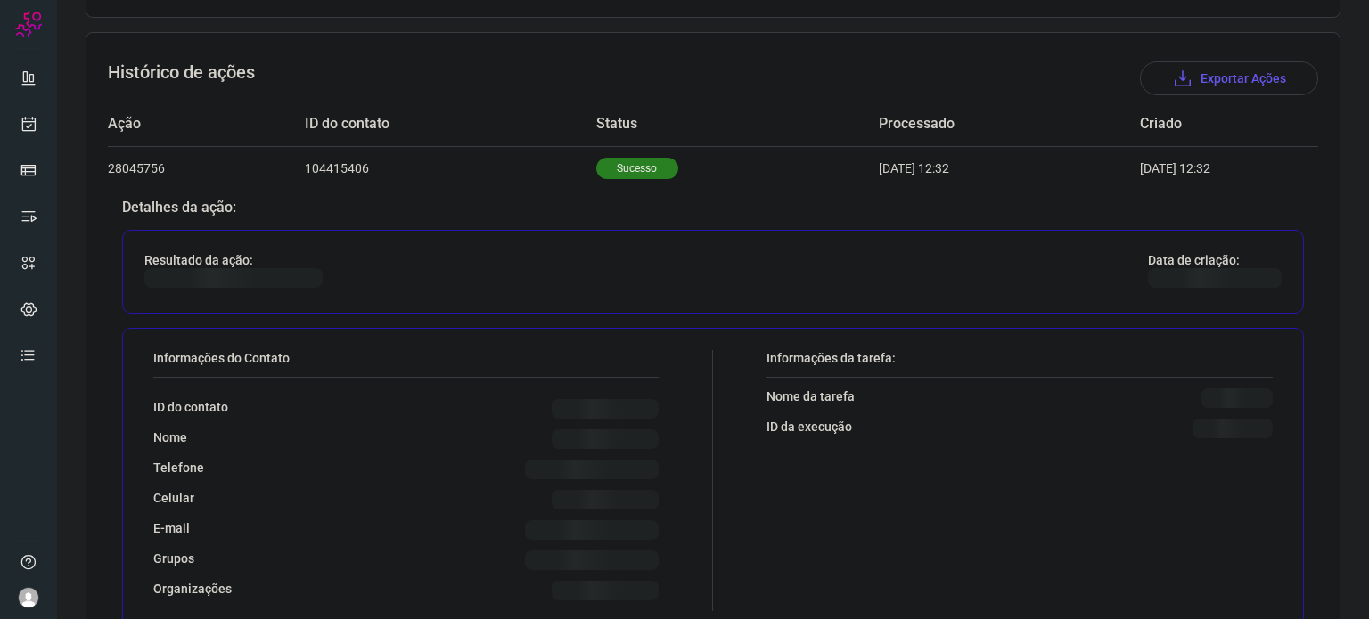
scroll to position [733, 0]
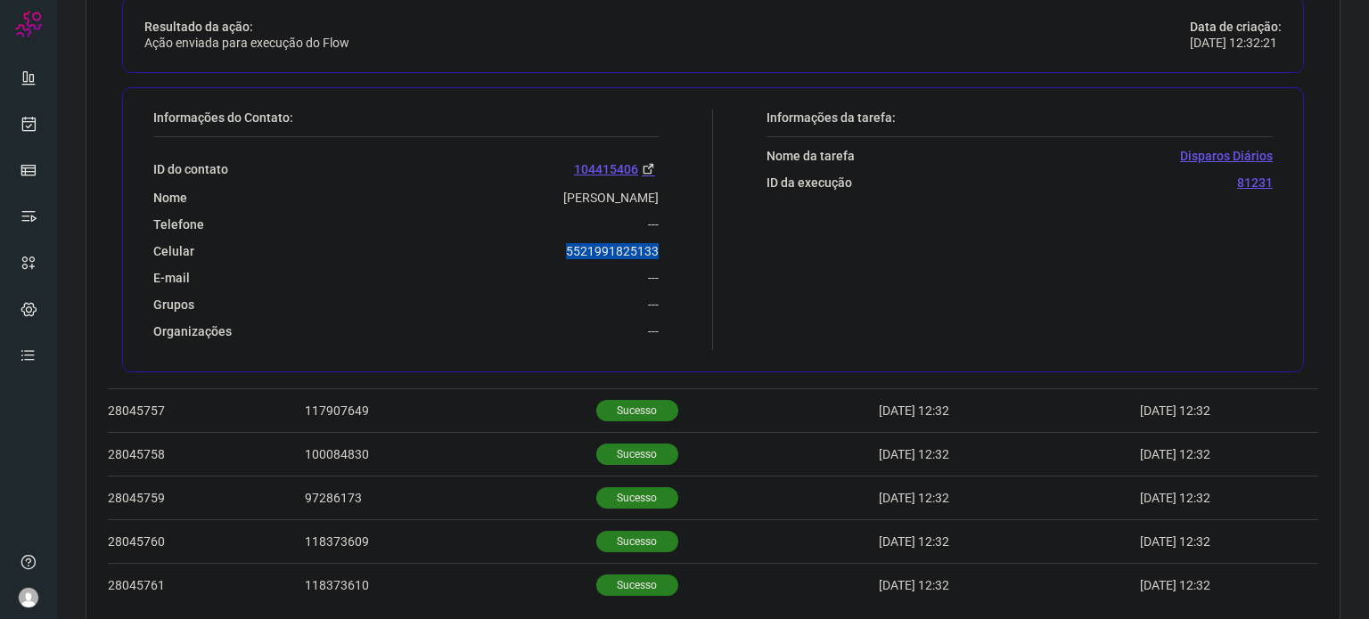
drag, startPoint x: 554, startPoint y: 243, endPoint x: 669, endPoint y: 256, distance: 115.7
click at [669, 256] on div "Informações do Contato: ID do contato 104415406 Nome Marcos Antonio Dias Junior…" at bounding box center [428, 230] width 569 height 241
copy p "5521991825133"
